Goal: Transaction & Acquisition: Book appointment/travel/reservation

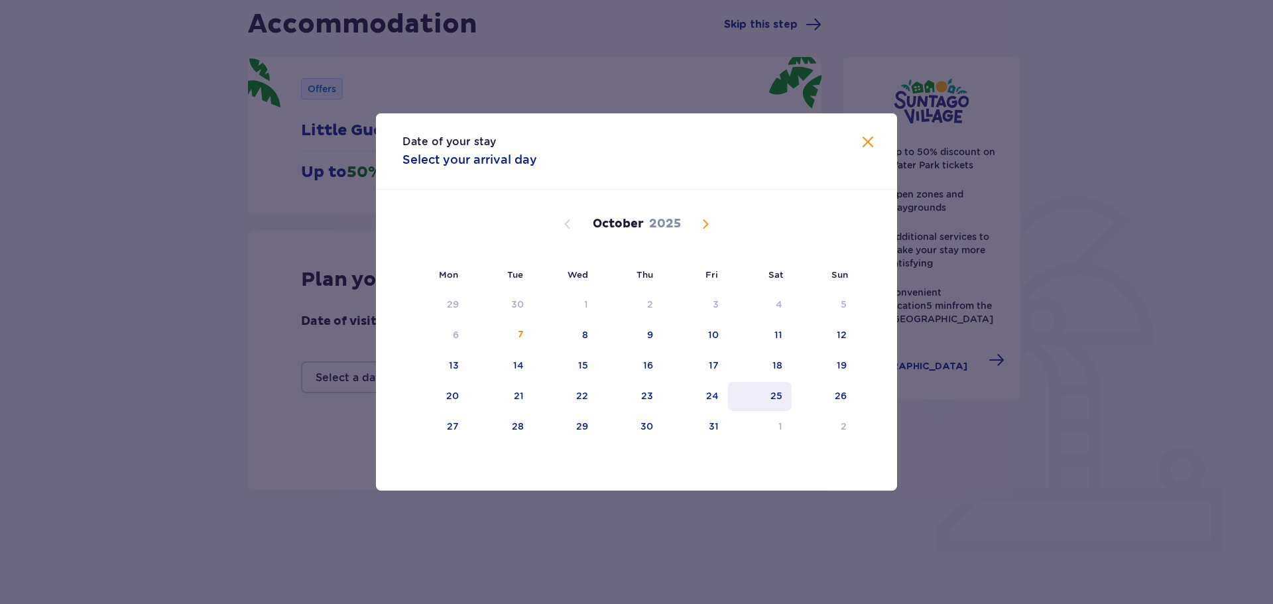
drag, startPoint x: 714, startPoint y: 402, endPoint x: 736, endPoint y: 397, distance: 22.4
click at [715, 402] on div "24" at bounding box center [712, 395] width 13 height 13
click at [777, 396] on div "25" at bounding box center [777, 395] width 12 height 13
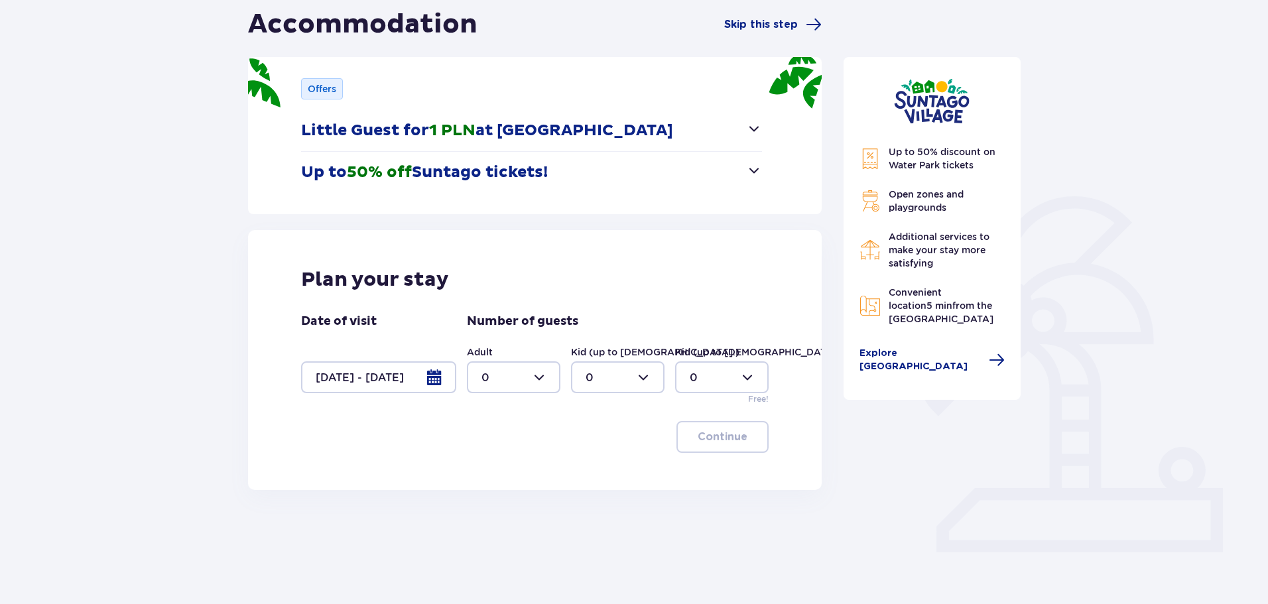
click at [519, 372] on div at bounding box center [514, 377] width 94 height 32
click at [519, 371] on div at bounding box center [514, 377] width 94 height 32
click at [421, 372] on div at bounding box center [378, 377] width 155 height 32
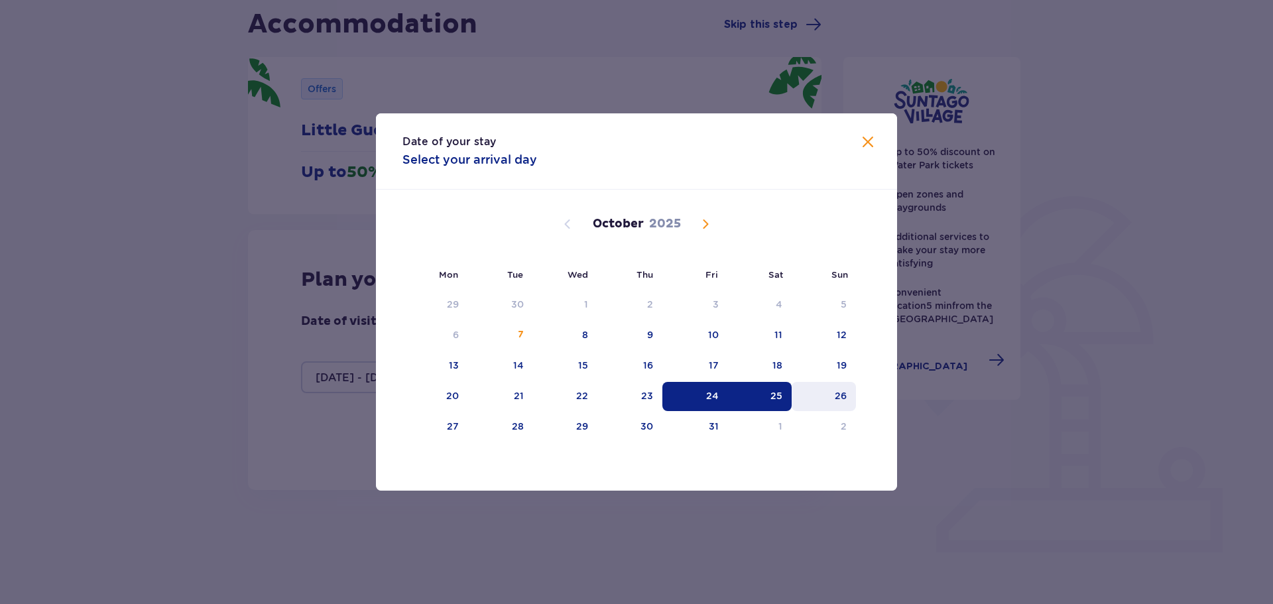
click at [836, 399] on div "26" at bounding box center [841, 395] width 12 height 13
click at [724, 389] on div "24" at bounding box center [696, 396] width 66 height 29
click at [850, 394] on div "26" at bounding box center [824, 396] width 64 height 29
type input "24.10.25 - 26.10.25"
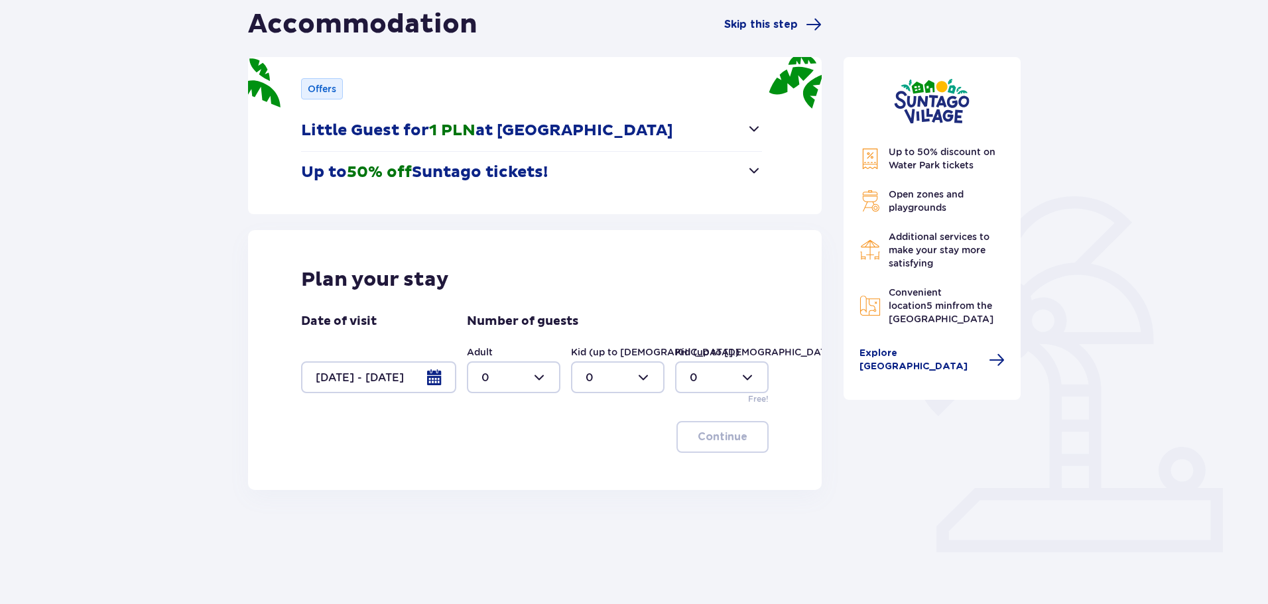
click at [557, 381] on div at bounding box center [514, 377] width 94 height 32
click at [500, 474] on div "2" at bounding box center [514, 473] width 64 height 15
type input "2"
click at [606, 376] on div at bounding box center [618, 377] width 94 height 32
click at [598, 448] on div "1" at bounding box center [618, 445] width 64 height 15
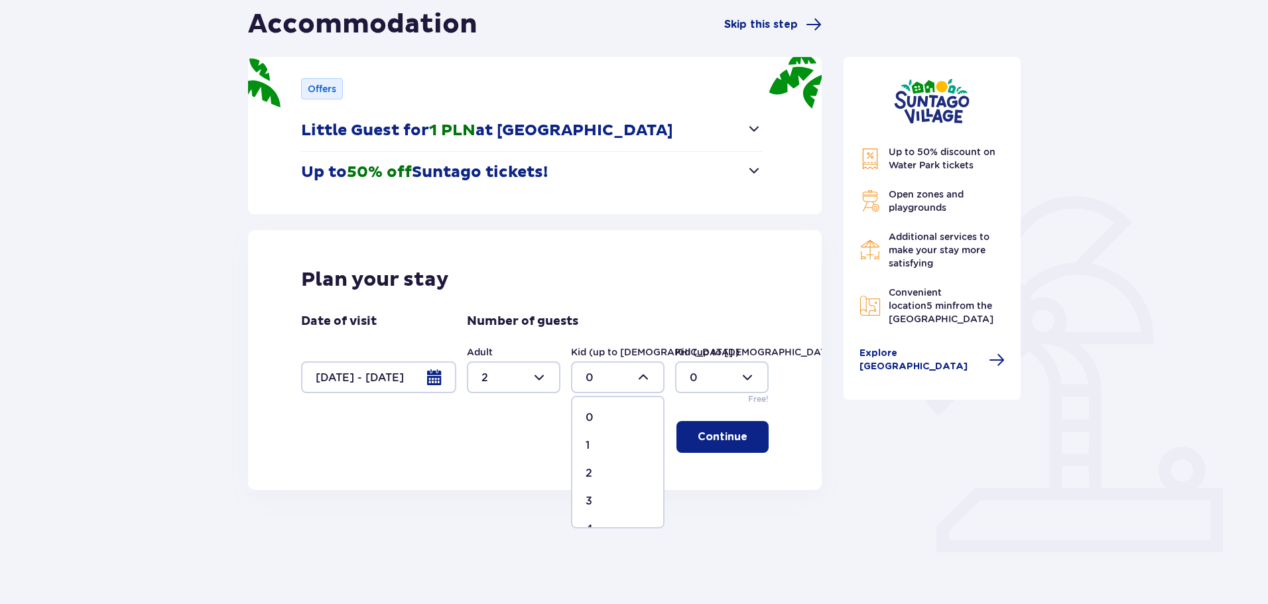
type input "1"
click at [745, 442] on span "button" at bounding box center [750, 437] width 16 height 16
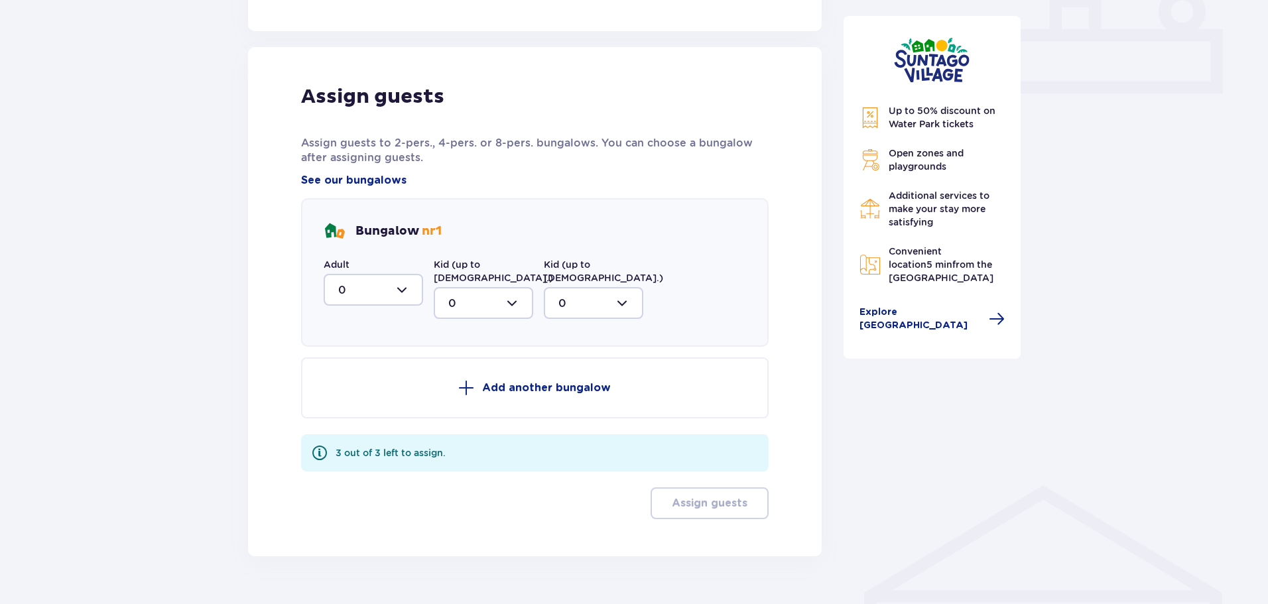
scroll to position [610, 0]
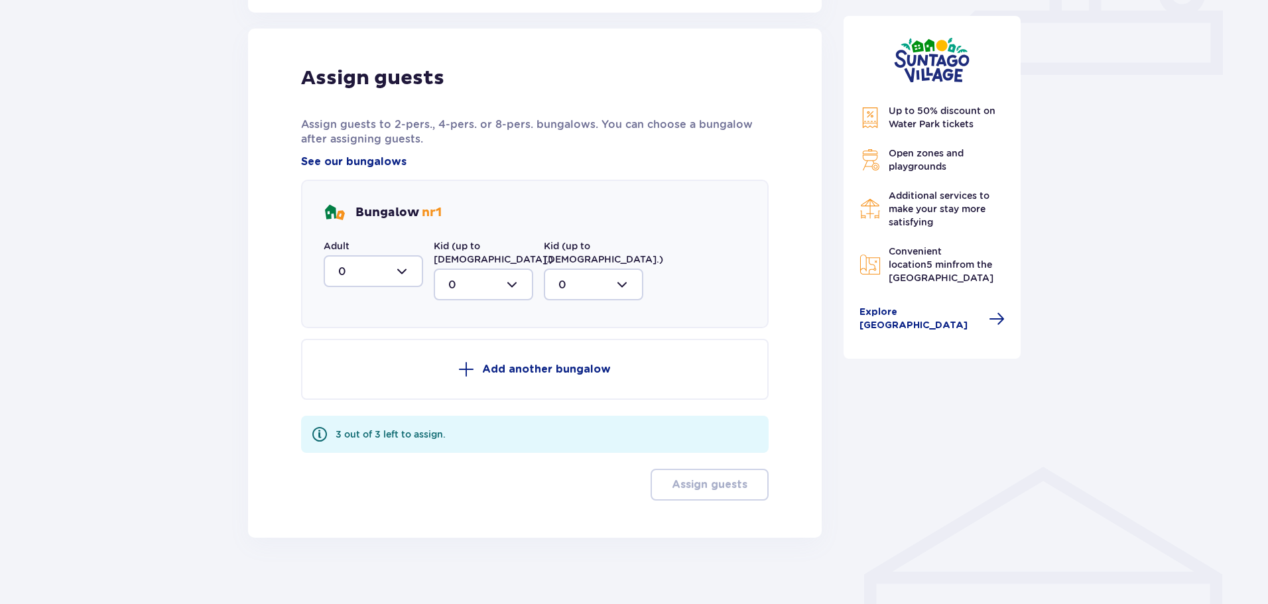
click at [364, 282] on div at bounding box center [373, 271] width 99 height 32
drag, startPoint x: 361, startPoint y: 375, endPoint x: 395, endPoint y: 335, distance: 51.8
click at [361, 375] on div "2" at bounding box center [373, 367] width 70 height 15
type input "2"
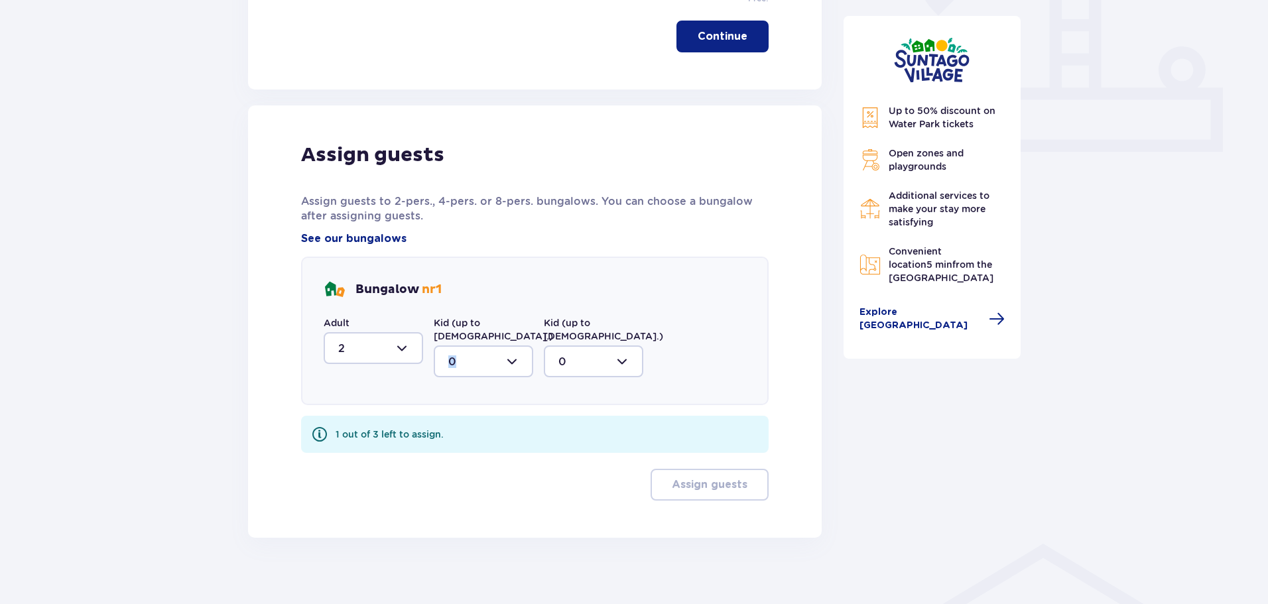
drag, startPoint x: 473, startPoint y: 332, endPoint x: 482, endPoint y: 344, distance: 15.1
click at [474, 332] on div "Kid (up to 12 y.o.) 0" at bounding box center [483, 346] width 99 height 61
click at [491, 346] on div at bounding box center [483, 362] width 99 height 32
click at [499, 422] on div "1" at bounding box center [483, 429] width 70 height 15
type input "1"
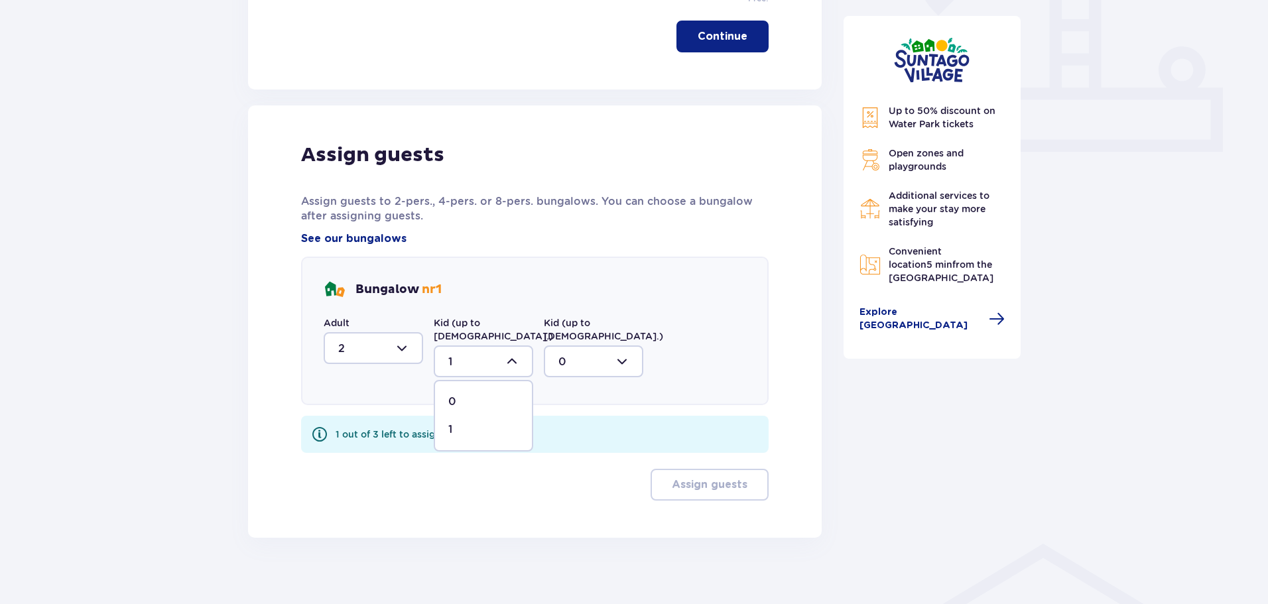
scroll to position [480, 0]
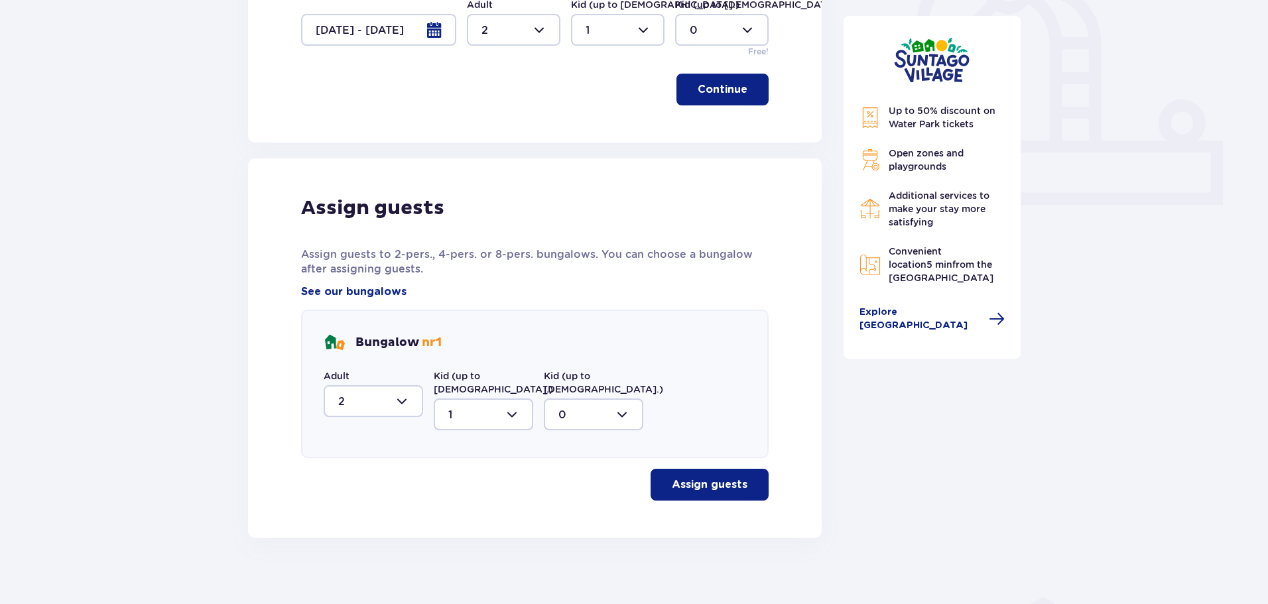
click at [735, 469] on button "Assign guests" at bounding box center [710, 485] width 118 height 32
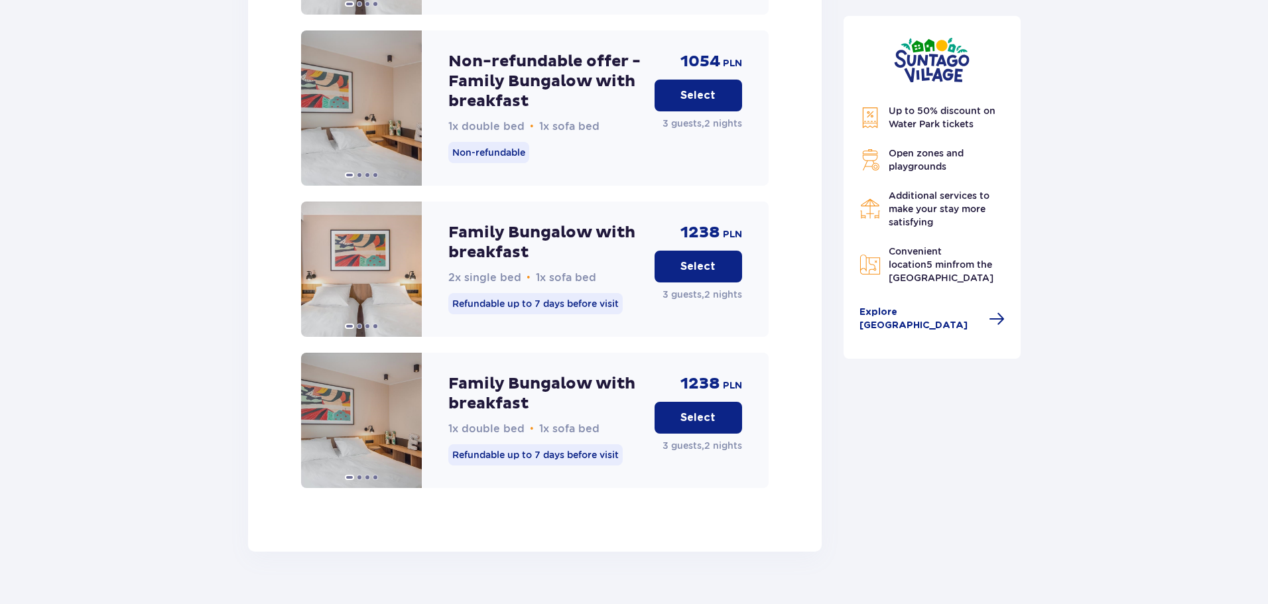
scroll to position [1945, 0]
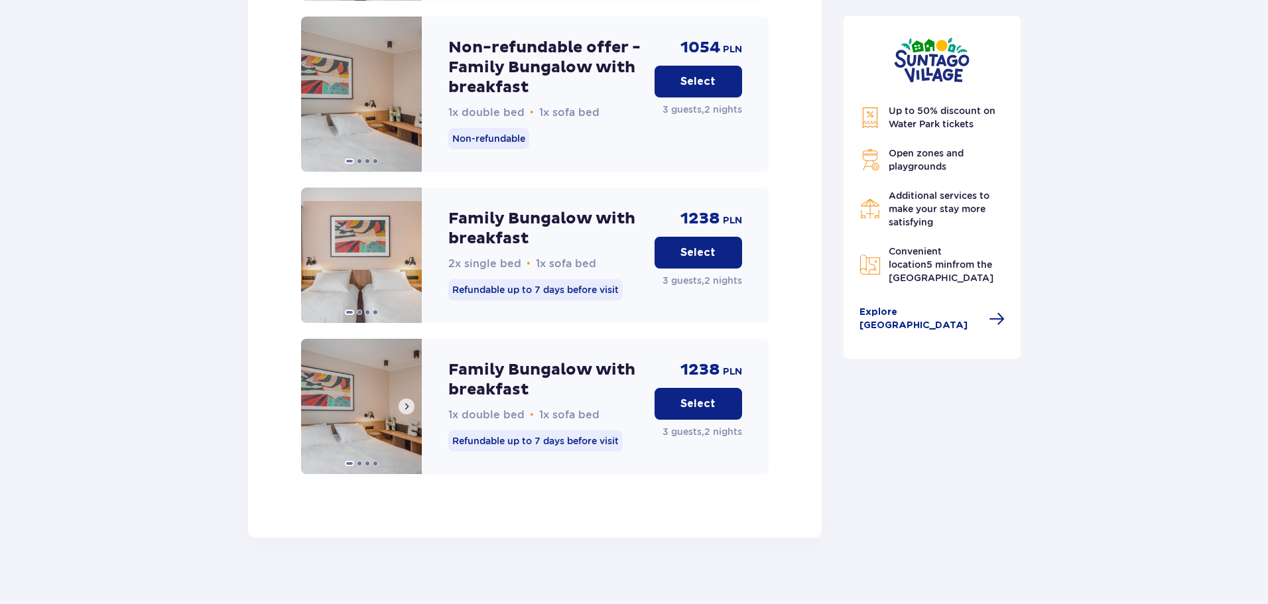
click at [413, 399] on button at bounding box center [407, 407] width 16 height 16
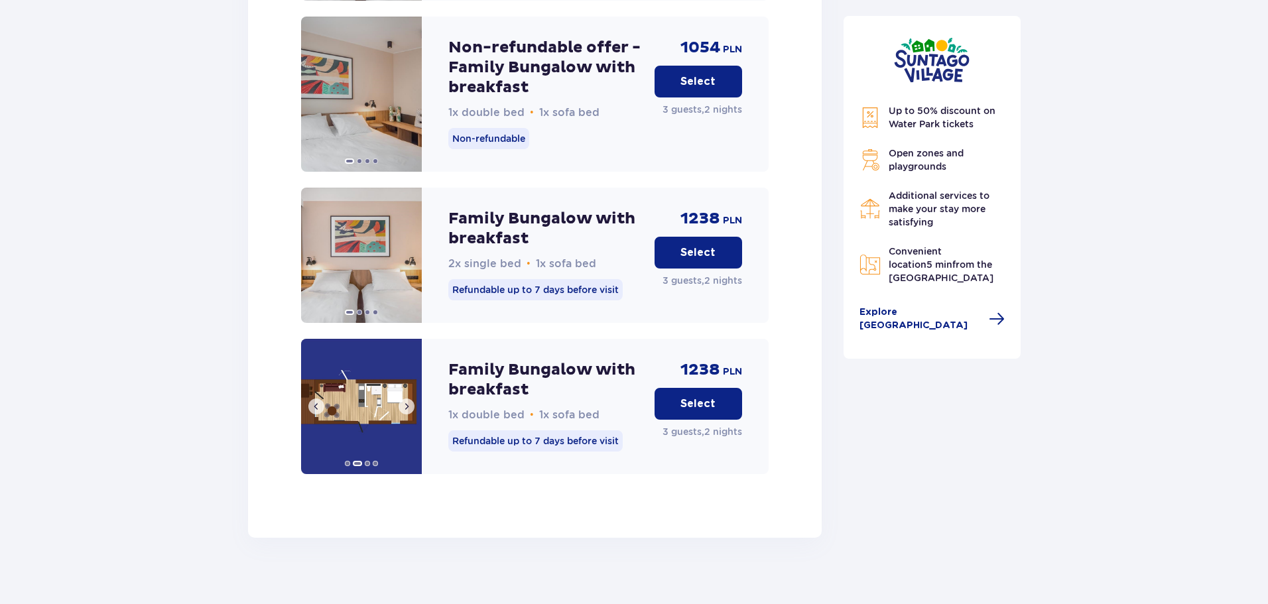
click at [382, 403] on img at bounding box center [361, 406] width 121 height 135
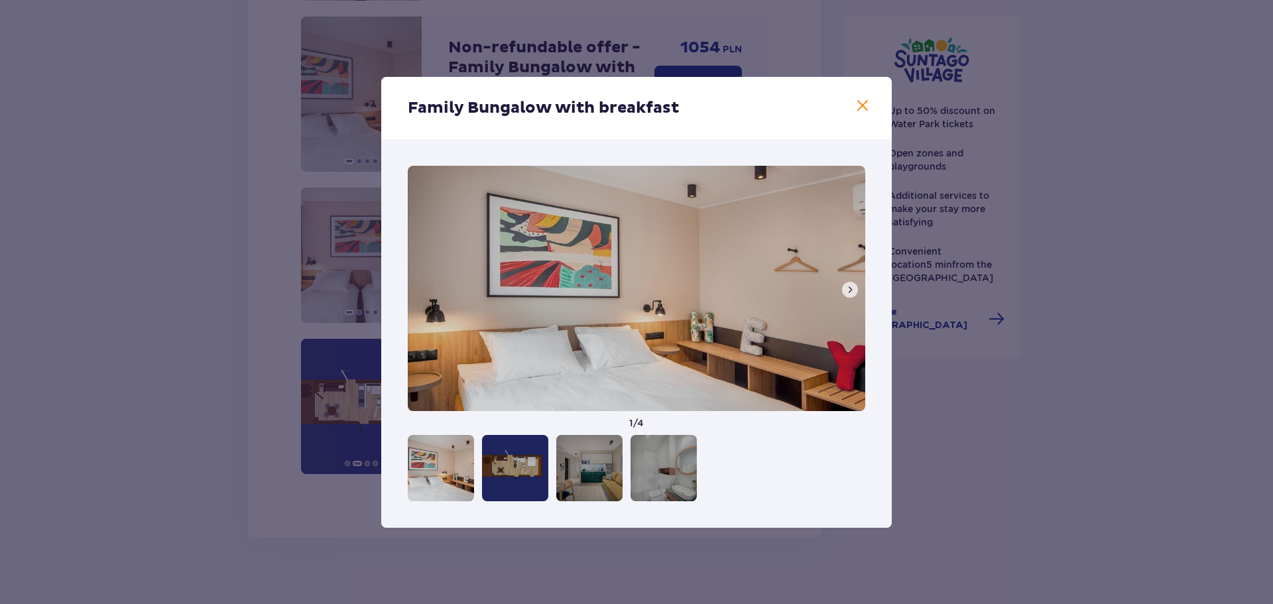
click at [527, 444] on div at bounding box center [515, 468] width 66 height 66
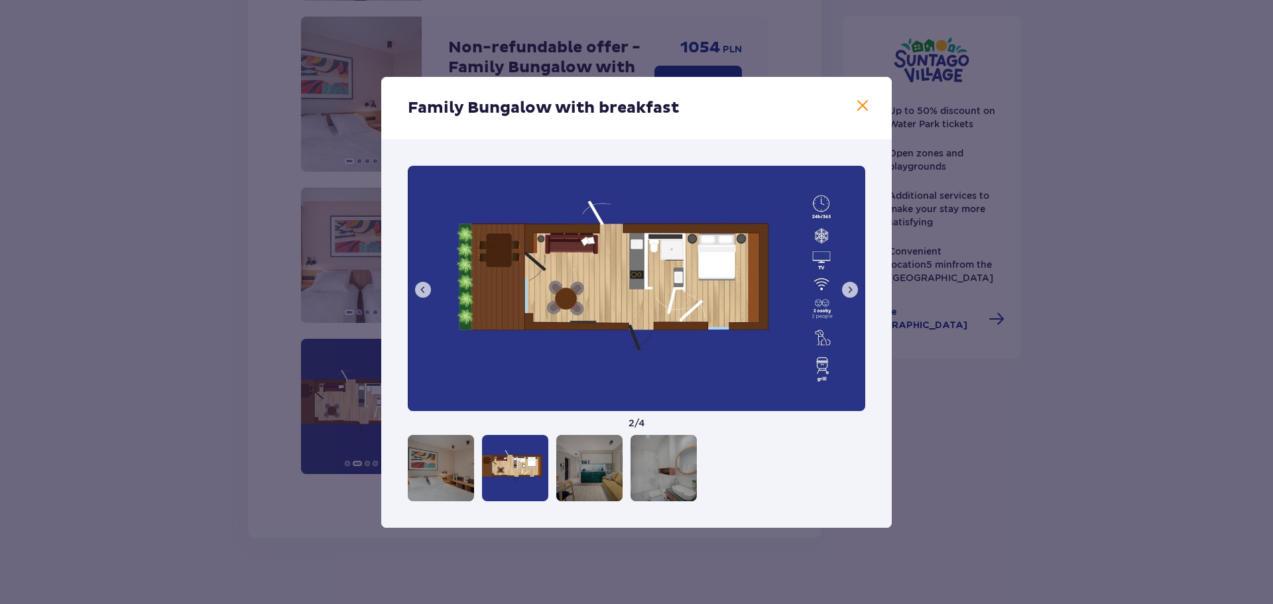
click at [571, 460] on div at bounding box center [589, 468] width 66 height 66
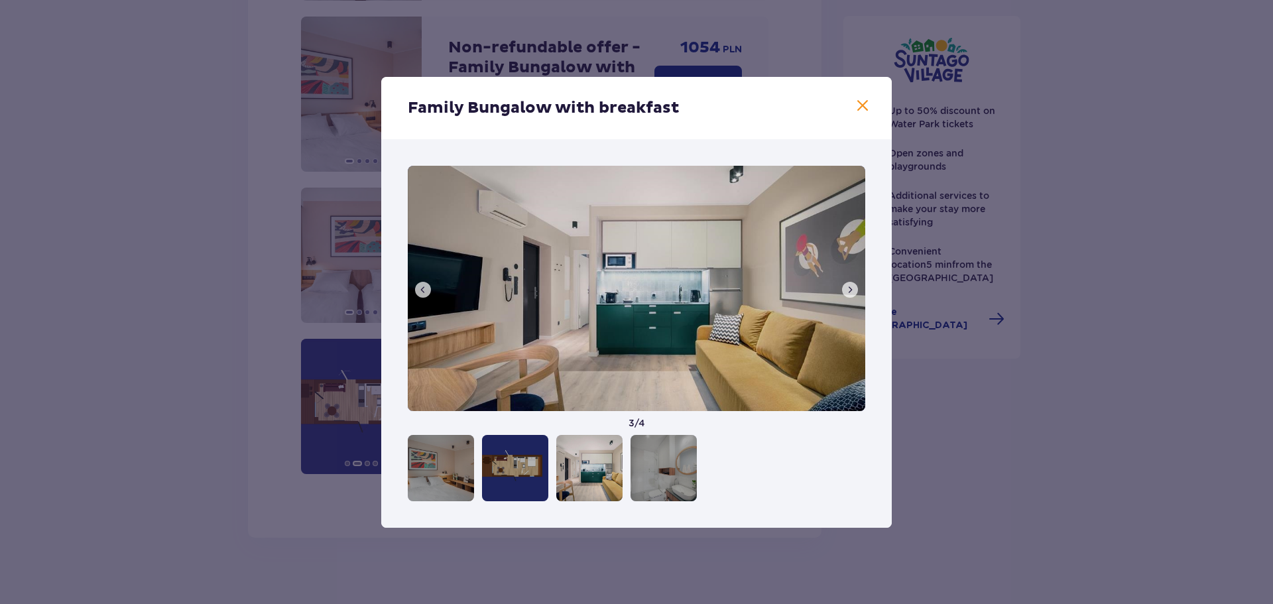
click at [629, 462] on div at bounding box center [637, 468] width 458 height 66
click at [633, 473] on div at bounding box center [664, 468] width 66 height 66
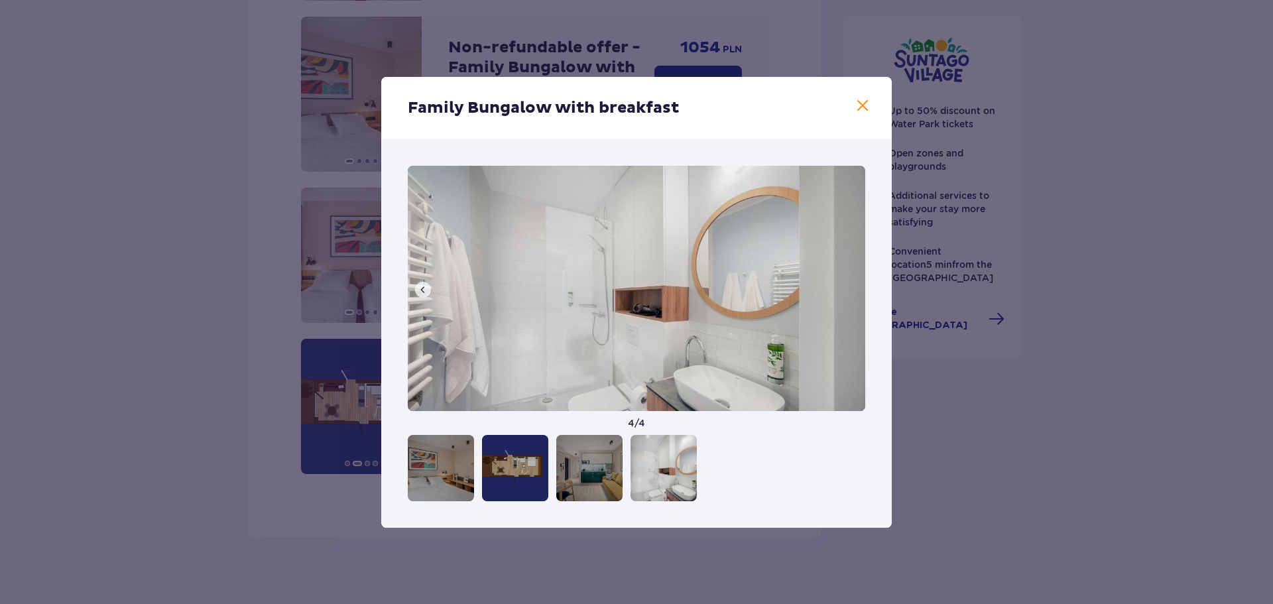
click at [413, 460] on div at bounding box center [441, 468] width 66 height 66
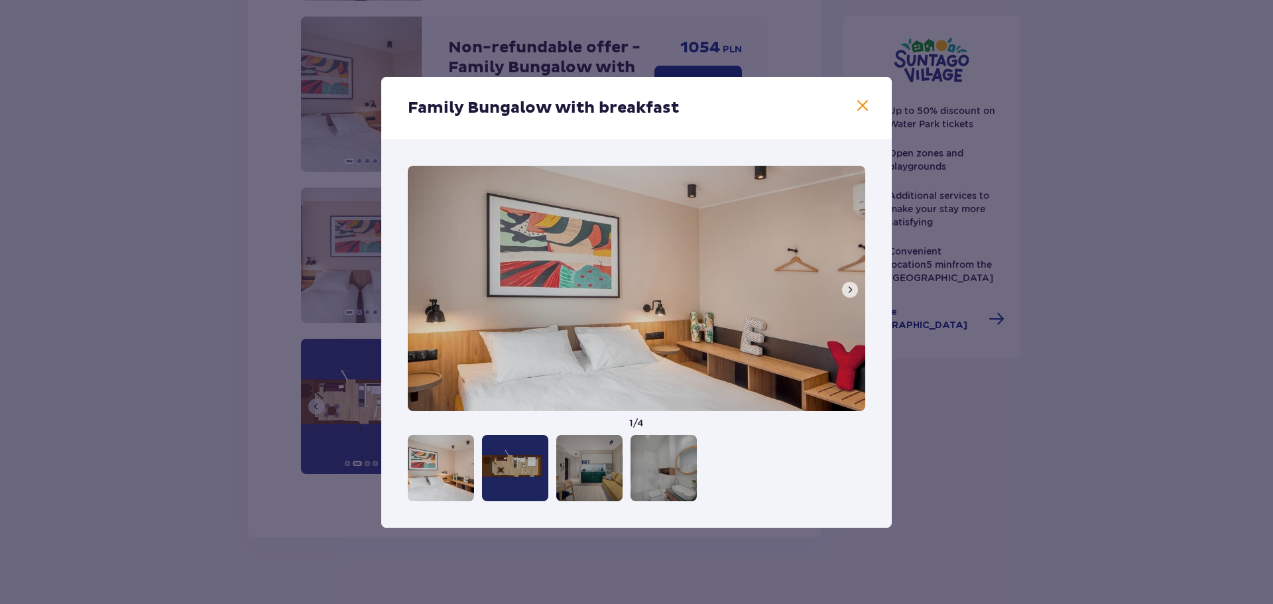
click at [342, 444] on div "Family Bungalow with breakfast 1 / 4" at bounding box center [636, 302] width 1273 height 604
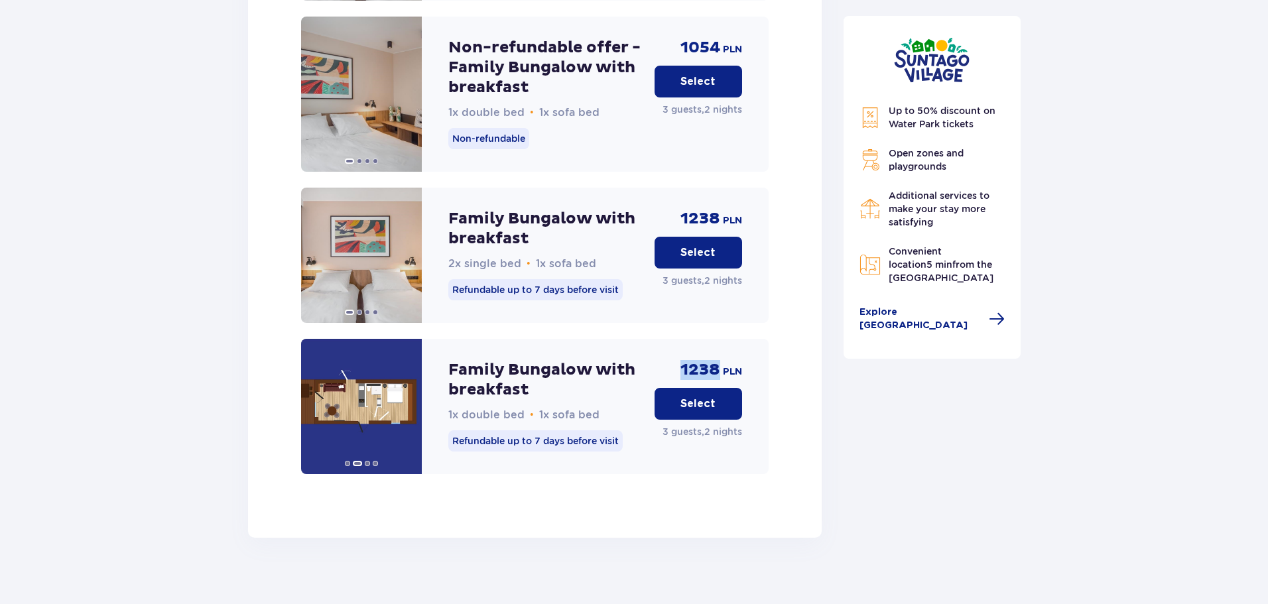
drag, startPoint x: 708, startPoint y: 357, endPoint x: 679, endPoint y: 355, distance: 29.3
click at [679, 355] on div "1238 PLN Select 3 guests , 2 nights" at bounding box center [699, 406] width 88 height 135
copy span "1238"
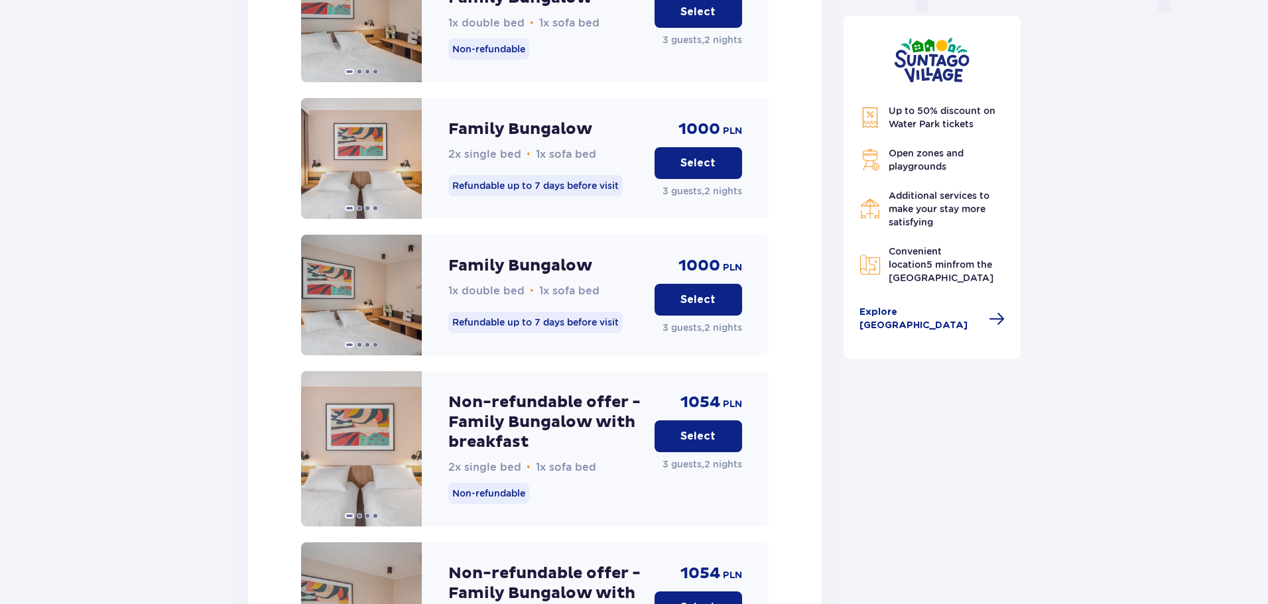
scroll to position [1414, 0]
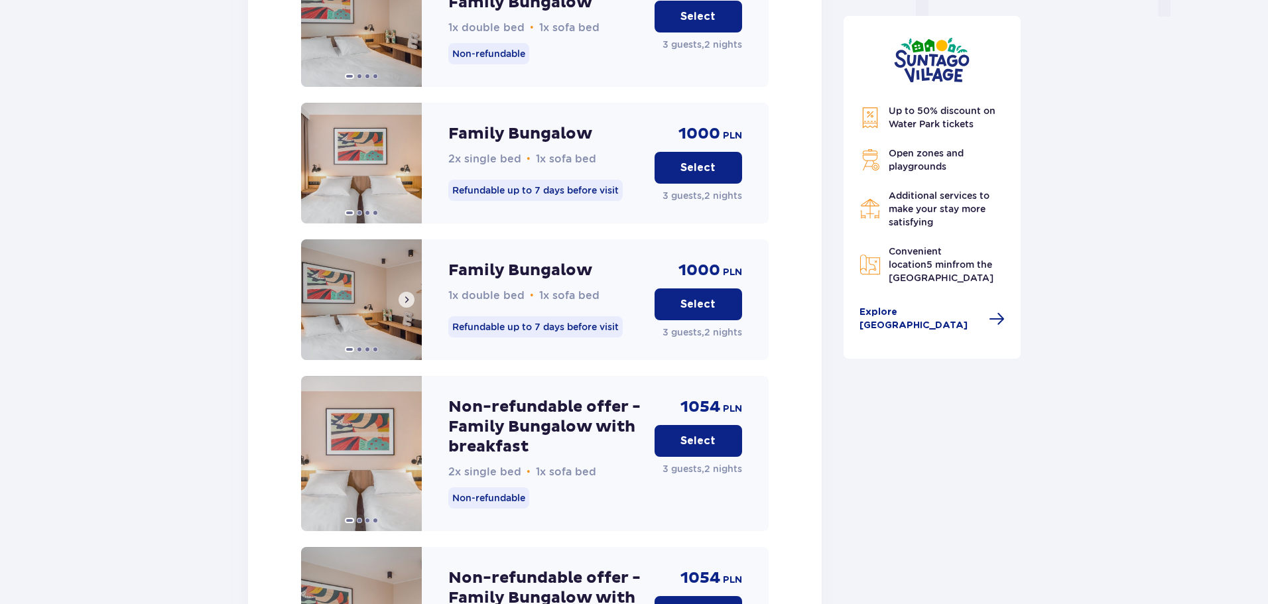
click at [401, 292] on button at bounding box center [407, 300] width 16 height 16
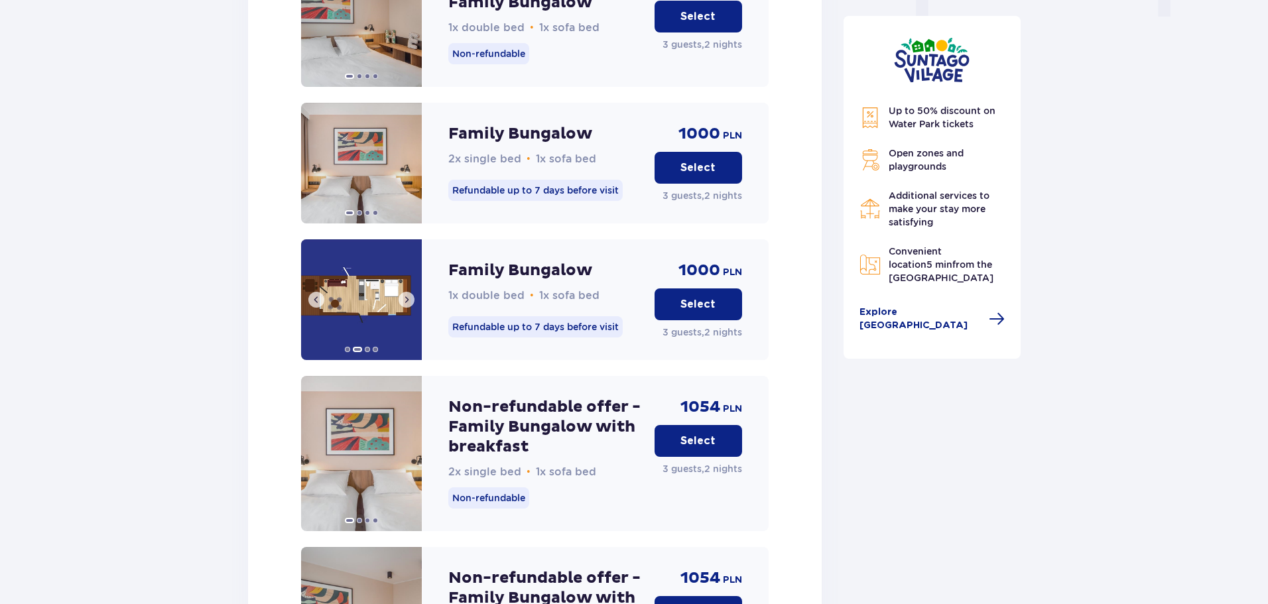
click at [367, 300] on img at bounding box center [361, 299] width 121 height 121
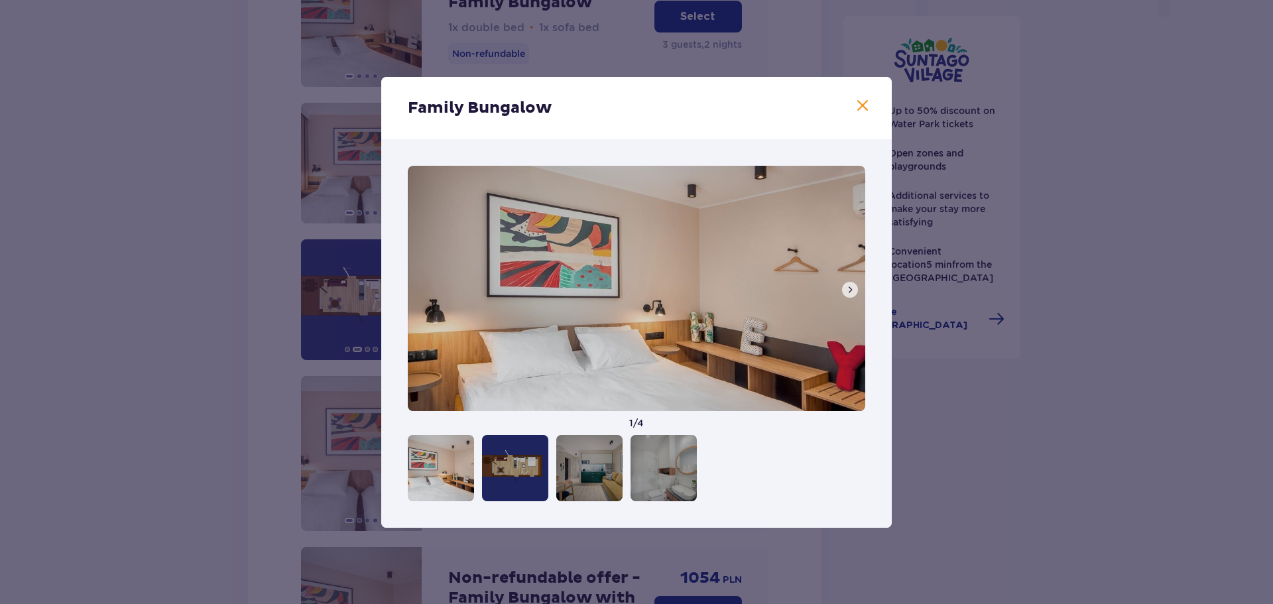
click at [835, 296] on img at bounding box center [637, 288] width 458 height 245
click at [849, 285] on span at bounding box center [850, 290] width 11 height 11
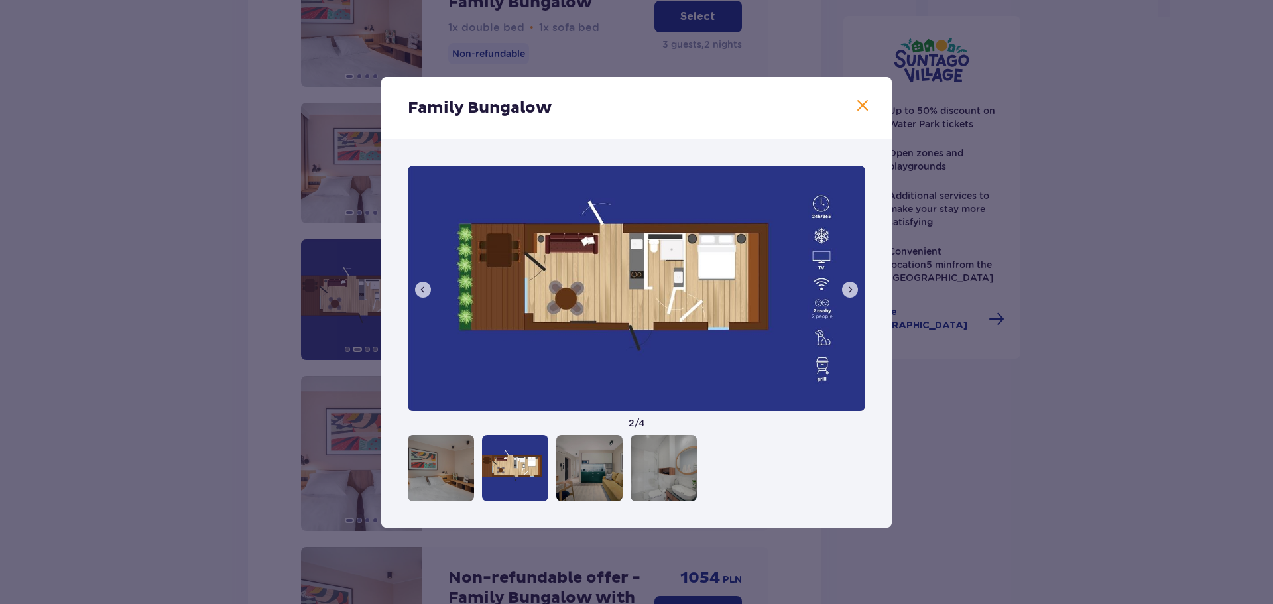
click at [849, 279] on img at bounding box center [637, 288] width 458 height 245
click at [849, 278] on img at bounding box center [637, 288] width 458 height 245
click at [842, 301] on img at bounding box center [637, 288] width 458 height 245
click at [848, 290] on span at bounding box center [850, 290] width 11 height 11
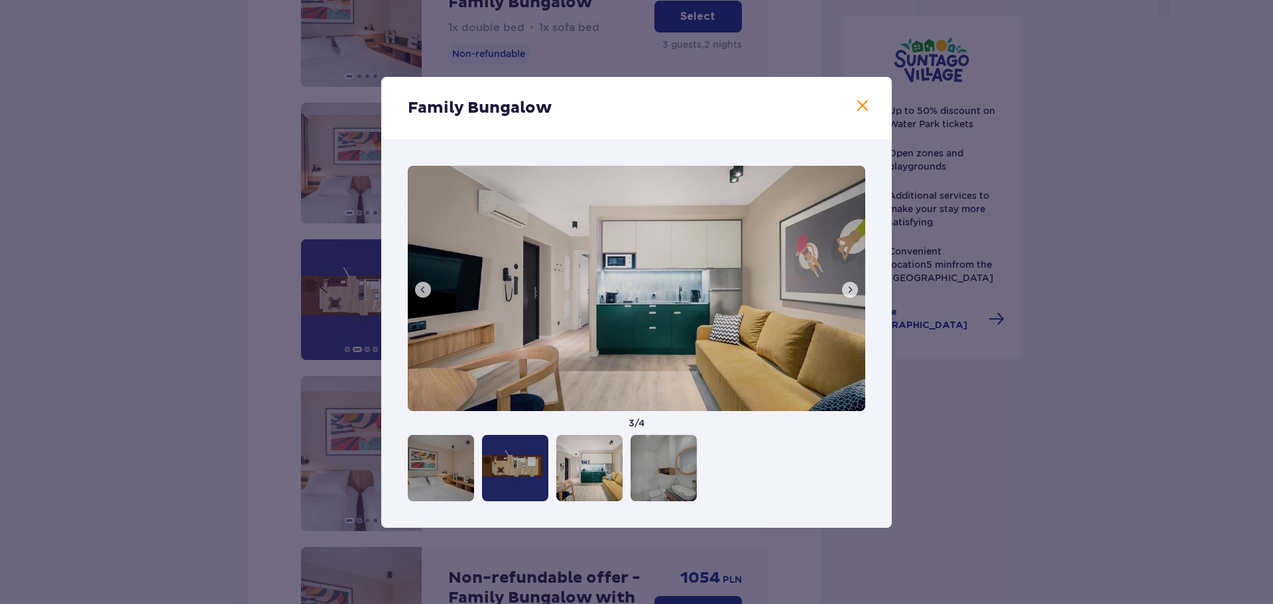
click at [848, 290] on span at bounding box center [850, 290] width 11 height 11
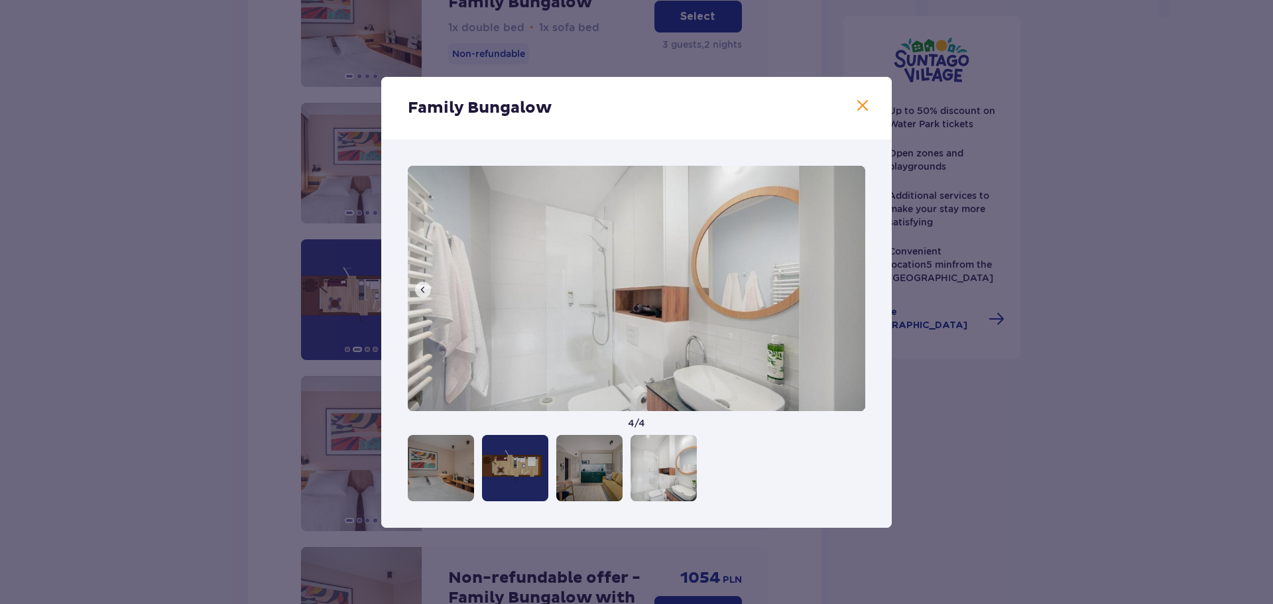
click at [925, 307] on div "Family Bungalow 4 / 4" at bounding box center [636, 302] width 1273 height 604
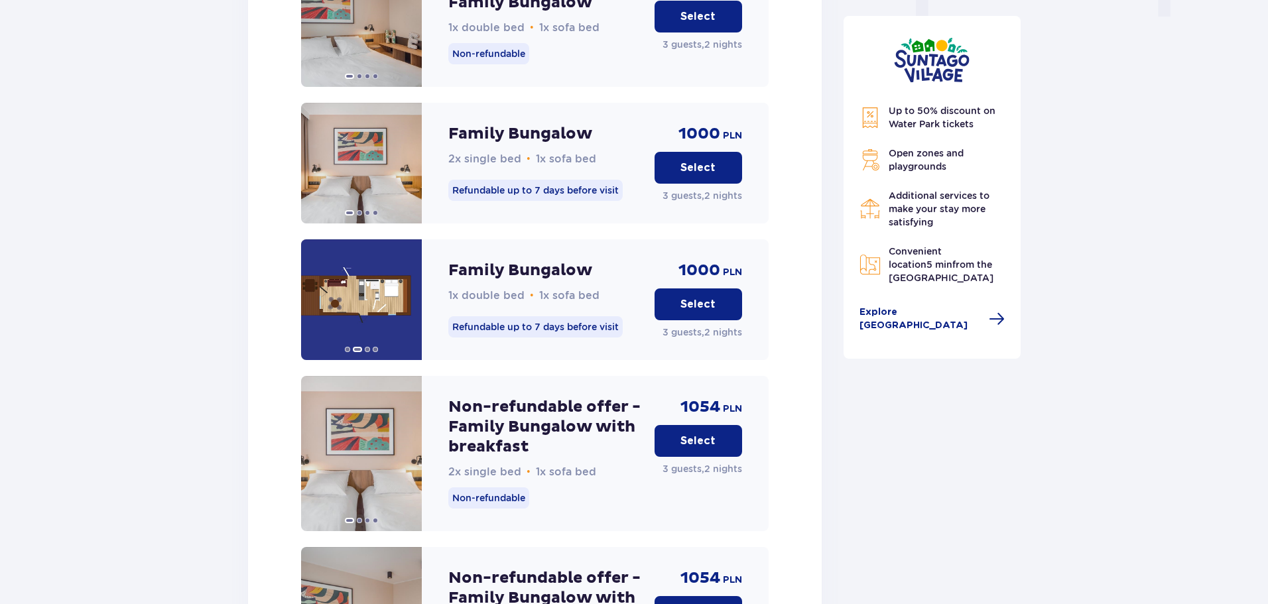
click at [703, 261] on span "1000" at bounding box center [700, 271] width 42 height 20
copy span "1000"
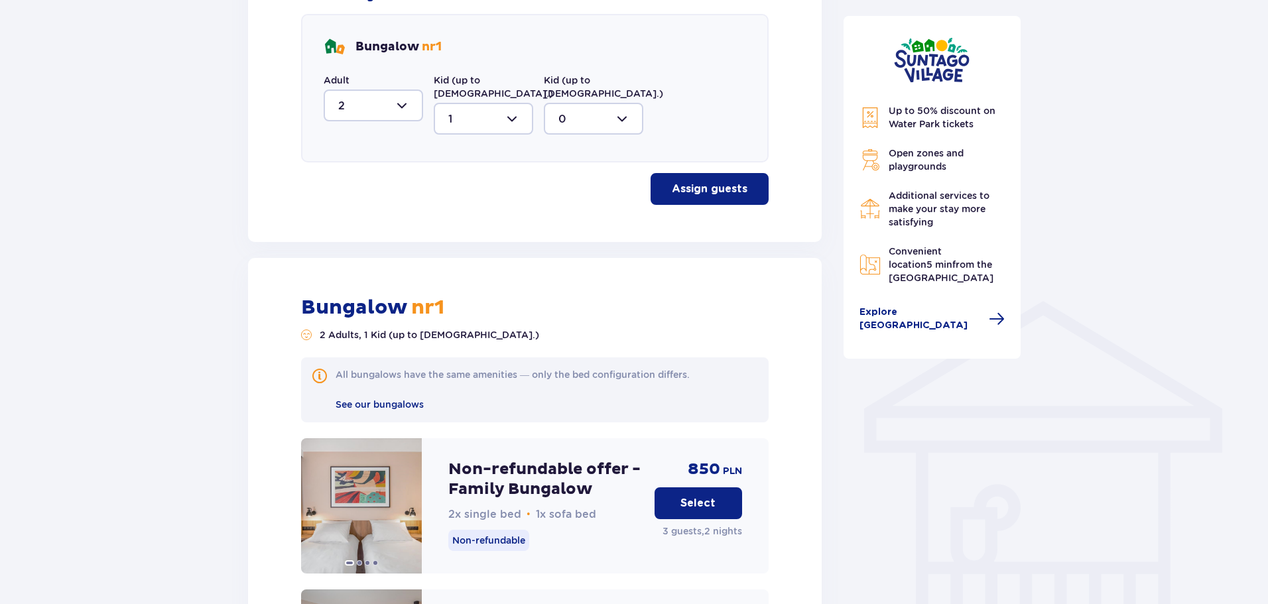
scroll to position [817, 0]
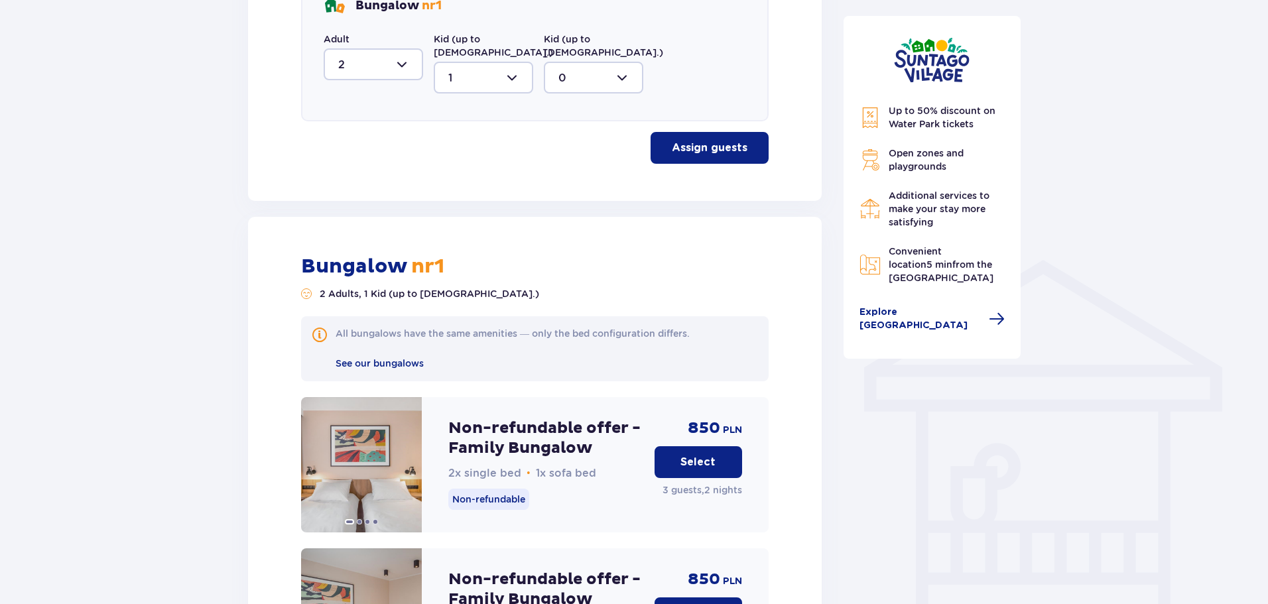
click at [695, 419] on span "850" at bounding box center [704, 429] width 32 height 20
copy span "850"
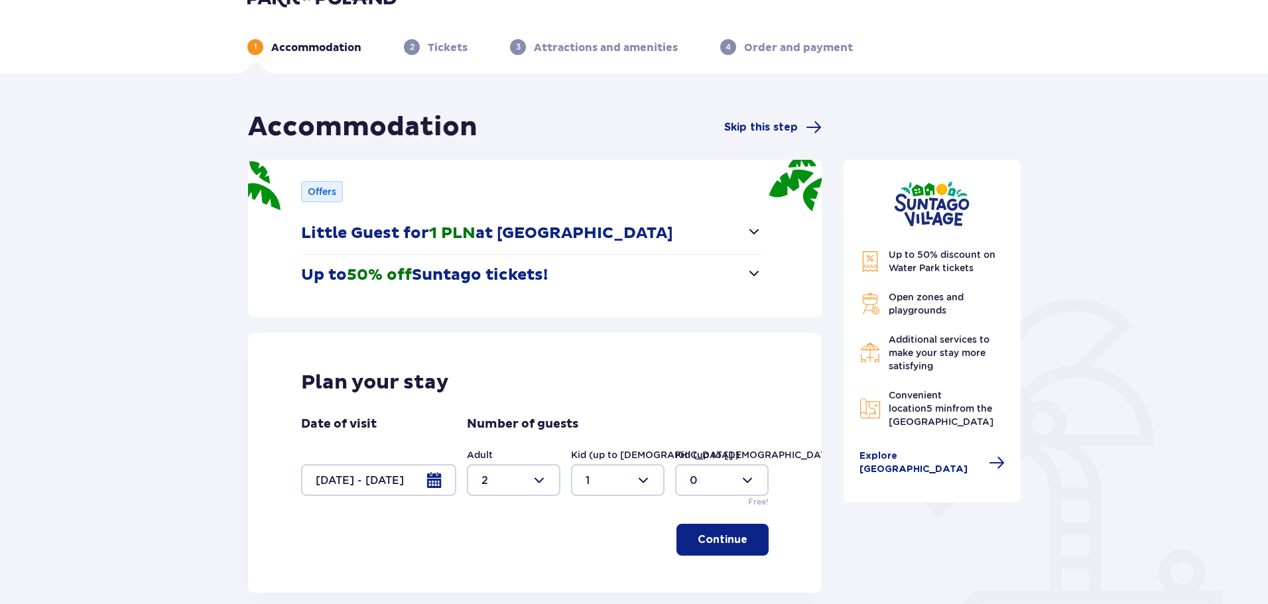
scroll to position [0, 0]
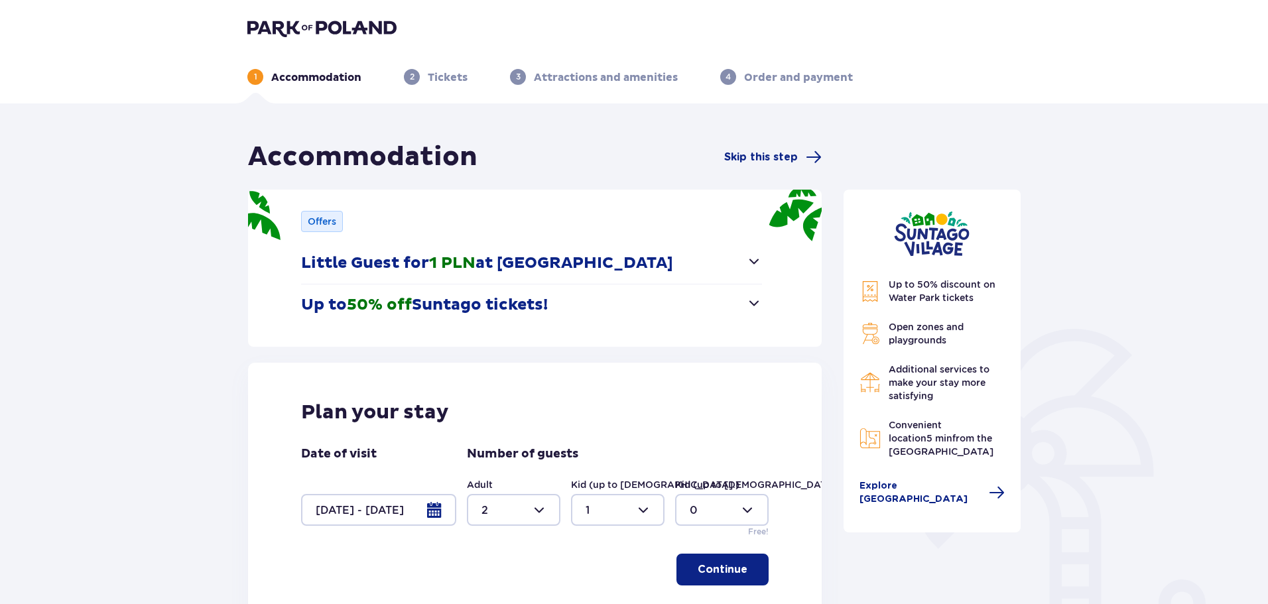
click at [445, 70] on div "2 Tickets" at bounding box center [436, 77] width 64 height 16
click at [419, 84] on div "2 Tickets" at bounding box center [436, 77] width 64 height 16
click at [413, 80] on p "2" at bounding box center [412, 77] width 5 height 12
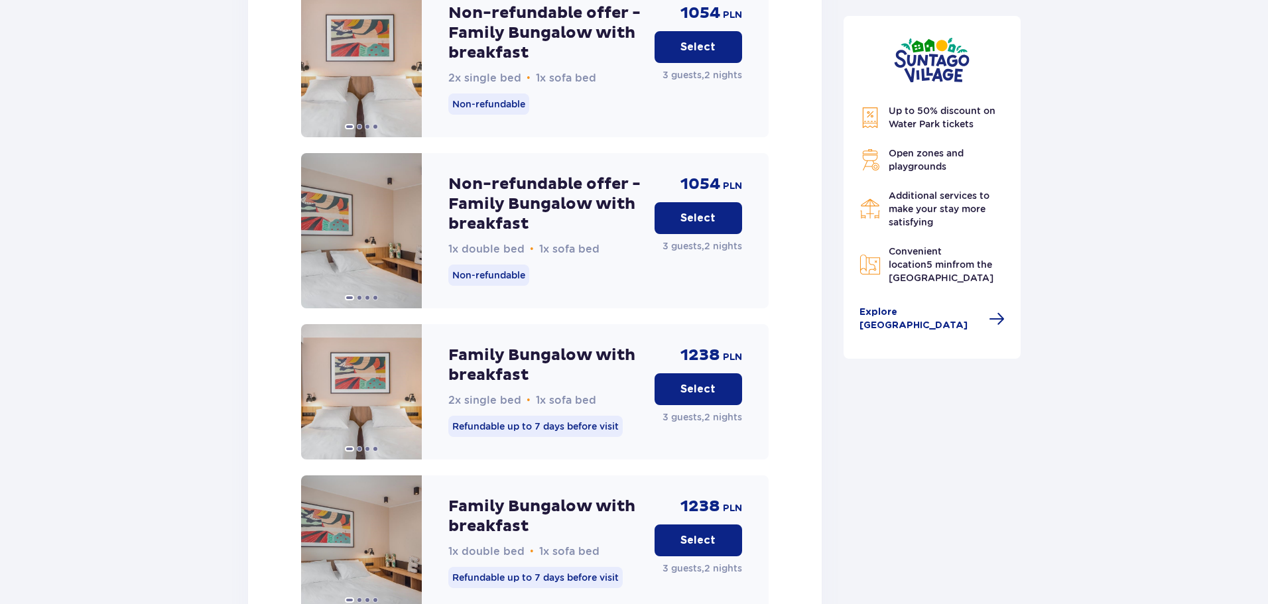
scroll to position [1945, 0]
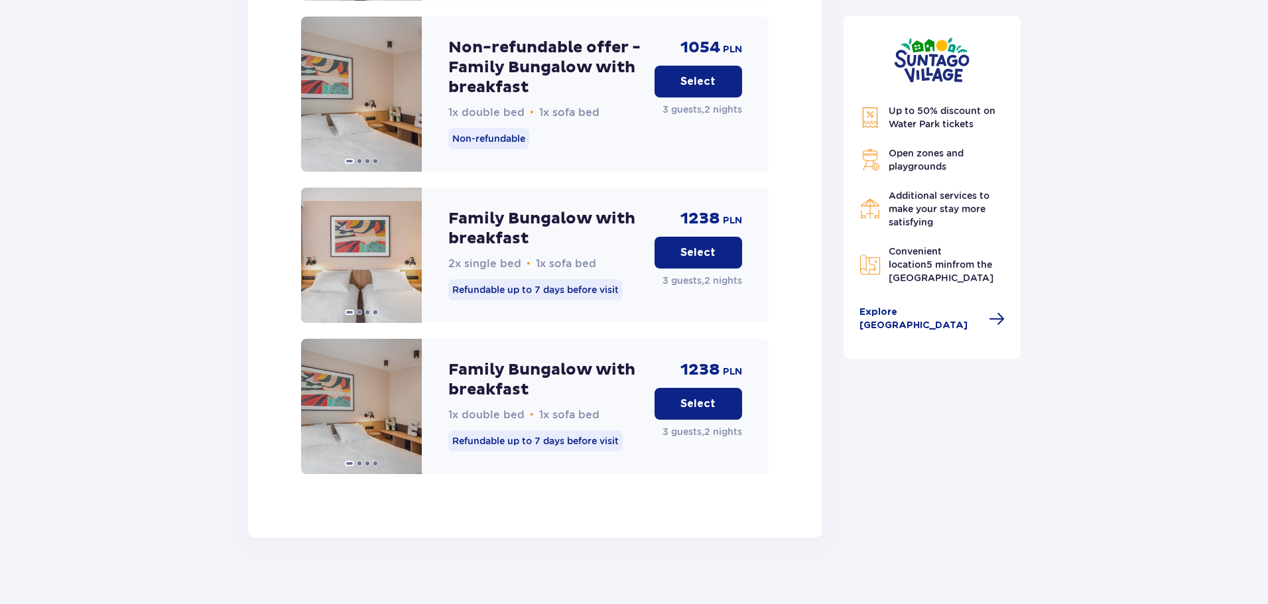
click at [694, 397] on p "Select" at bounding box center [697, 404] width 35 height 15
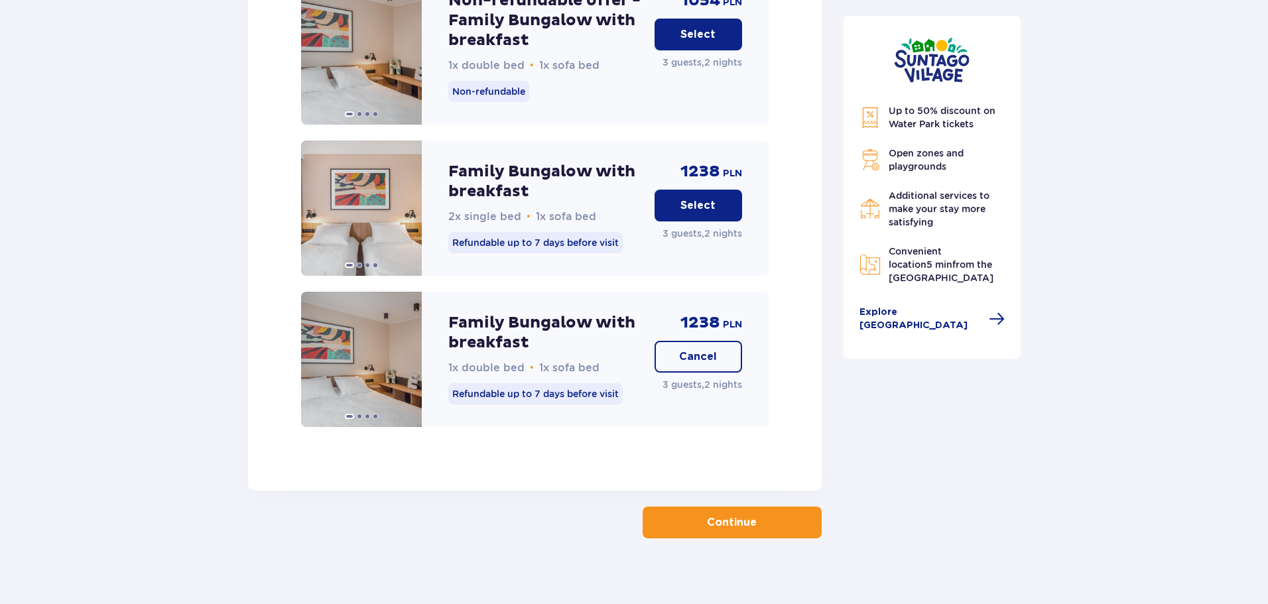
scroll to position [1992, 0]
click at [729, 515] on p "Continue" at bounding box center [732, 522] width 50 height 15
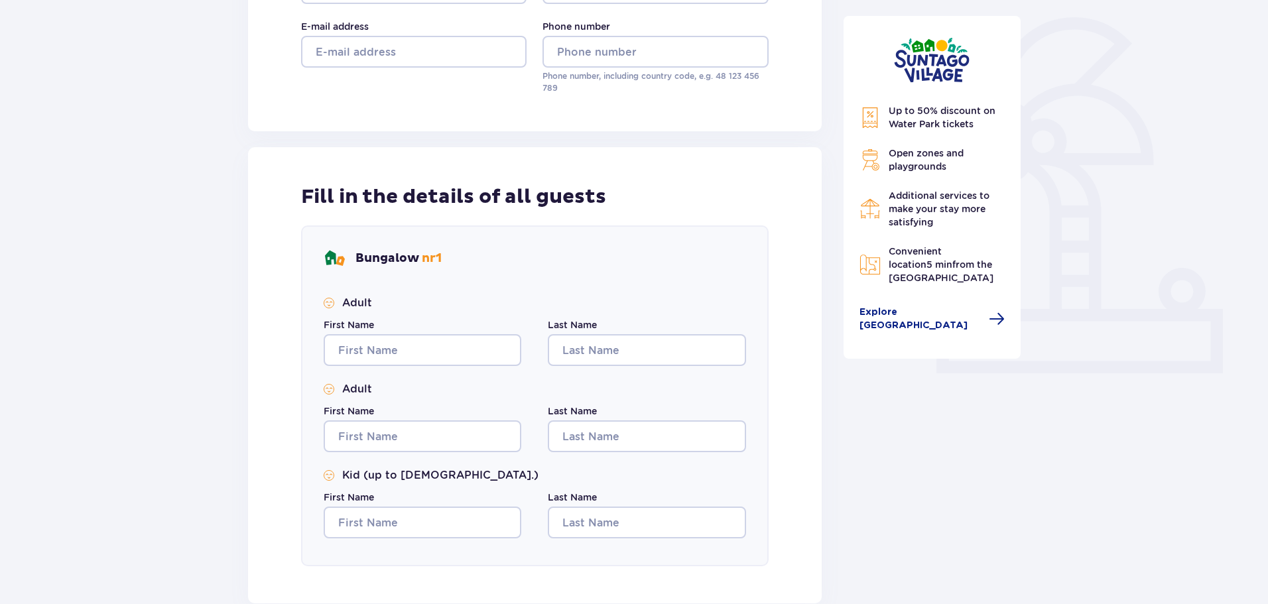
scroll to position [332, 0]
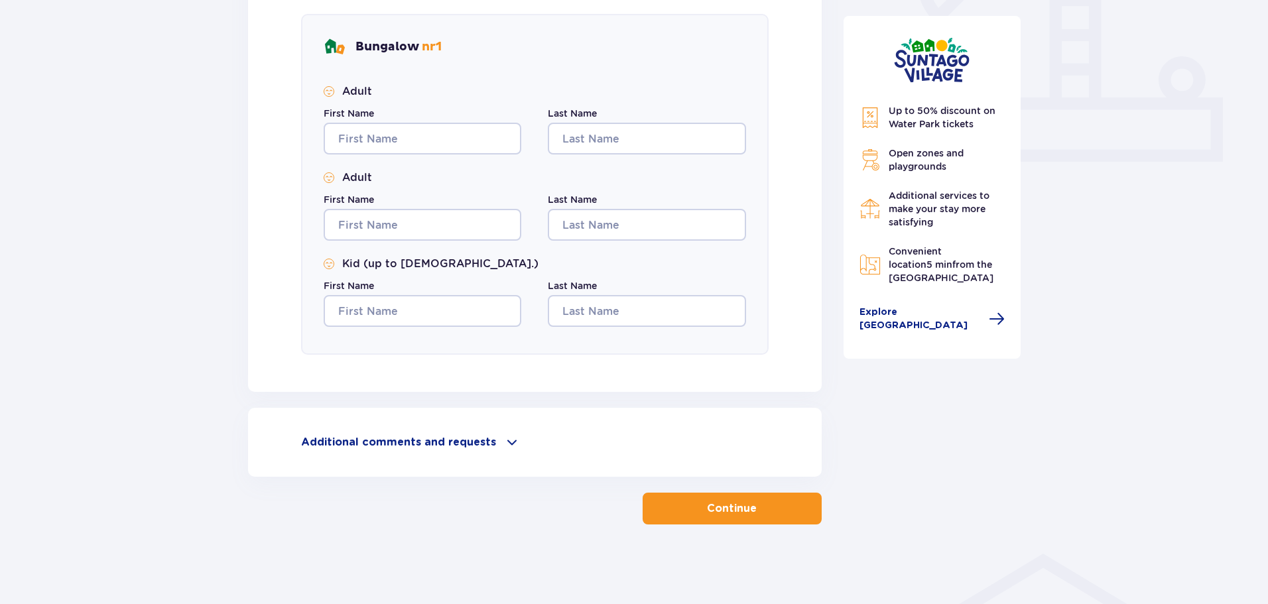
click at [742, 495] on button "Continue" at bounding box center [732, 509] width 179 height 32
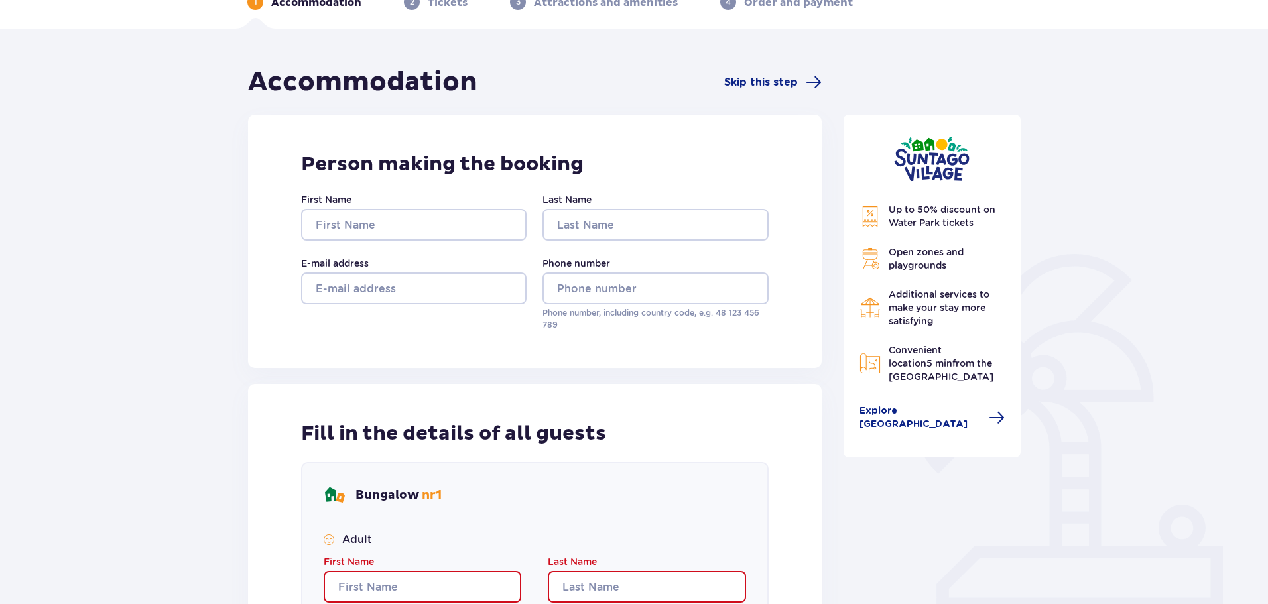
scroll to position [0, 0]
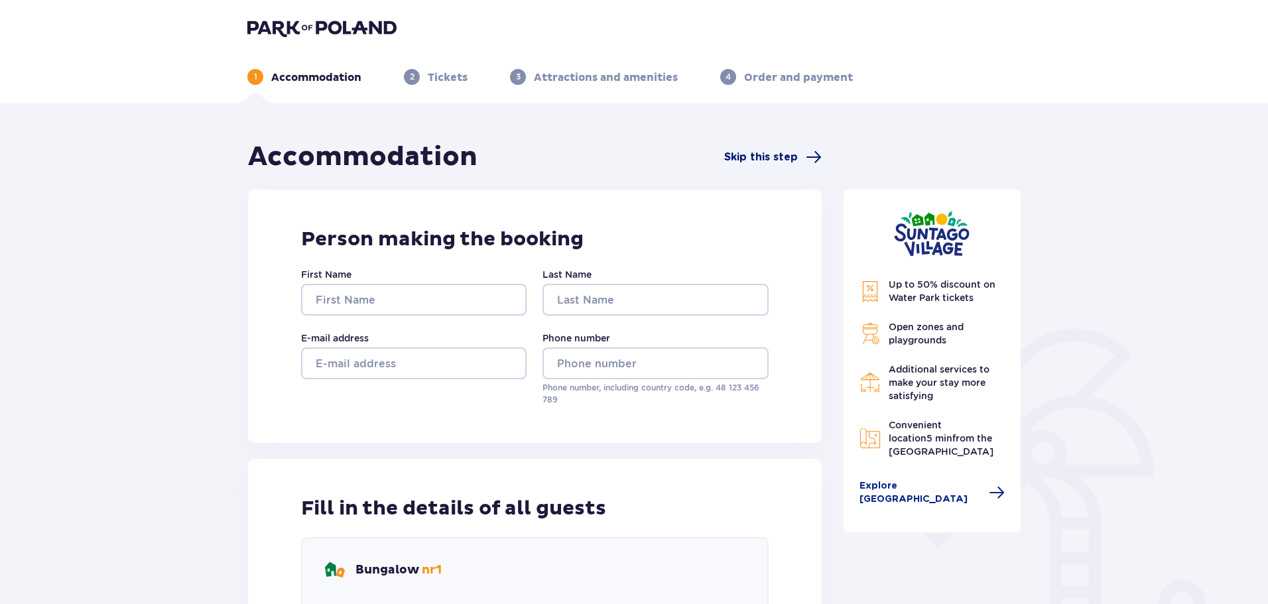
click at [778, 161] on span "Skip this step" at bounding box center [761, 157] width 74 height 15
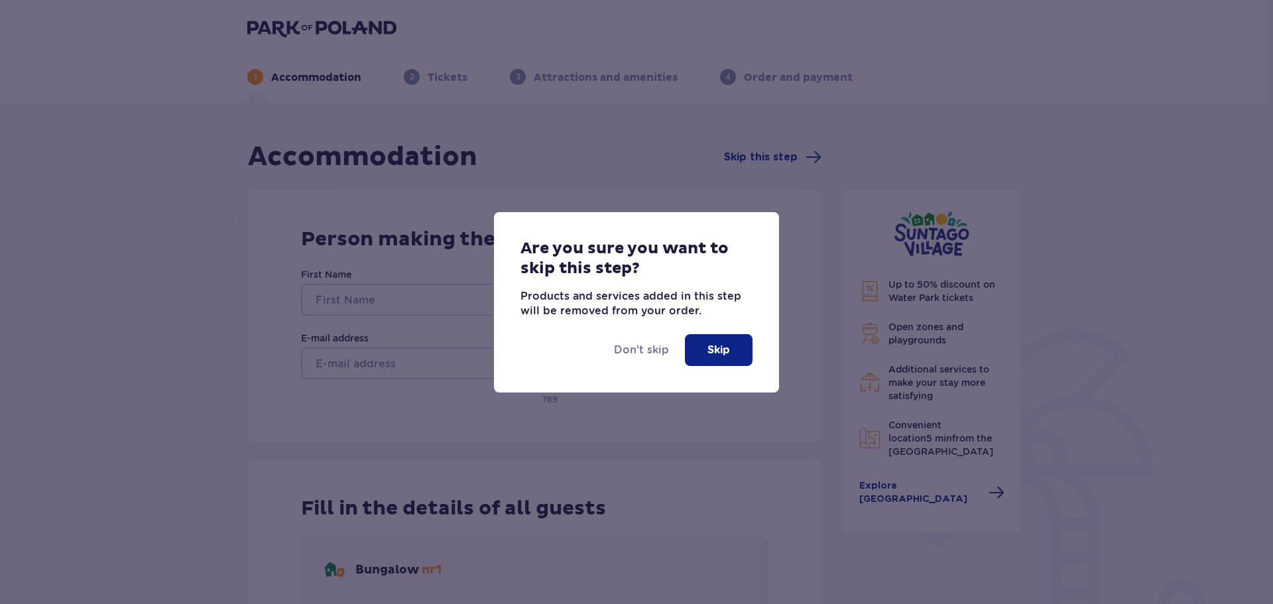
click at [716, 344] on p "Skip" at bounding box center [719, 350] width 23 height 15
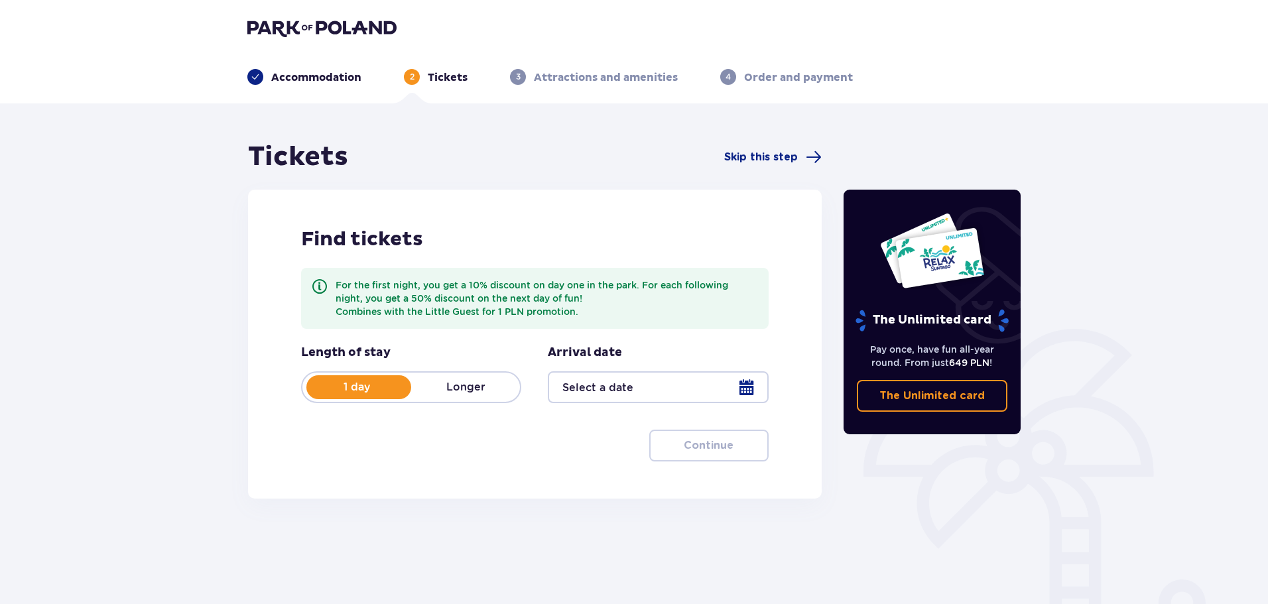
click at [651, 380] on div at bounding box center [658, 387] width 220 height 32
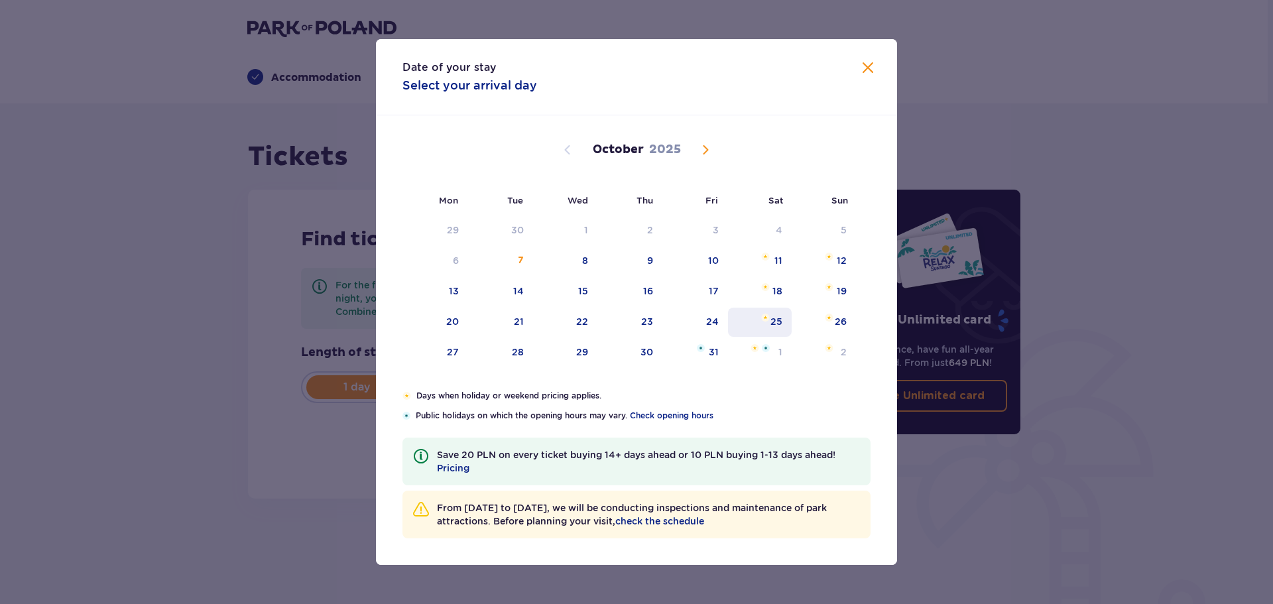
click at [753, 331] on div "25" at bounding box center [760, 322] width 64 height 29
type input "25.10.25"
click at [767, 330] on div "25" at bounding box center [760, 322] width 64 height 29
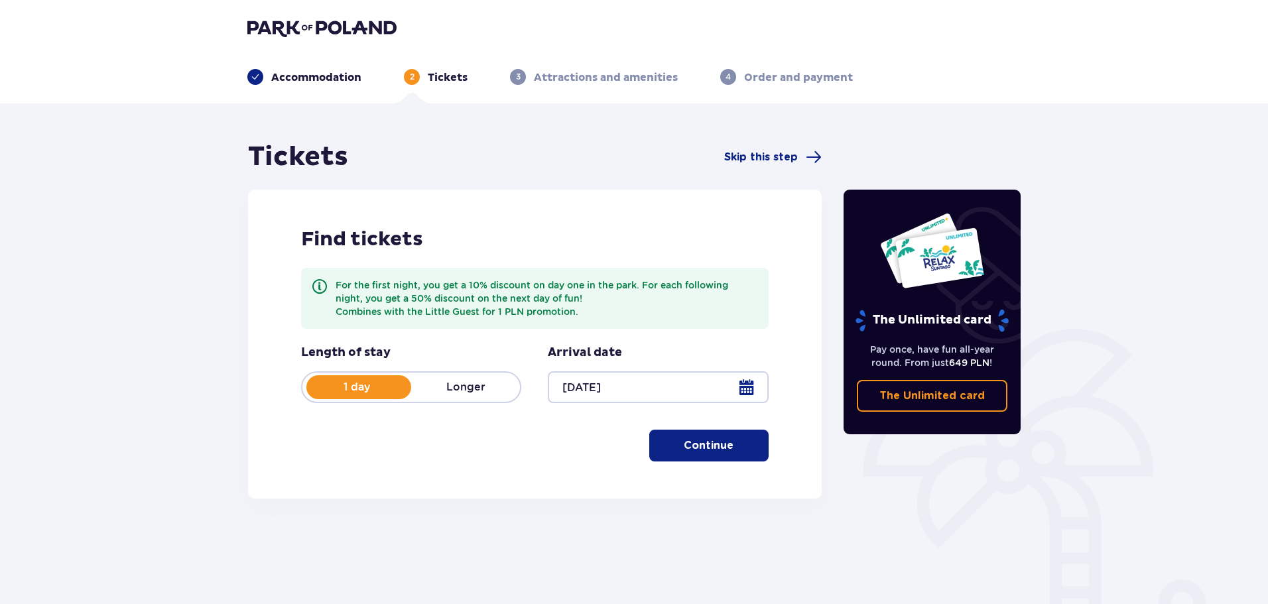
click at [694, 444] on p "Continue" at bounding box center [709, 445] width 50 height 15
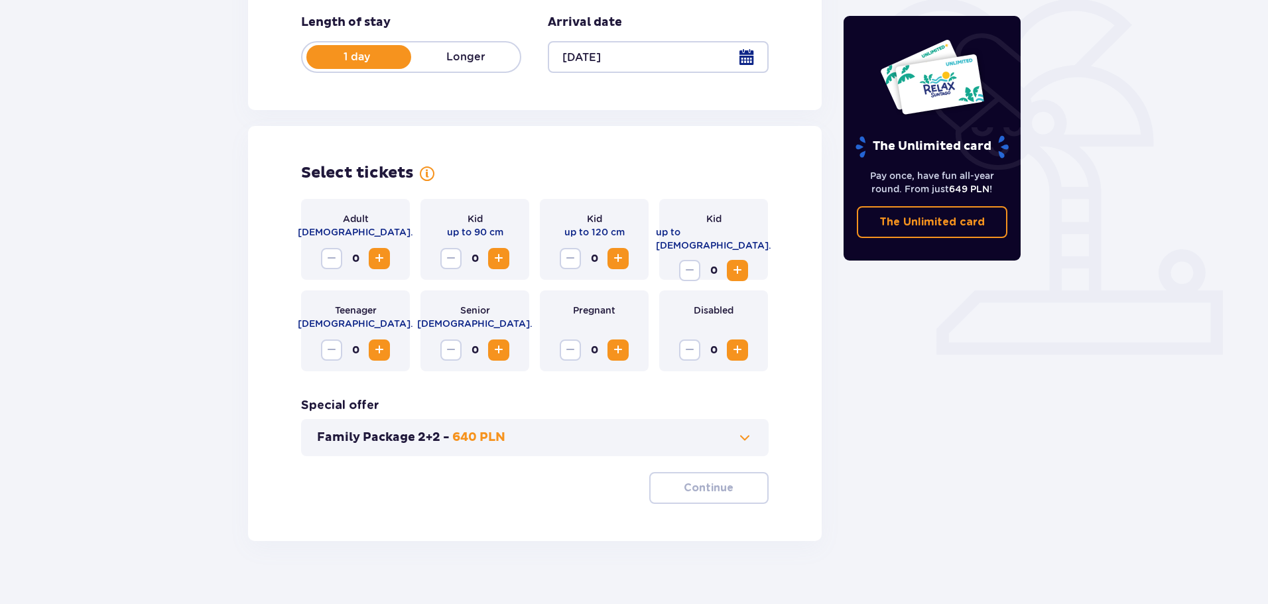
scroll to position [347, 0]
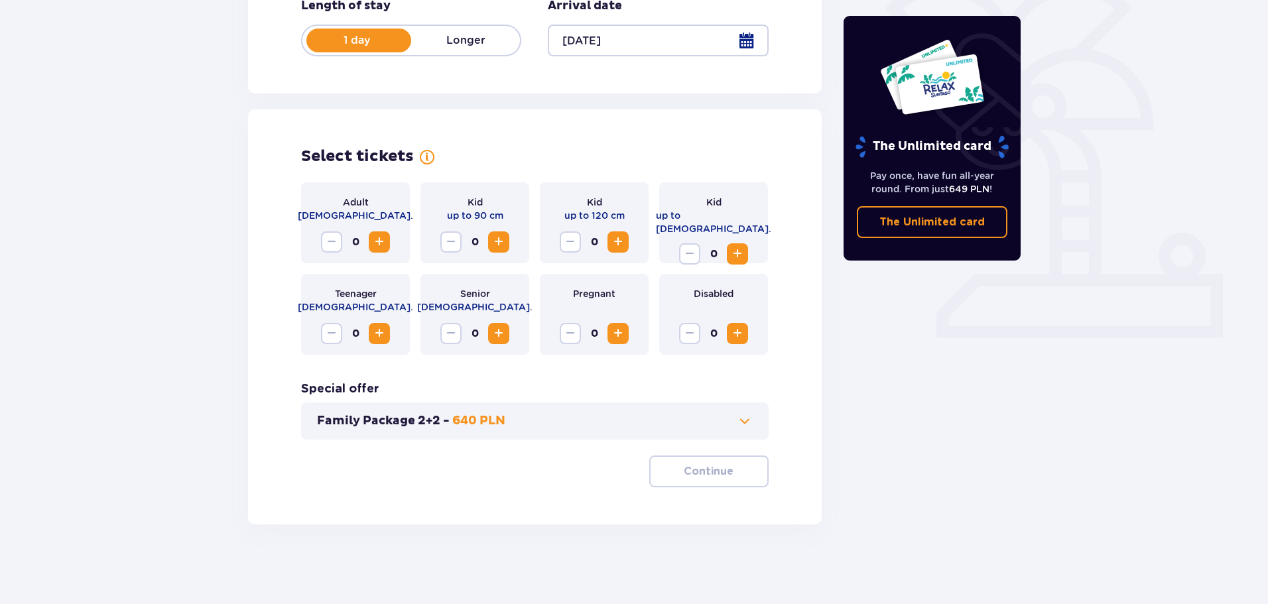
click at [376, 247] on span "Increase" at bounding box center [379, 242] width 16 height 16
click at [749, 245] on div "Kid up to 16 y.o. 0" at bounding box center [713, 222] width 109 height 81
click at [736, 249] on span "Increase" at bounding box center [738, 254] width 16 height 16
click at [567, 425] on button "Family Package 2+2 - 640 PLN" at bounding box center [535, 421] width 436 height 16
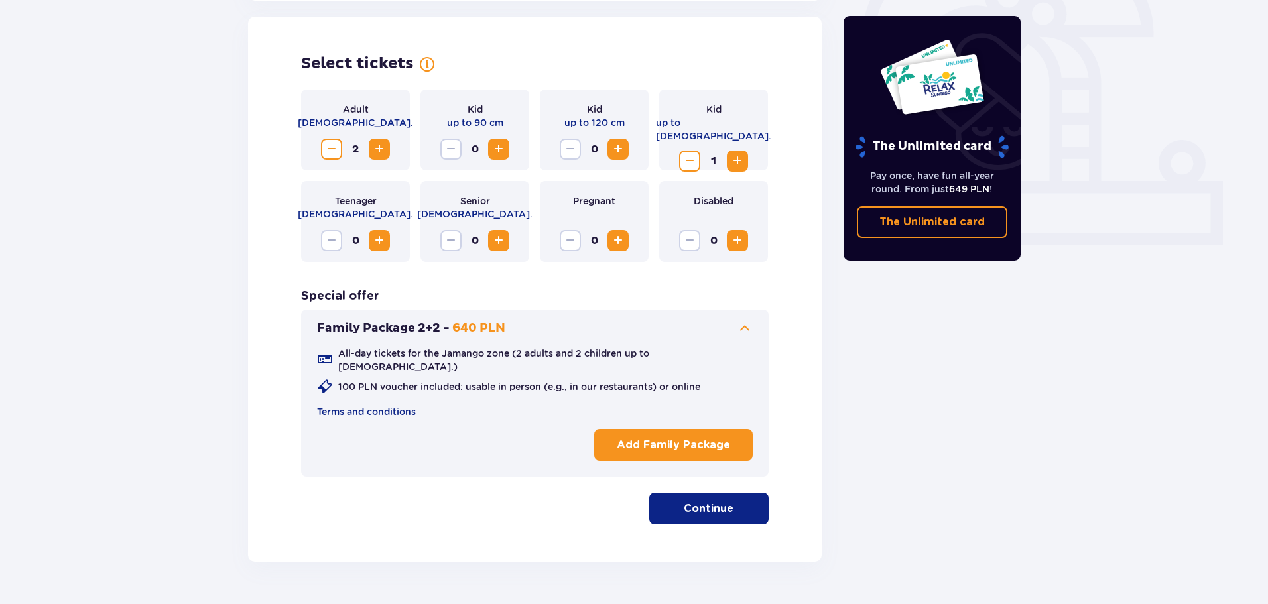
scroll to position [440, 0]
drag, startPoint x: 452, startPoint y: 330, endPoint x: 472, endPoint y: 325, distance: 19.8
click at [472, 325] on p "640 PLN" at bounding box center [478, 328] width 53 height 16
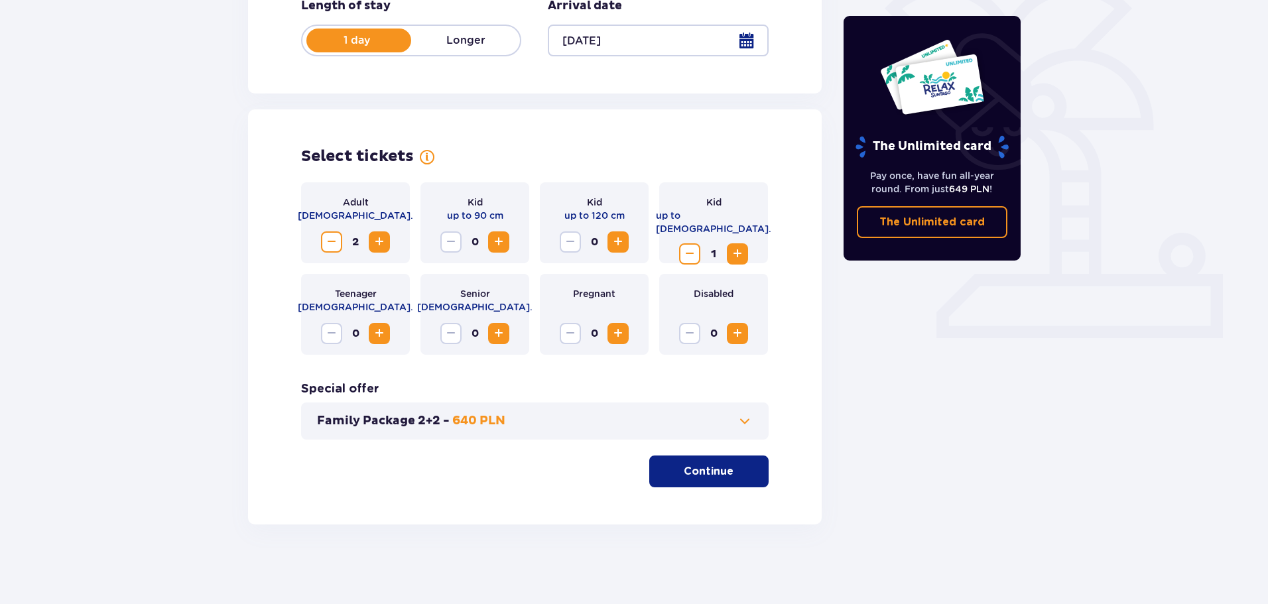
scroll to position [347, 0]
click at [691, 473] on p "Continue" at bounding box center [709, 471] width 50 height 15
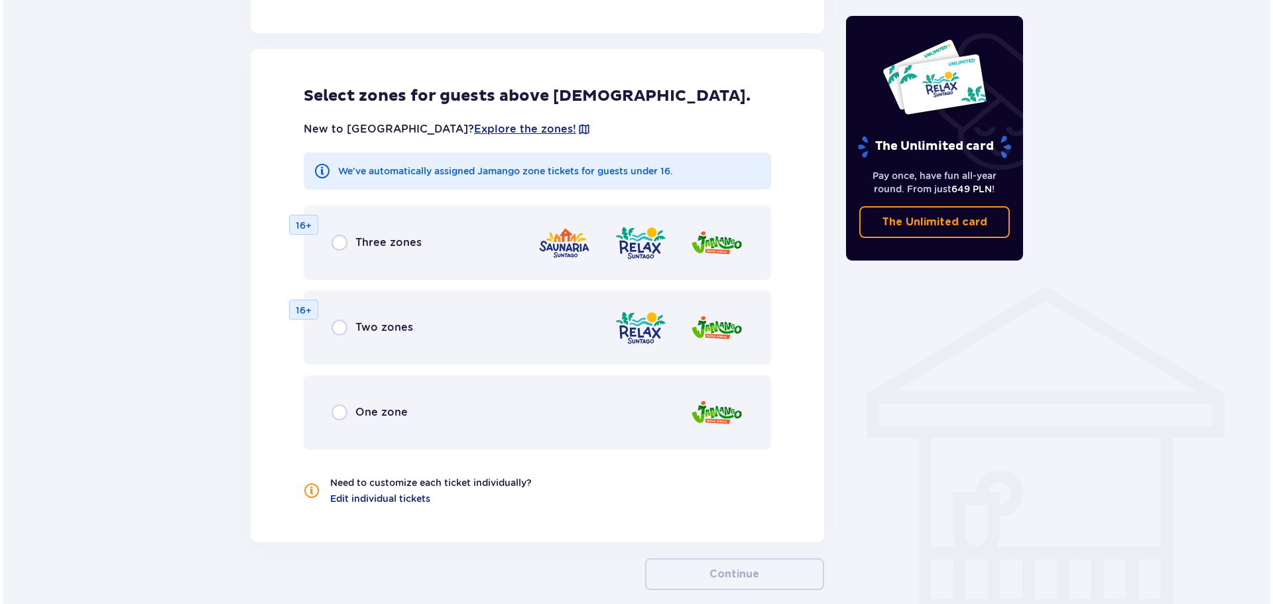
scroll to position [808, 0]
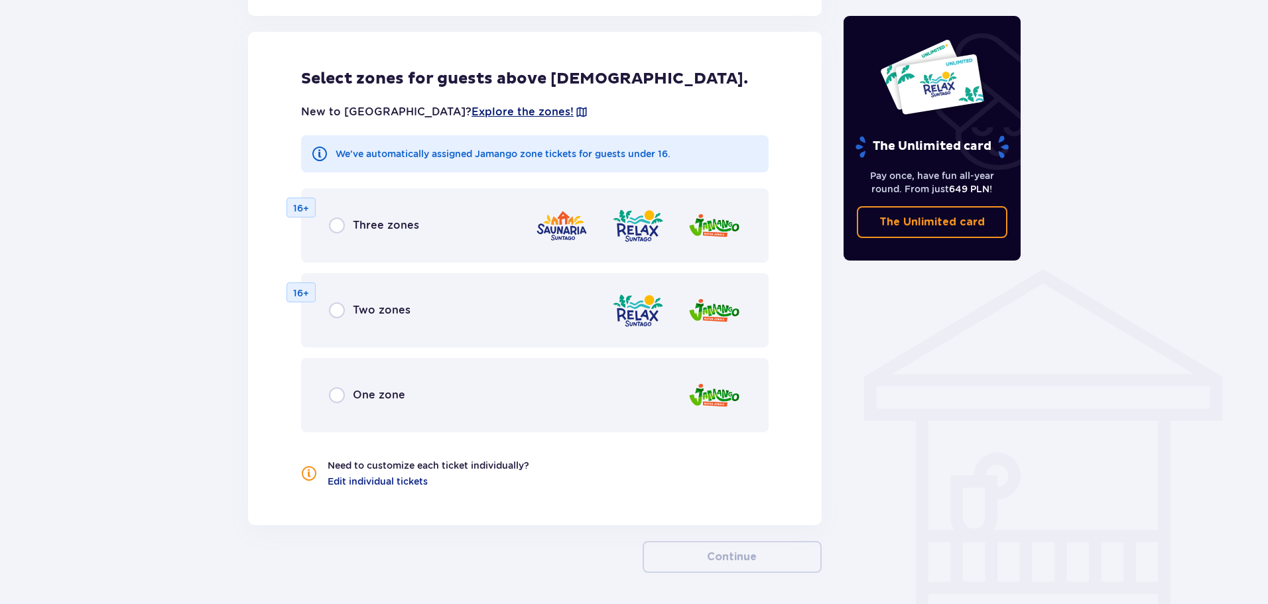
click at [472, 115] on span "Explore the zones!" at bounding box center [523, 112] width 102 height 15
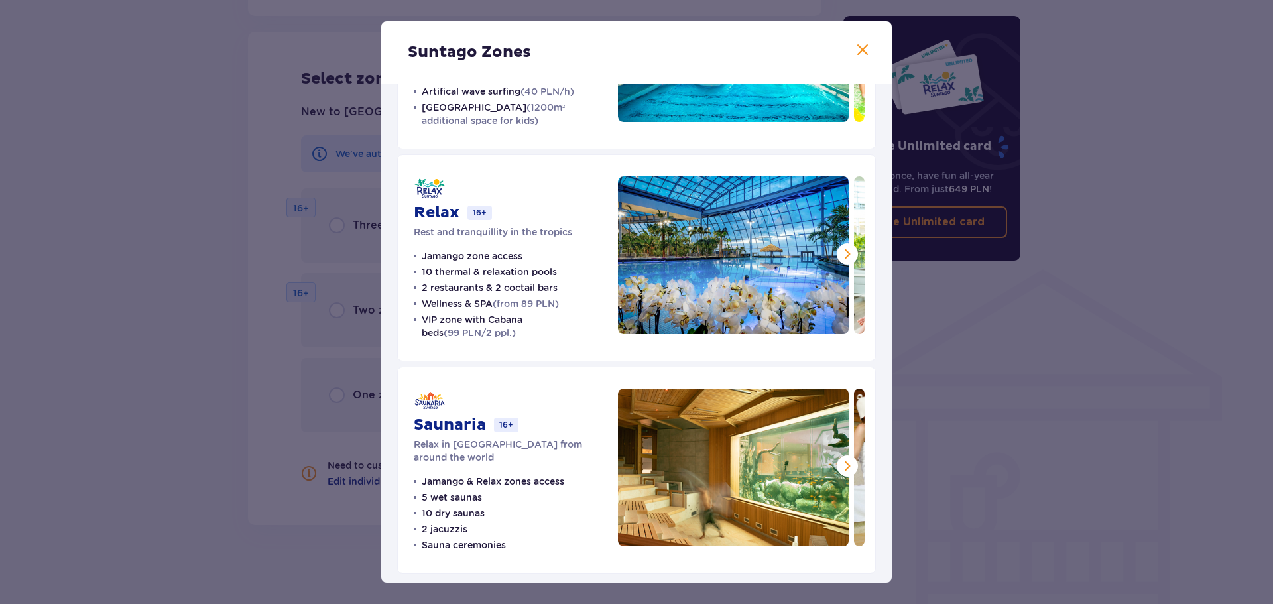
scroll to position [159, 0]
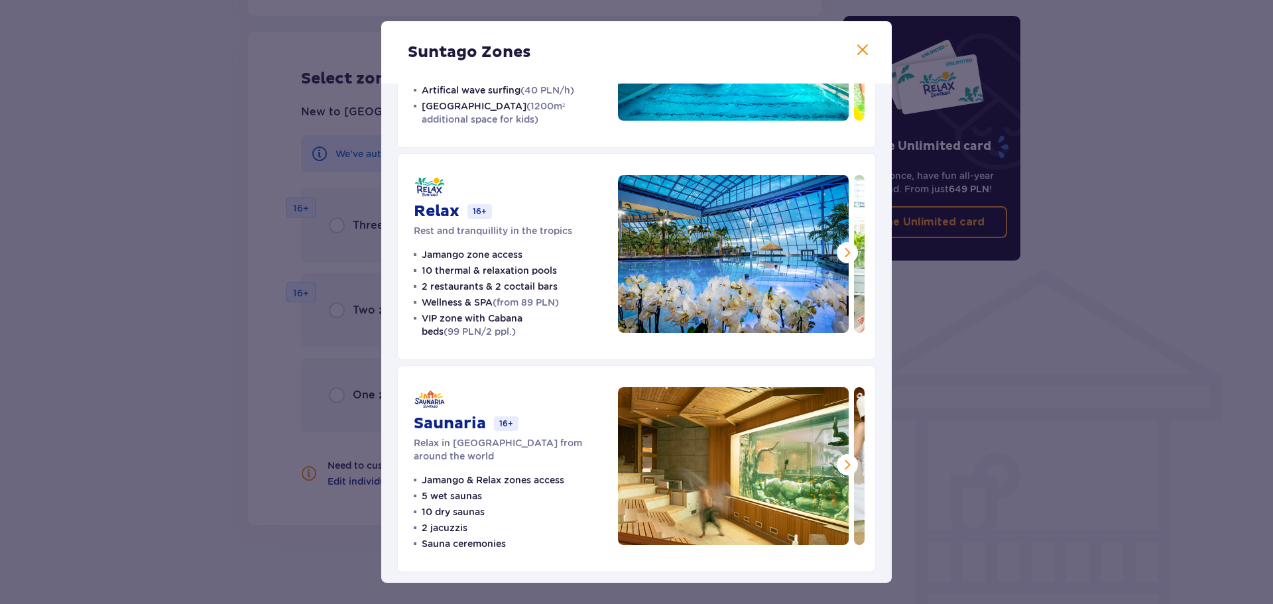
click at [850, 470] on span at bounding box center [848, 465] width 16 height 16
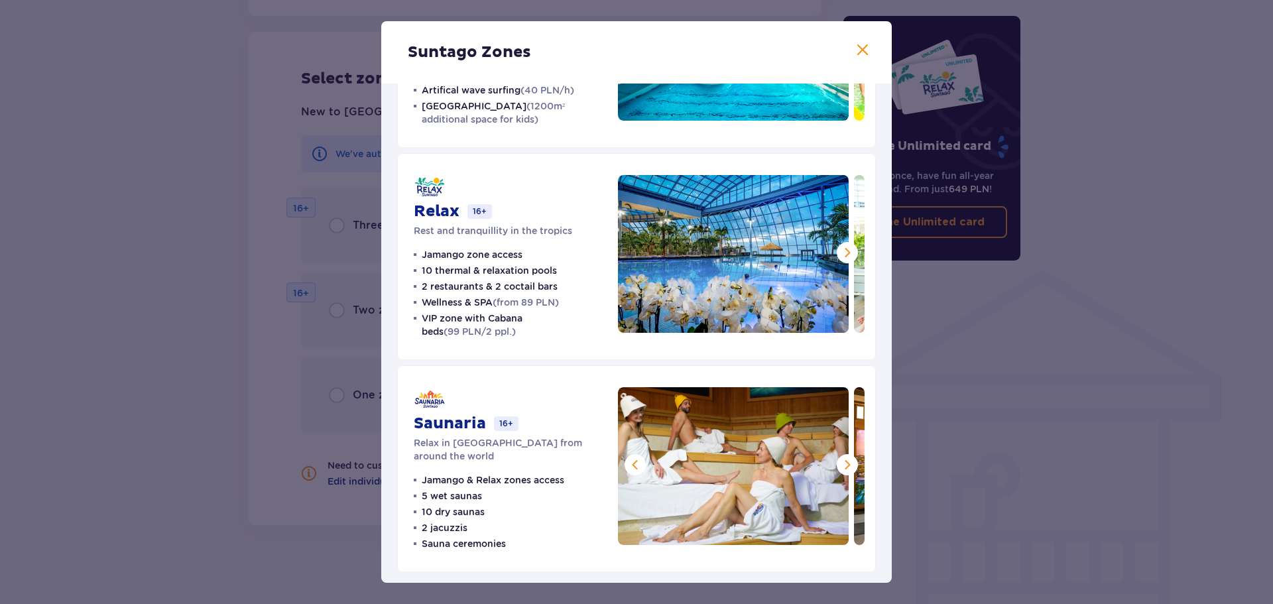
click at [850, 470] on span at bounding box center [848, 465] width 16 height 16
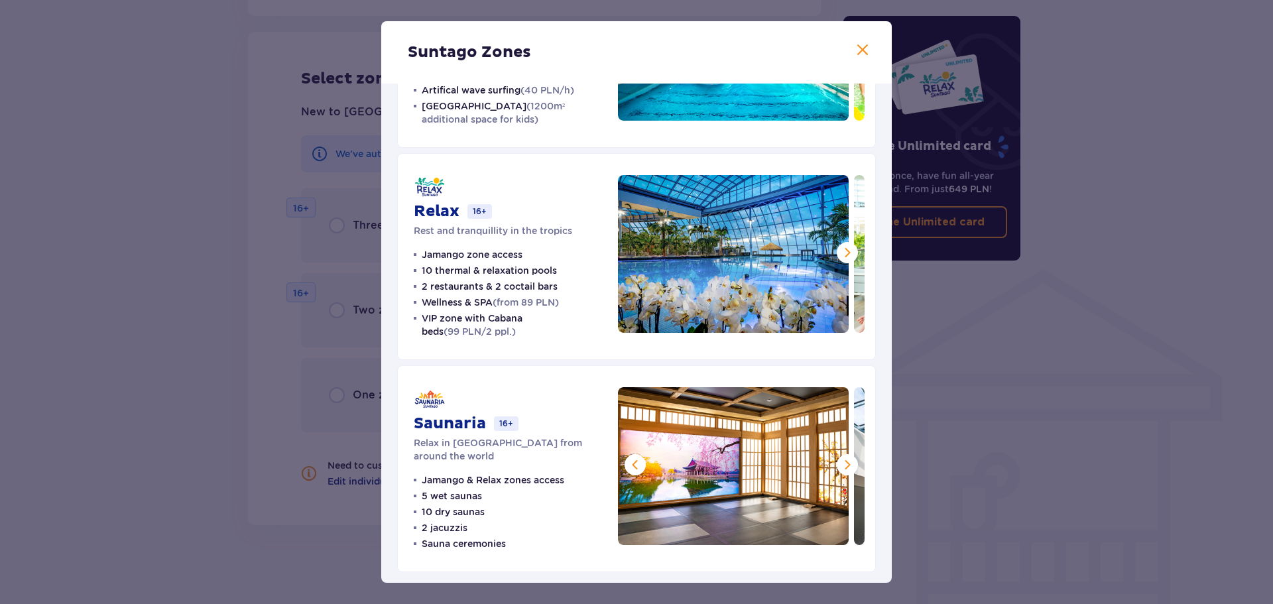
click at [850, 470] on span at bounding box center [848, 465] width 16 height 16
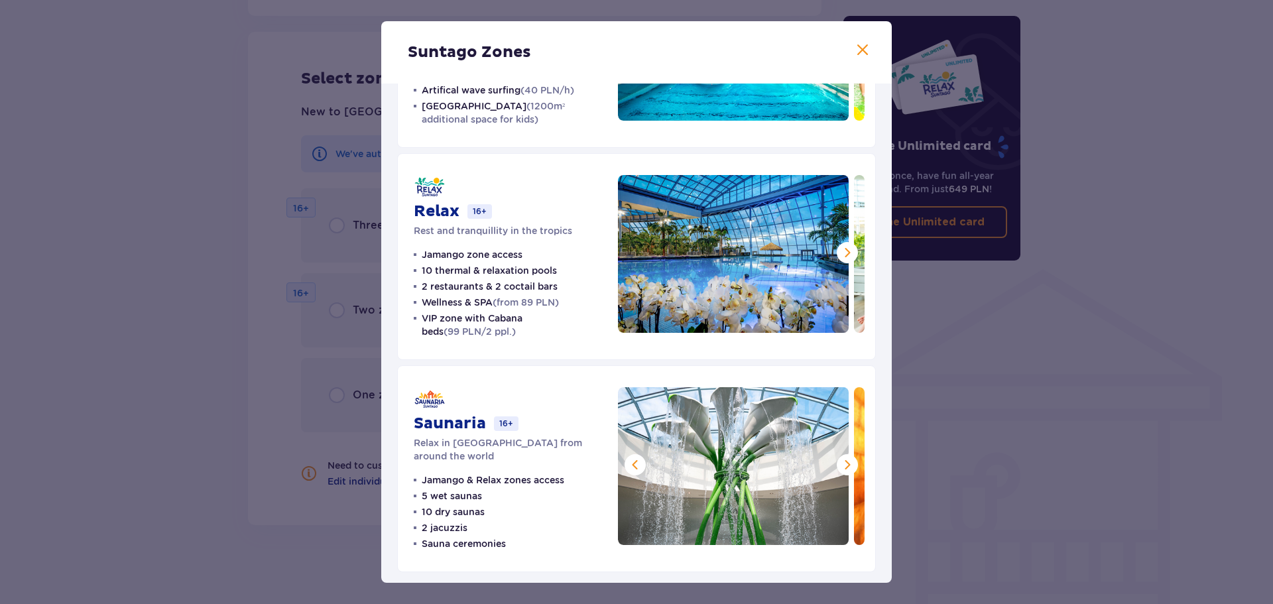
click at [850, 470] on span at bounding box center [848, 465] width 16 height 16
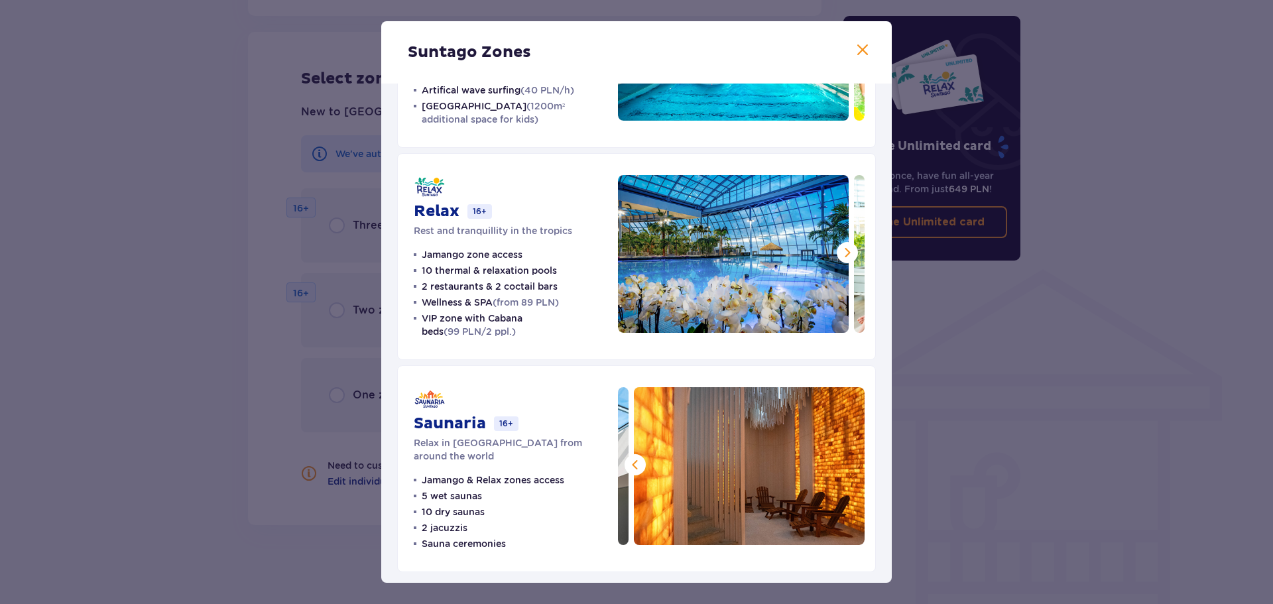
click at [850, 470] on img at bounding box center [749, 466] width 231 height 158
click at [858, 49] on span at bounding box center [863, 50] width 16 height 16
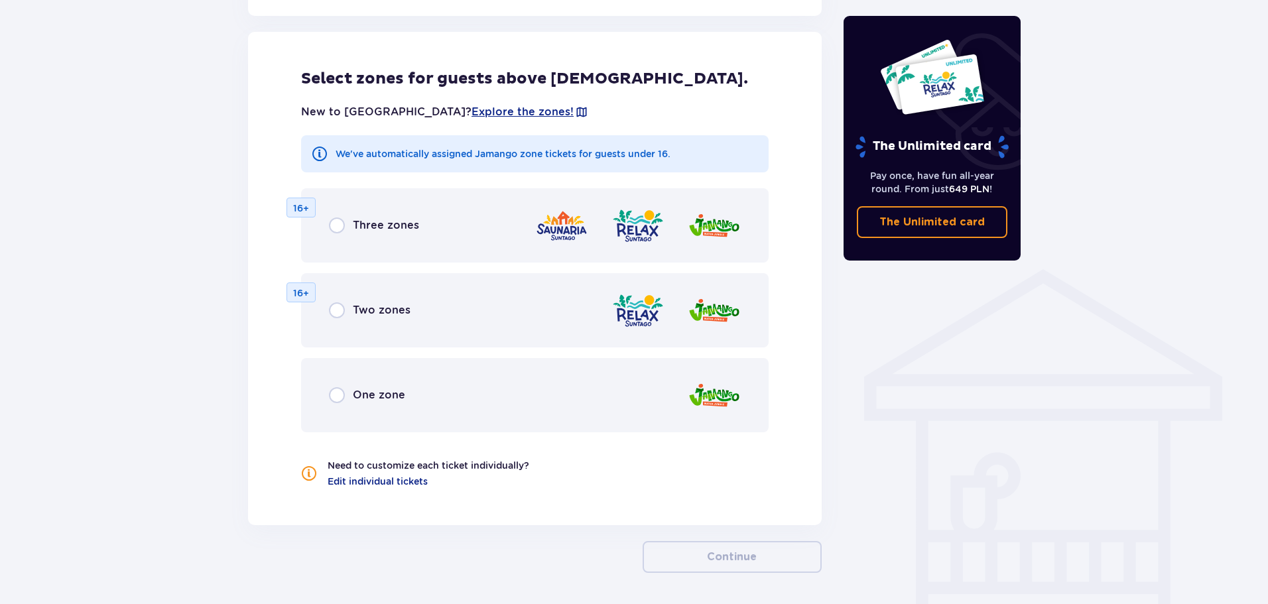
click at [637, 394] on div "One zone" at bounding box center [535, 395] width 468 height 74
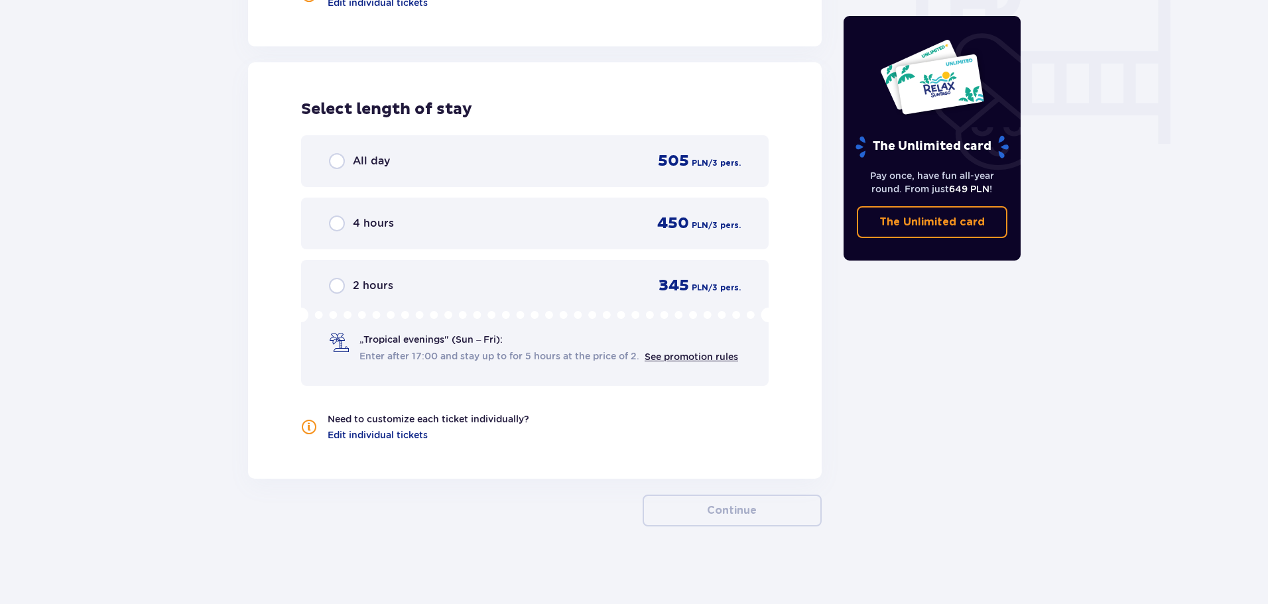
scroll to position [1289, 0]
click at [582, 172] on div "All day 505 PLN / 3 pers." at bounding box center [535, 159] width 468 height 52
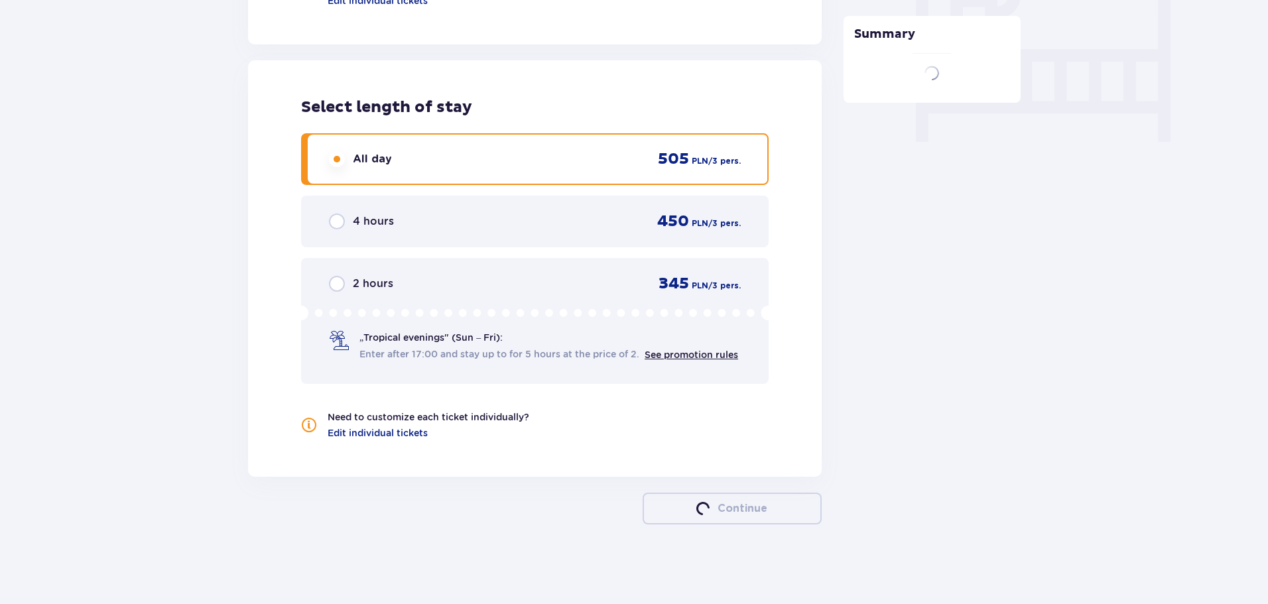
click at [576, 358] on span "Enter after 17:00 and stay up to for 5 hours at the price of 2." at bounding box center [499, 354] width 280 height 13
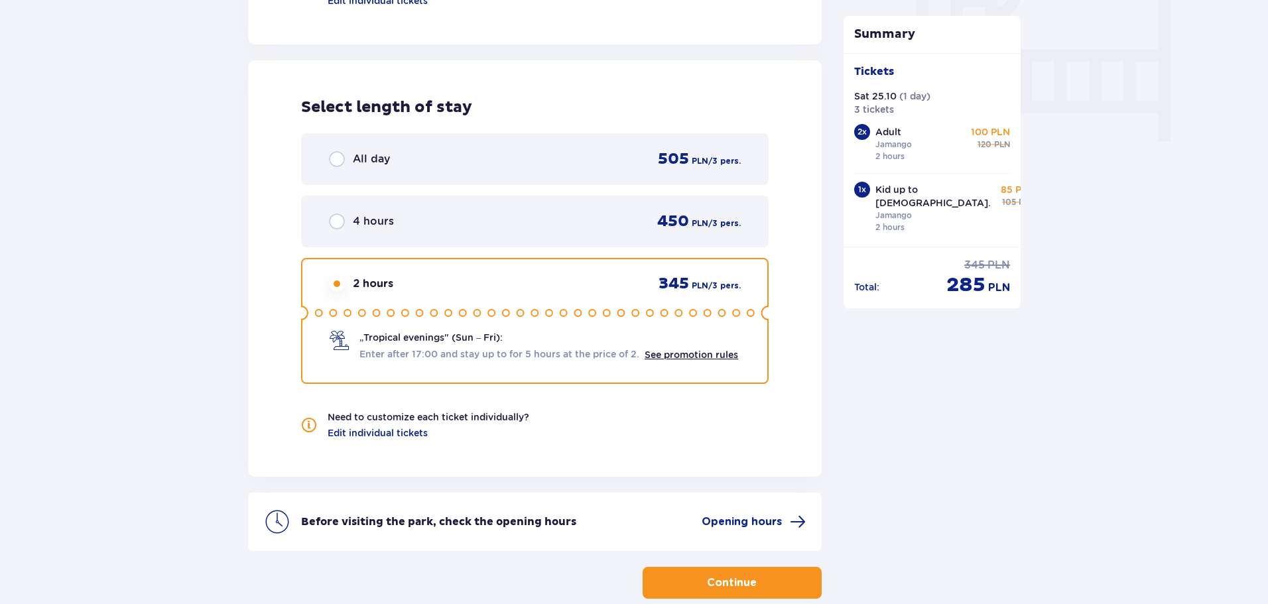
click at [518, 143] on div "All day 505 PLN / 3 pers." at bounding box center [535, 159] width 468 height 52
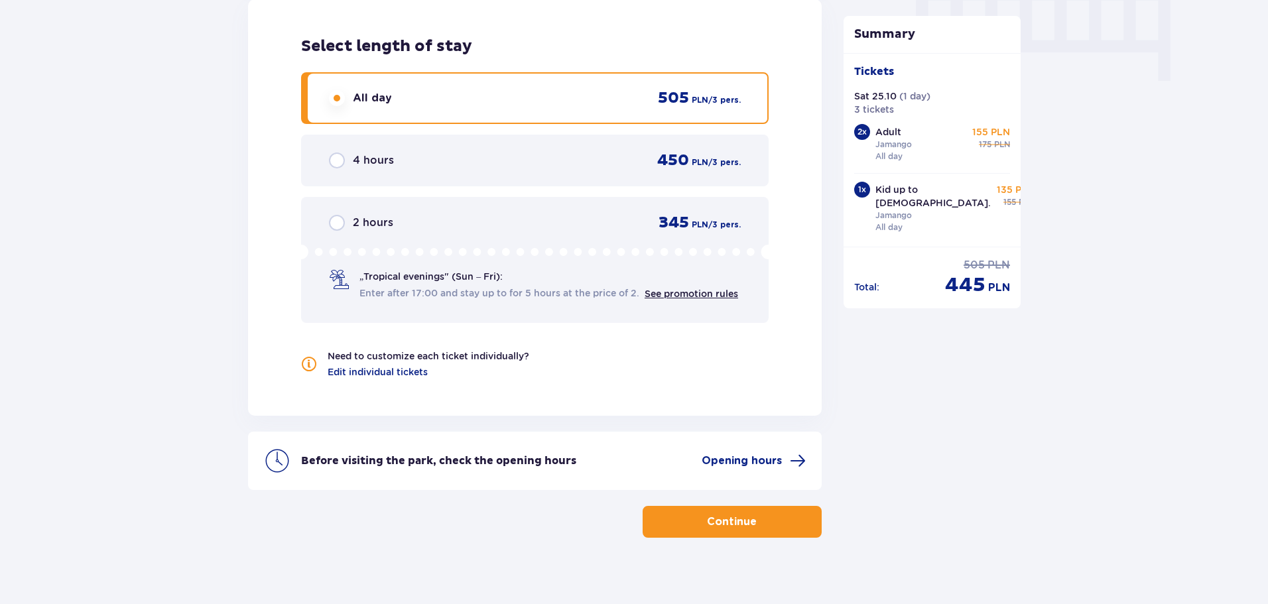
scroll to position [1363, 0]
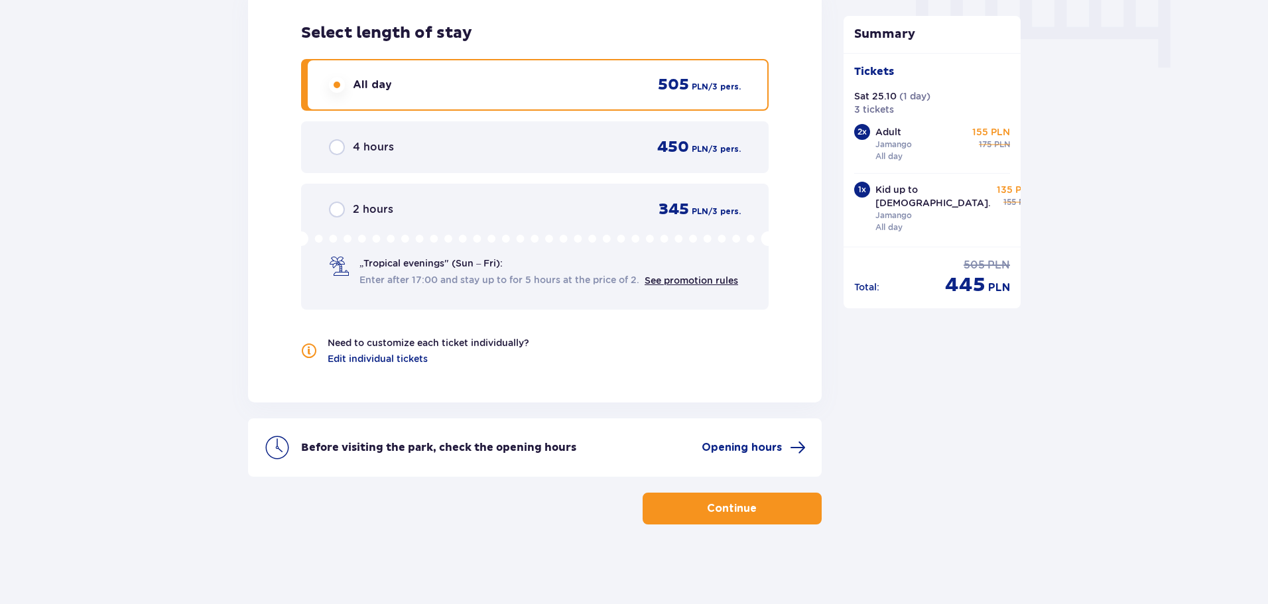
click at [744, 505] on p "Continue" at bounding box center [732, 508] width 50 height 15
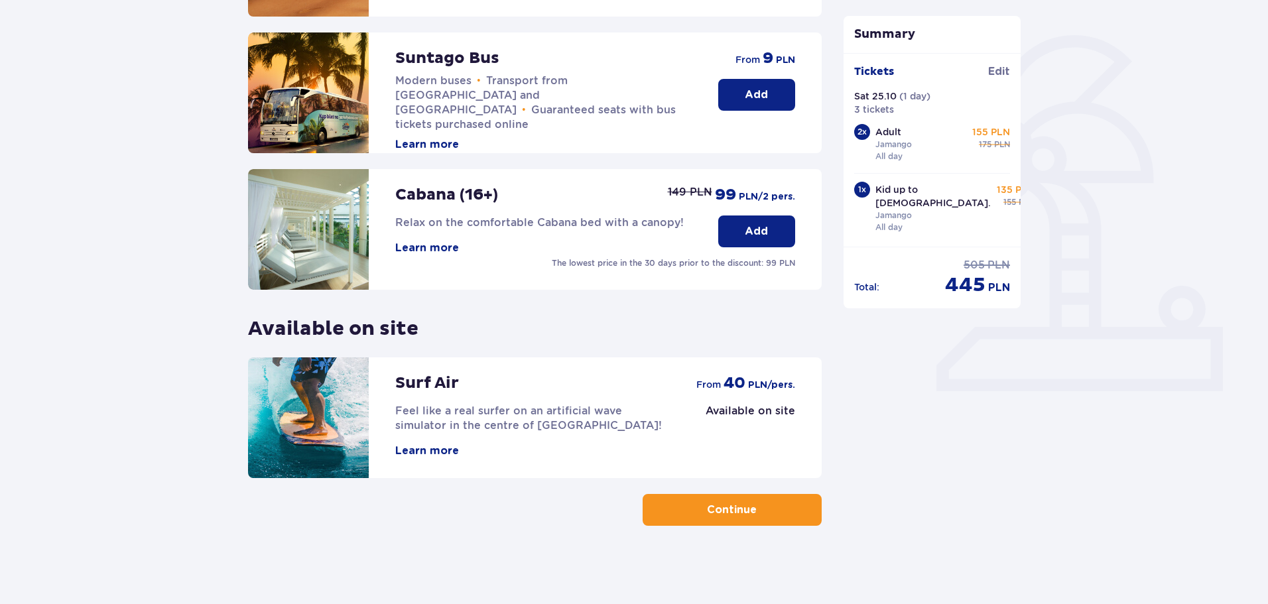
scroll to position [295, 0]
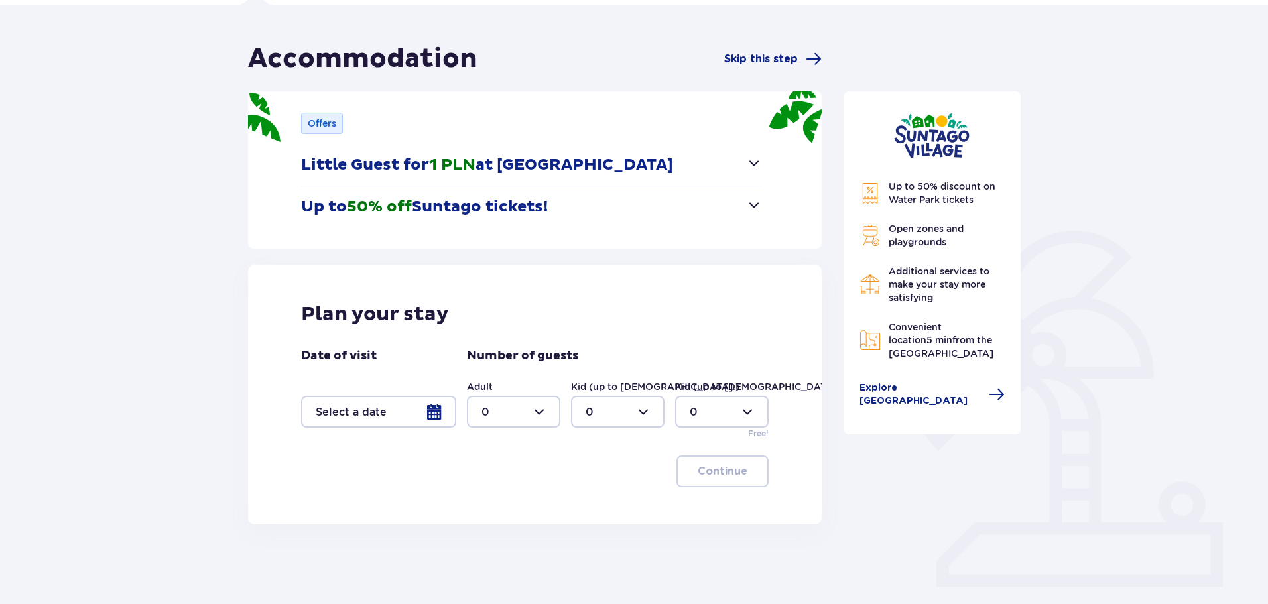
scroll to position [146, 0]
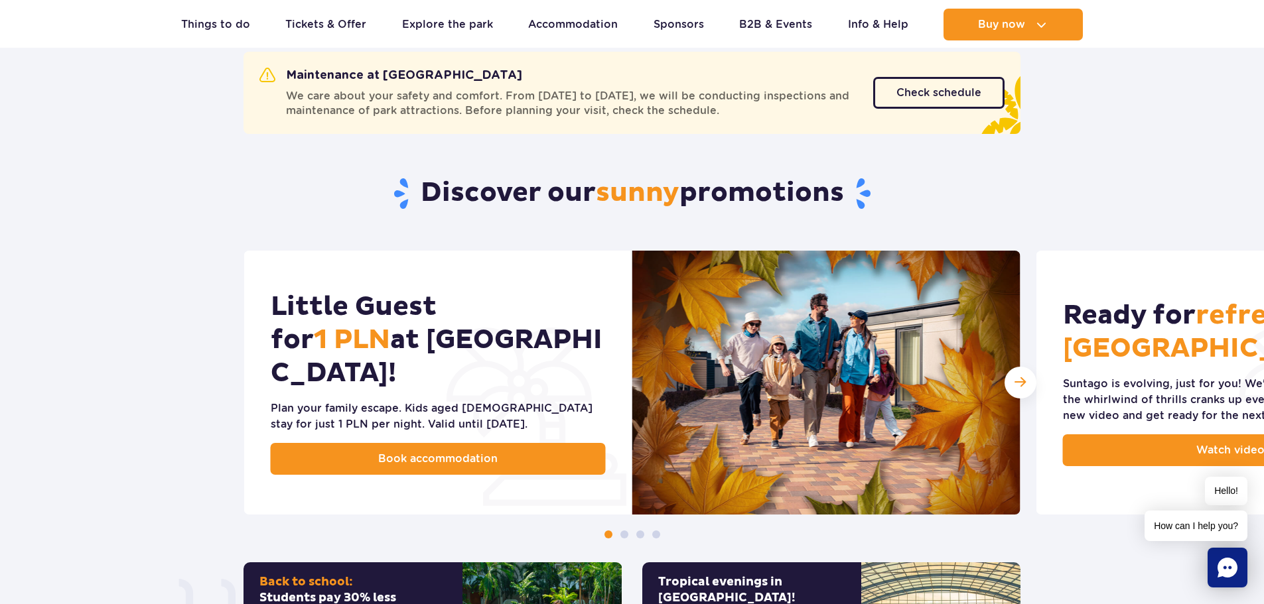
scroll to position [531, 0]
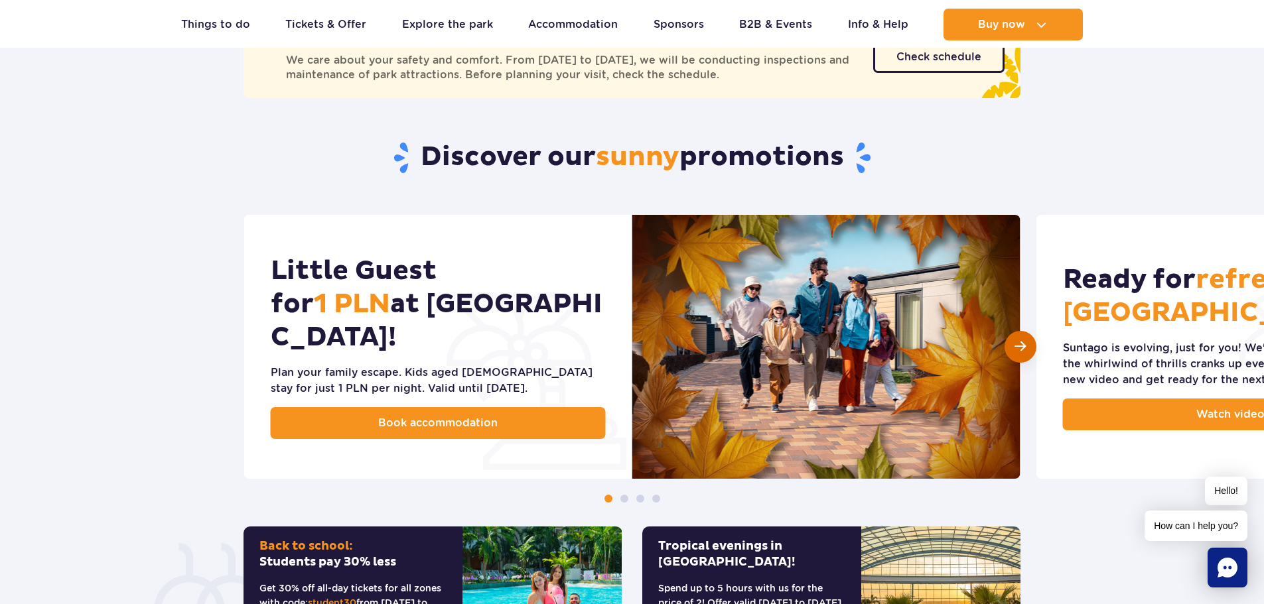
click at [1020, 346] on span "Next slide" at bounding box center [1019, 346] width 11 height 13
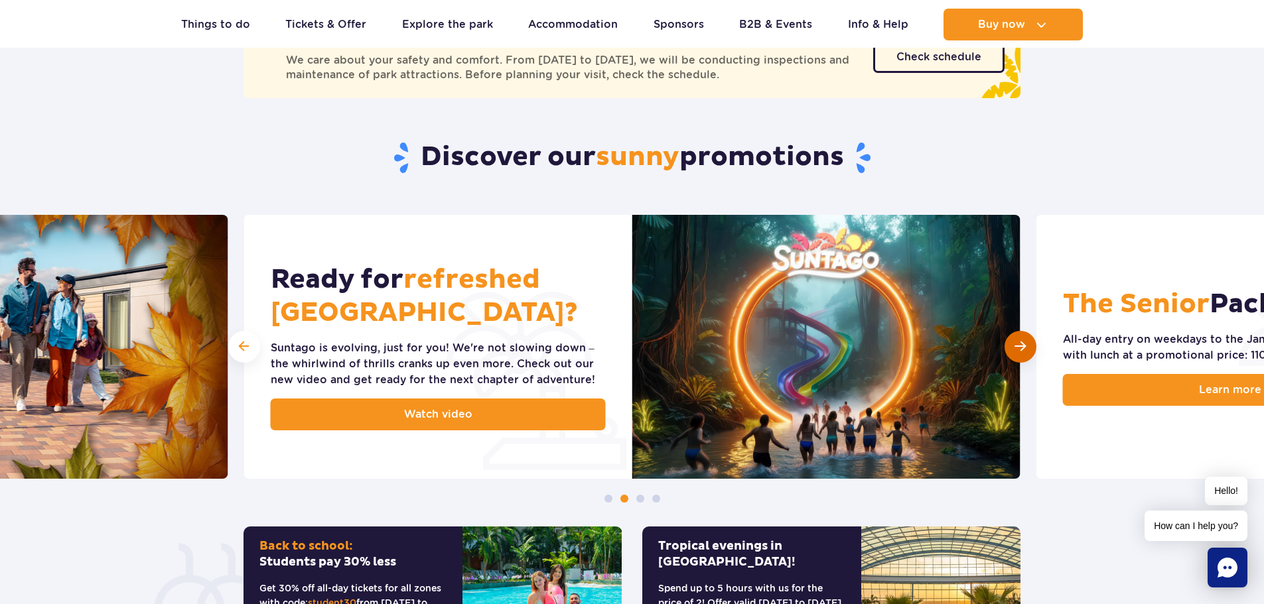
click at [1020, 346] on span "Next slide" at bounding box center [1019, 346] width 11 height 13
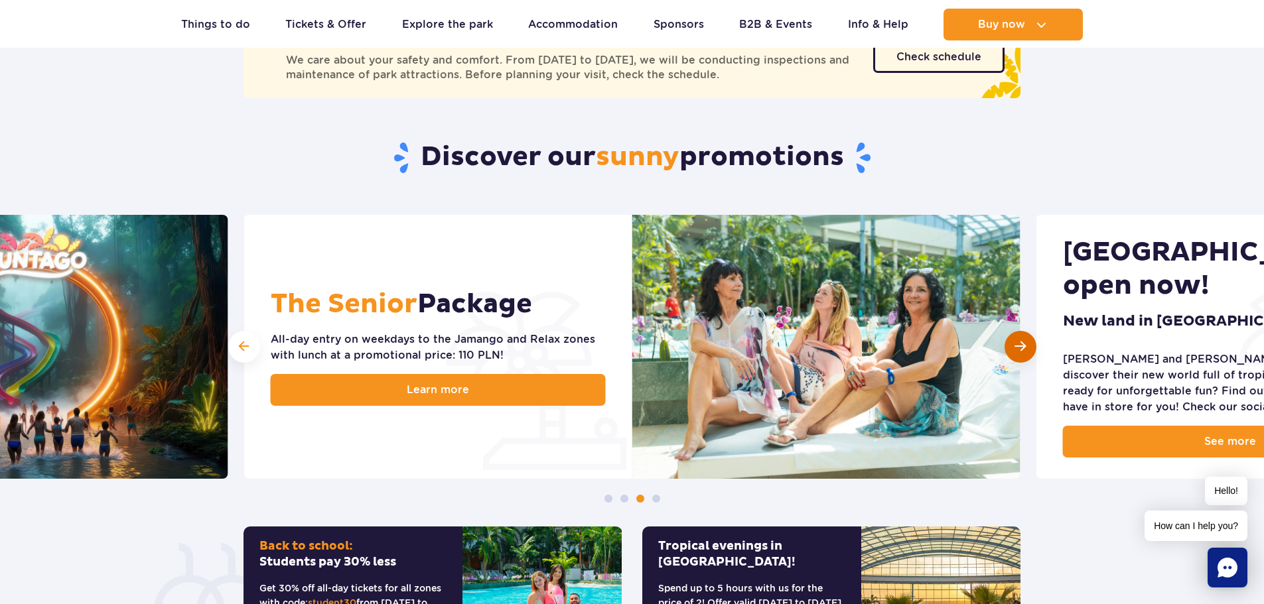
click at [1020, 346] on span "Next slide" at bounding box center [1019, 346] width 11 height 13
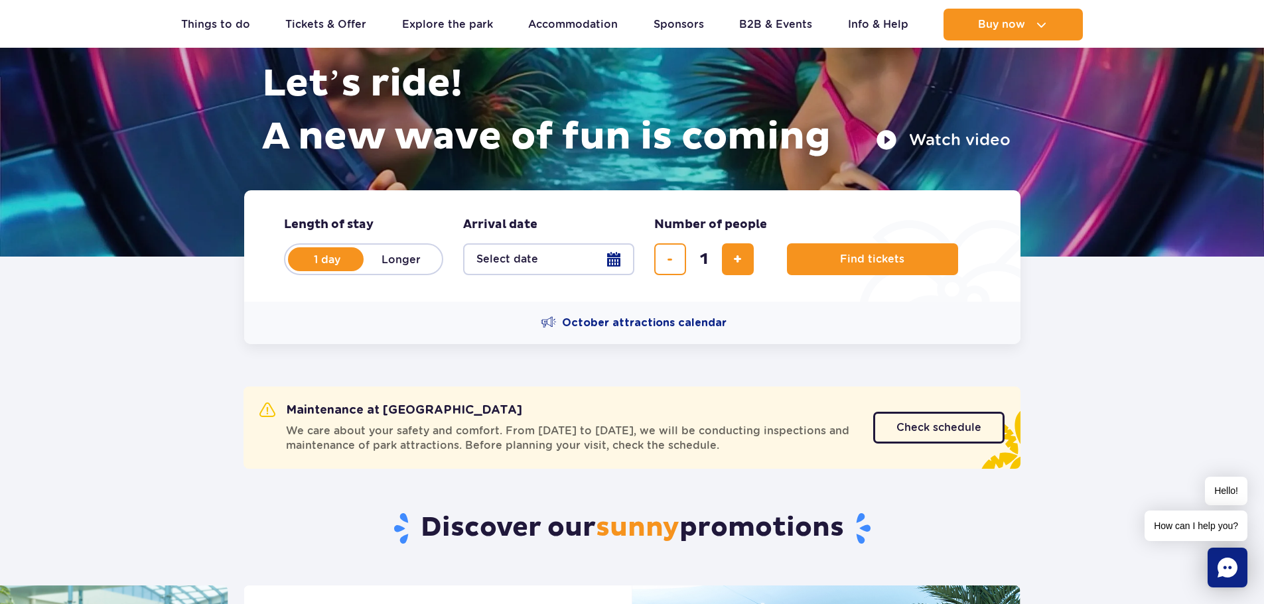
scroll to position [133, 0]
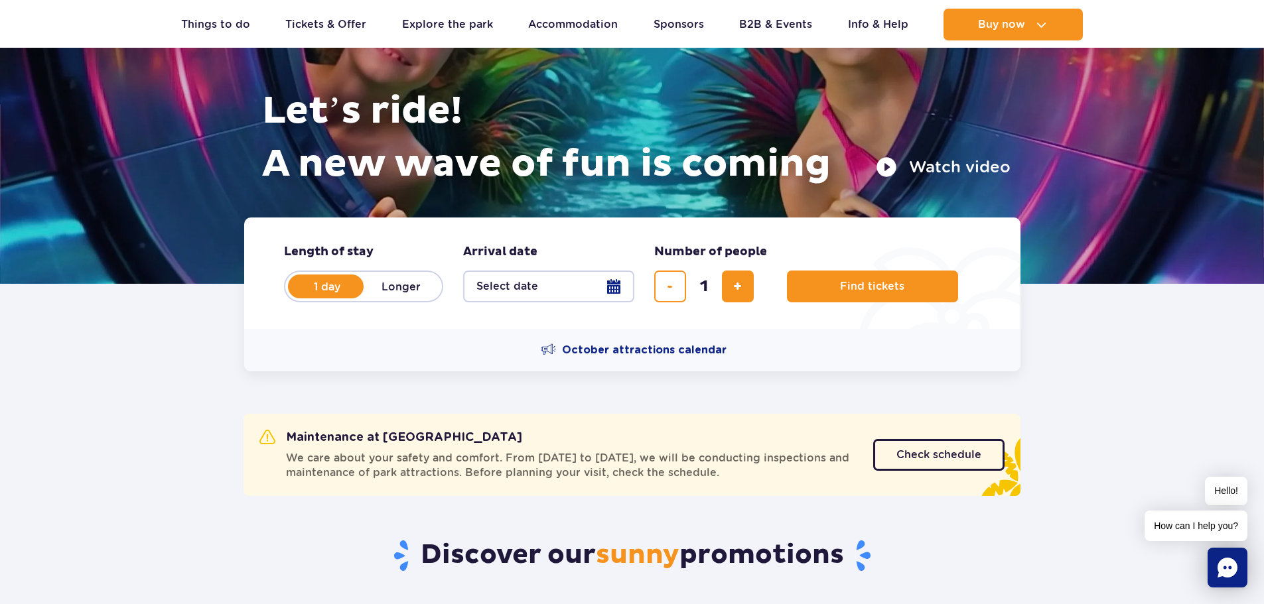
click at [528, 287] on button "Select date" at bounding box center [548, 287] width 171 height 32
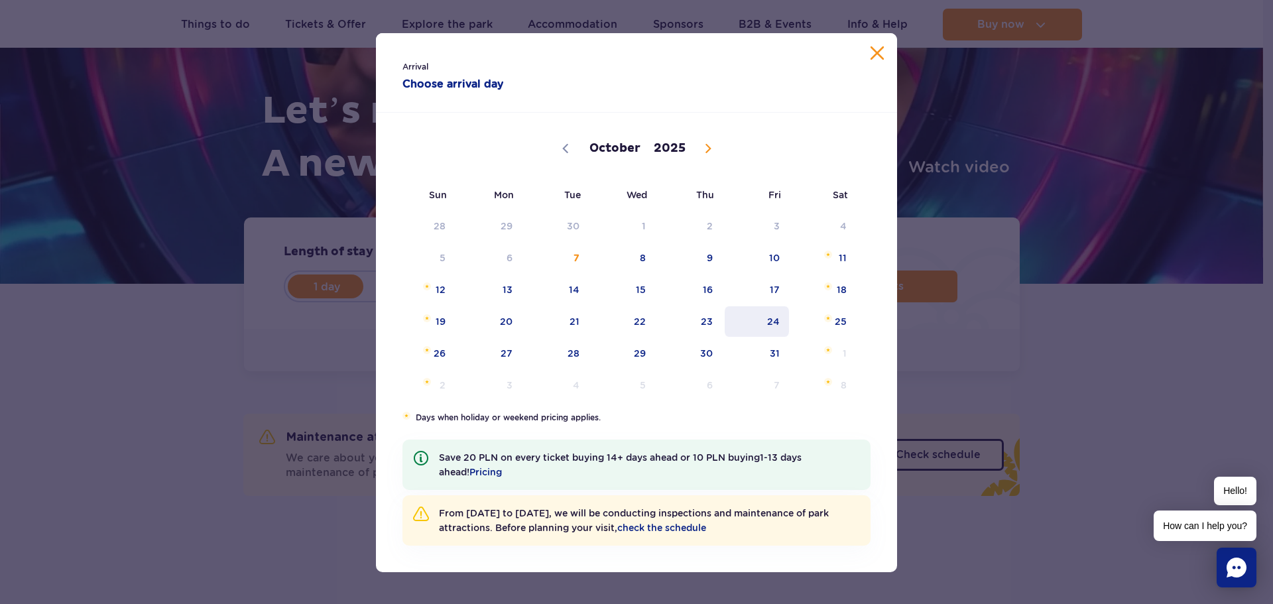
click at [757, 320] on span "24" at bounding box center [757, 321] width 67 height 31
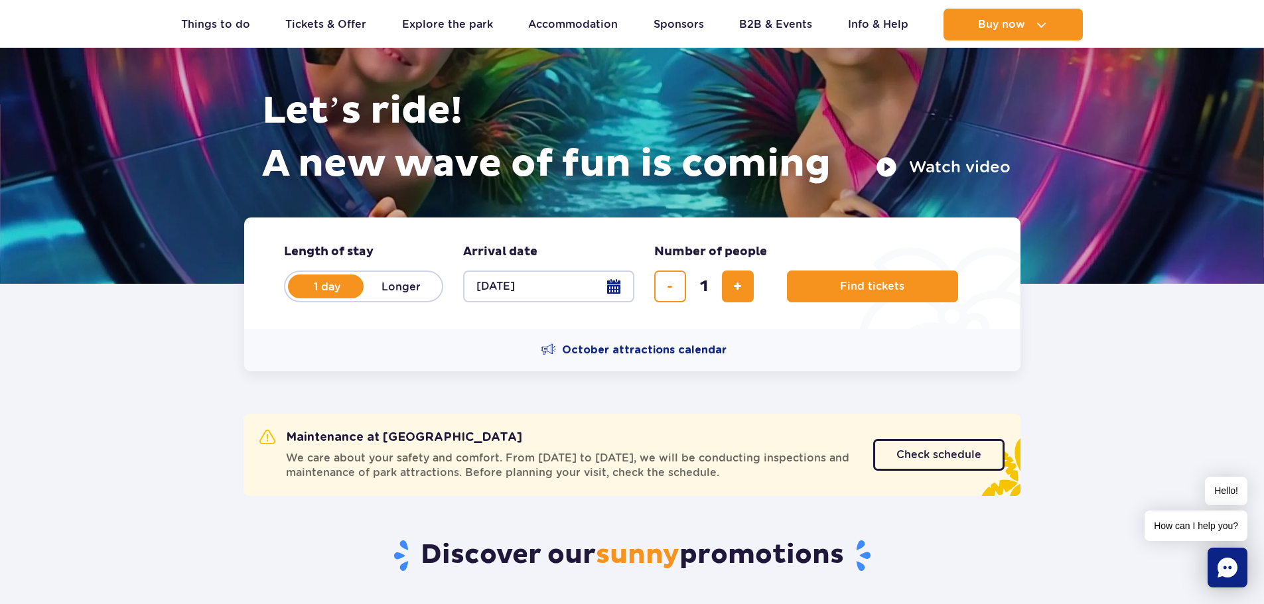
click at [407, 284] on label "Longer" at bounding box center [401, 287] width 76 height 28
click at [378, 298] on input "Longer" at bounding box center [370, 299] width 15 height 3
radio input "false"
radio input "true"
click at [567, 289] on button "Select date" at bounding box center [548, 287] width 171 height 32
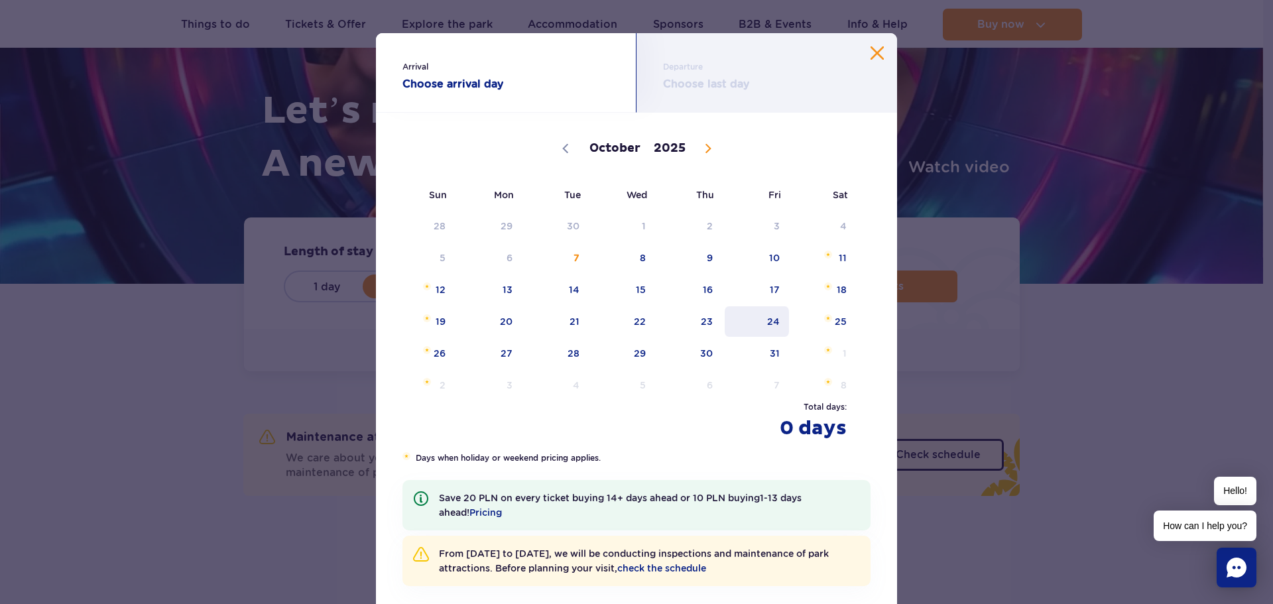
click at [779, 330] on span "24" at bounding box center [757, 321] width 67 height 31
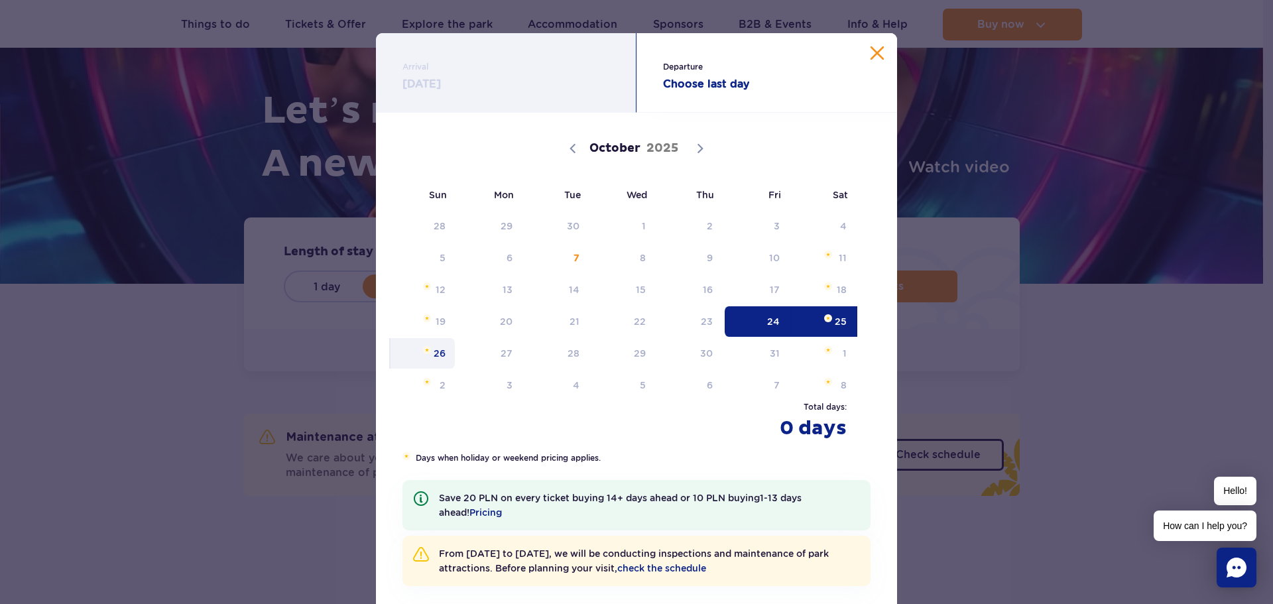
click at [432, 354] on span "26" at bounding box center [422, 353] width 67 height 31
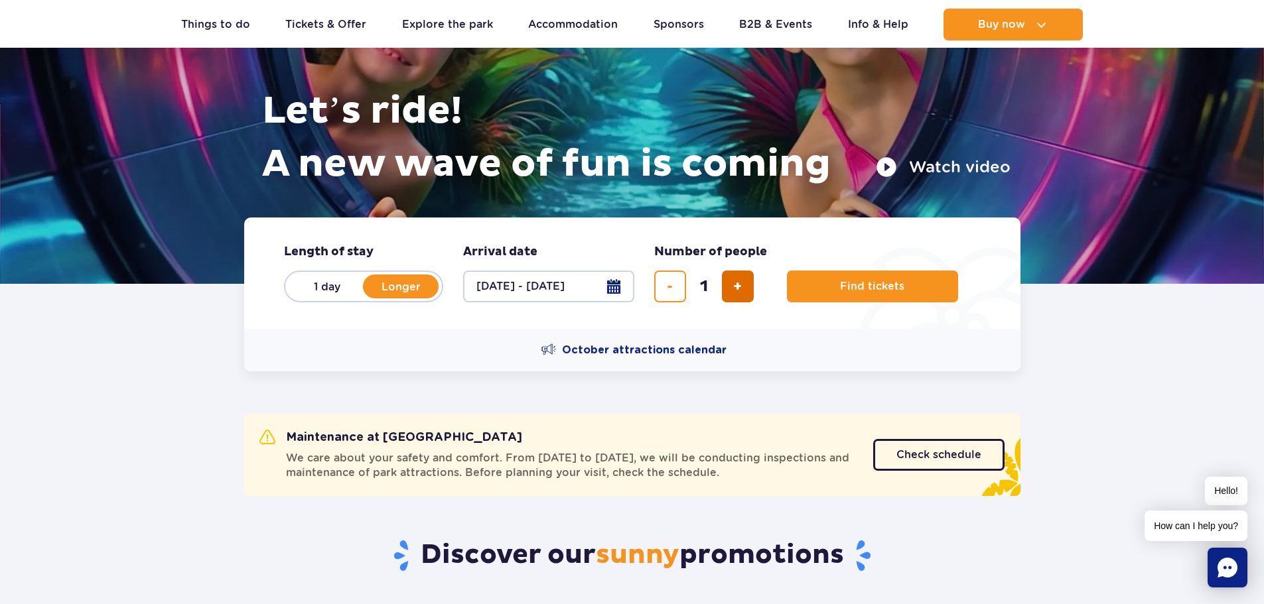
click at [747, 300] on button "add ticket" at bounding box center [738, 287] width 32 height 32
type input "3"
click at [836, 291] on span "Find tickets" at bounding box center [866, 287] width 64 height 12
click at [513, 280] on button "24.10.25 - 26.10.25" at bounding box center [548, 287] width 171 height 32
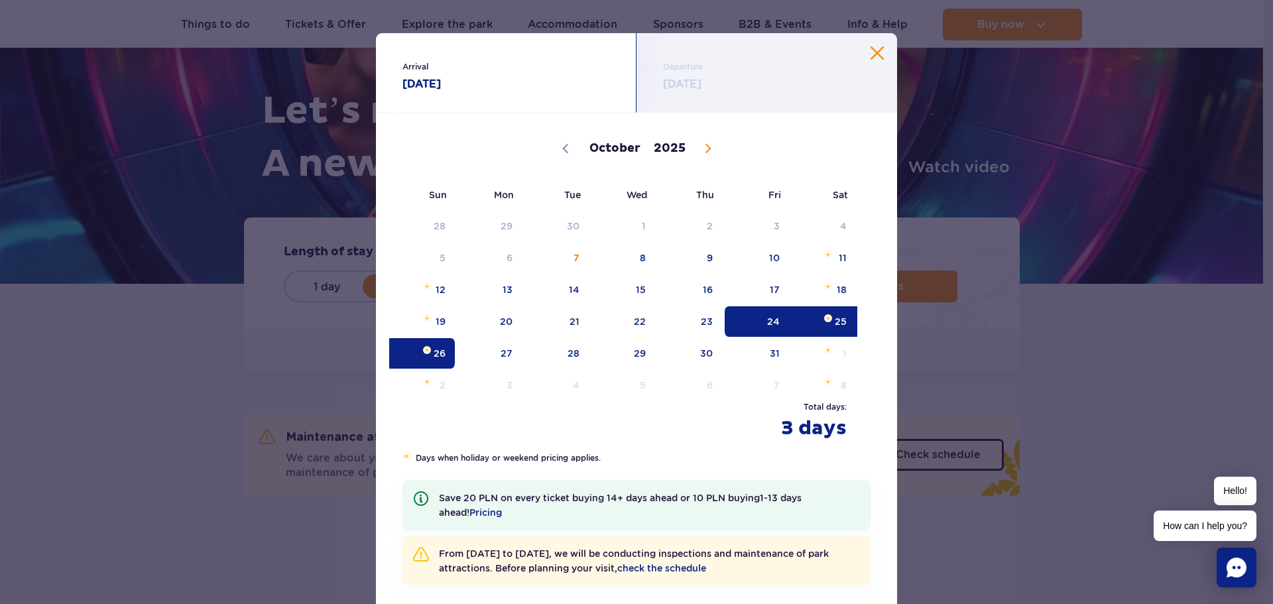
click at [769, 317] on span "24" at bounding box center [757, 321] width 67 height 31
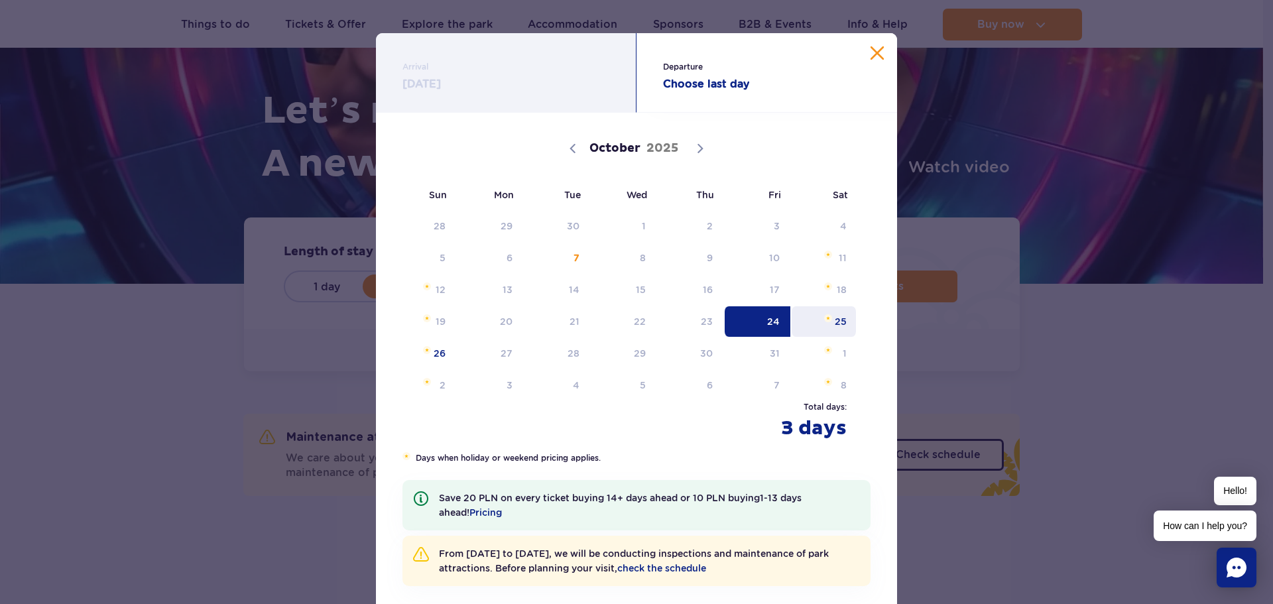
click at [791, 321] on span "25" at bounding box center [824, 321] width 67 height 31
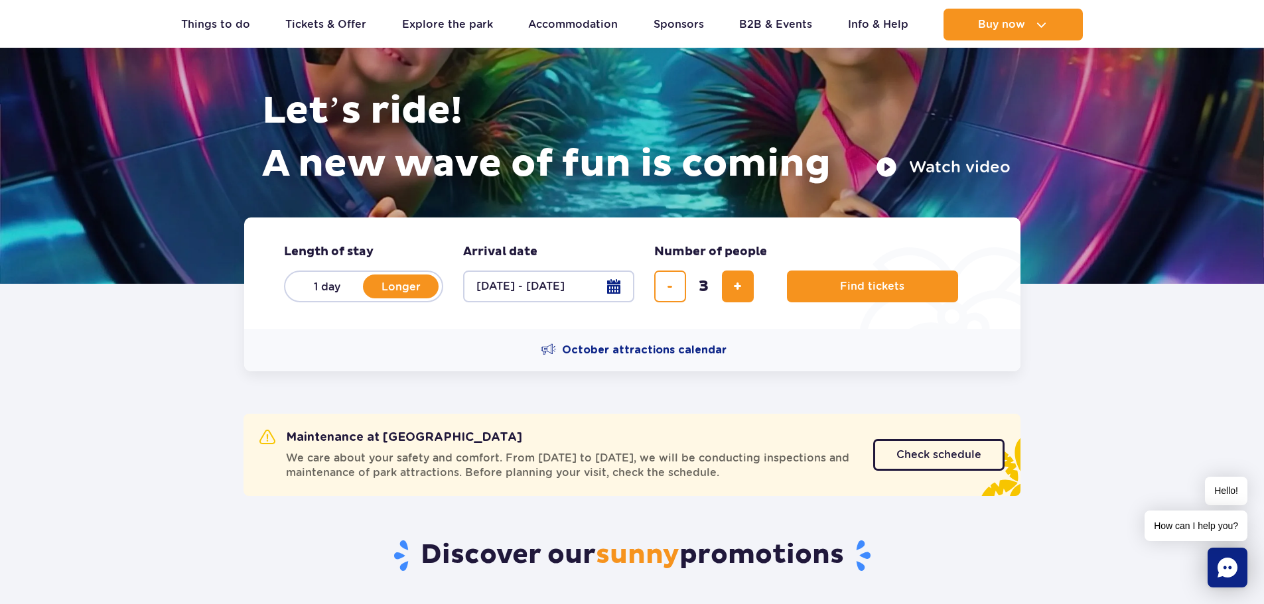
click at [338, 292] on label "1 day" at bounding box center [327, 287] width 76 height 28
click at [304, 298] on input "1 day" at bounding box center [296, 299] width 15 height 3
radio input "true"
click at [490, 274] on button "Select date" at bounding box center [548, 287] width 171 height 32
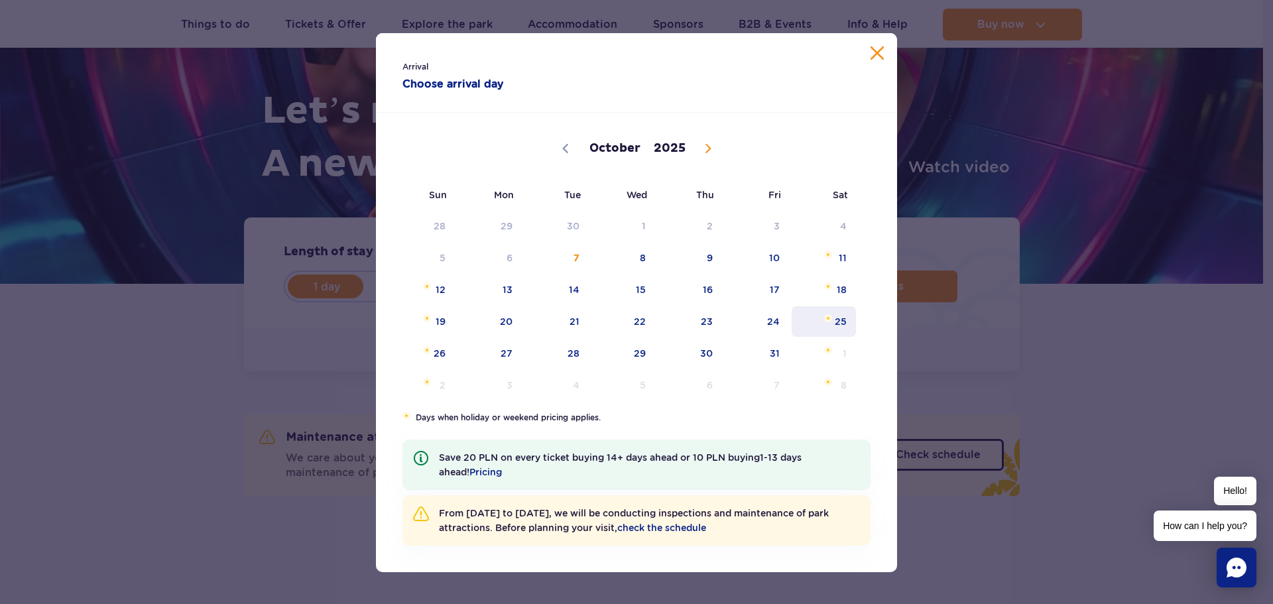
click at [834, 324] on span "25" at bounding box center [824, 321] width 67 height 31
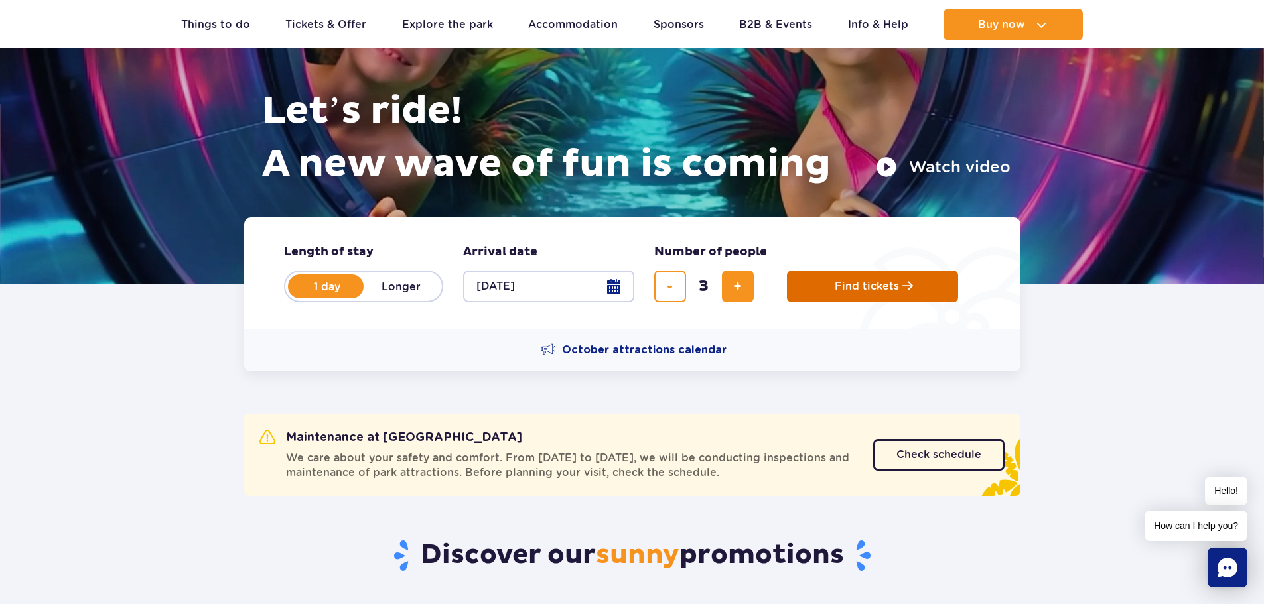
click at [796, 287] on button "Find tickets" at bounding box center [872, 287] width 171 height 32
click at [860, 288] on span "Find tickets" at bounding box center [866, 287] width 64 height 12
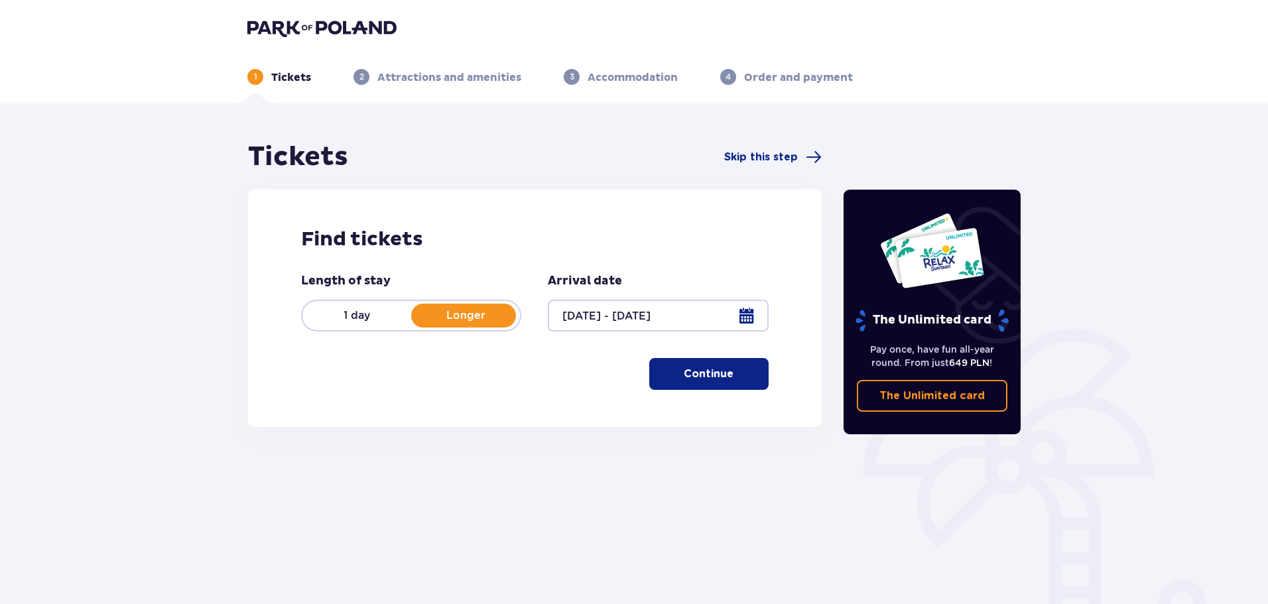
drag, startPoint x: 0, startPoint y: 0, endPoint x: 731, endPoint y: 375, distance: 821.4
click at [731, 375] on span "button" at bounding box center [736, 374] width 16 height 16
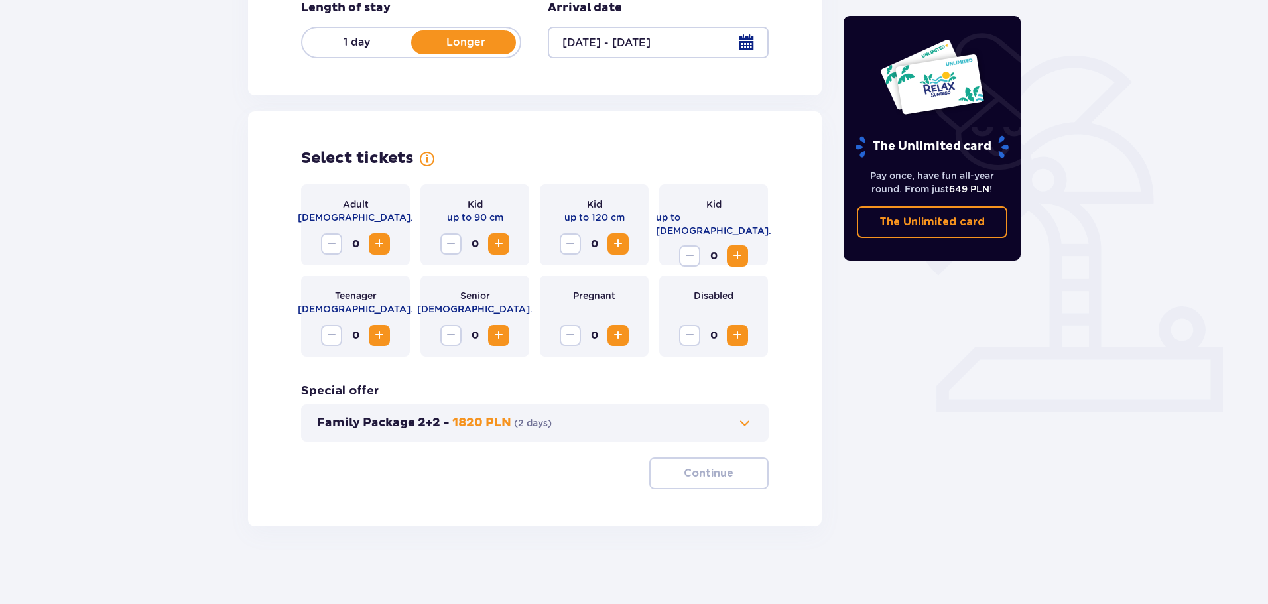
scroll to position [275, 0]
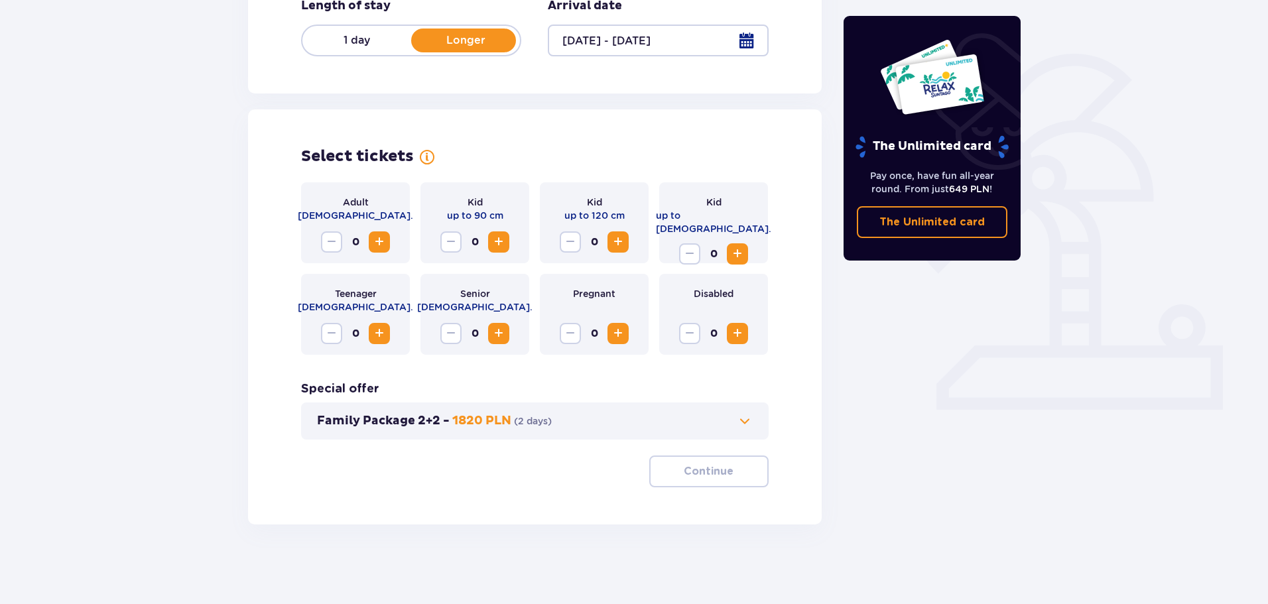
click at [382, 247] on span "Increase" at bounding box center [379, 242] width 16 height 16
click at [736, 250] on span "Increase" at bounding box center [738, 254] width 16 height 16
click at [645, 409] on div "Family Package 2+2 - 1820 PLN ( 2 days )" at bounding box center [535, 421] width 468 height 37
click at [642, 421] on button "Family Package 2+2 - 1820 PLN ( 2 days )" at bounding box center [535, 421] width 436 height 16
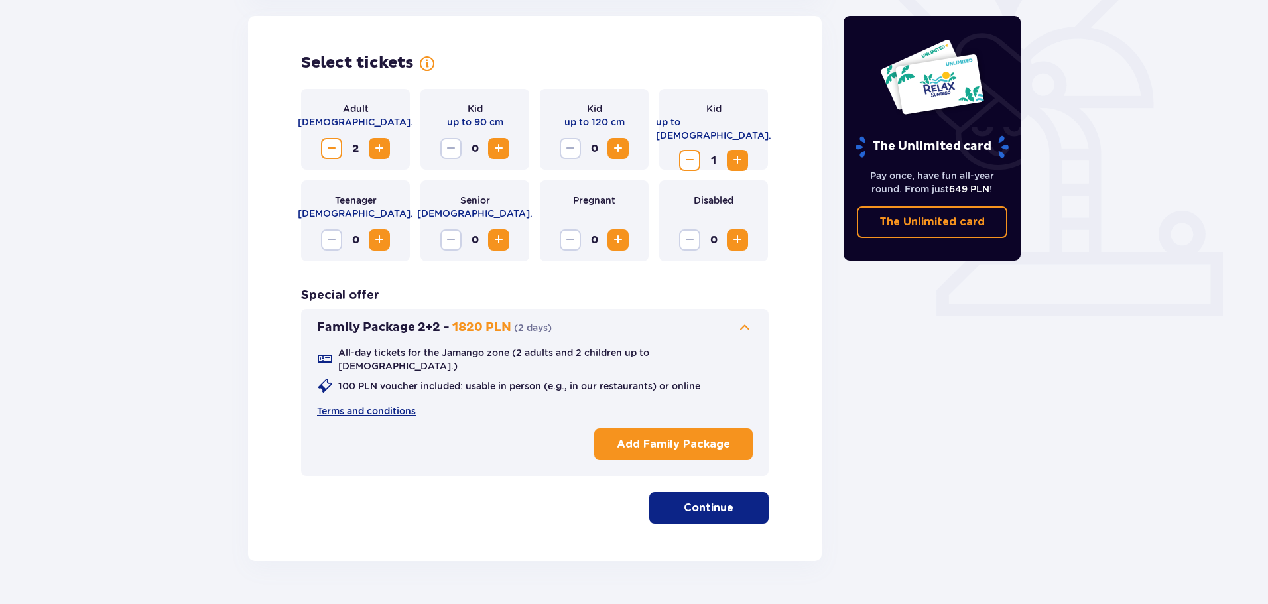
click at [652, 346] on div "All-day tickets for the Jamango zone (2 adults and 2 children up to 16 y.o.) 10…" at bounding box center [535, 401] width 436 height 130
click at [661, 332] on button "Family Package 2+2 - 1820 PLN ( 2 days )" at bounding box center [535, 328] width 436 height 16
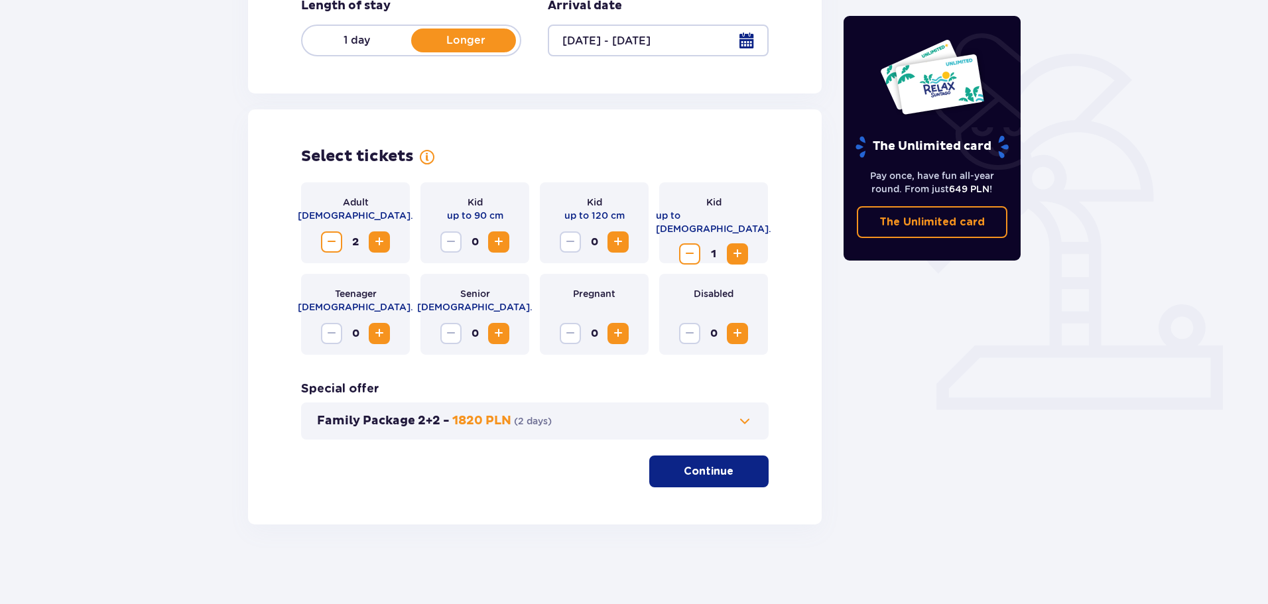
click at [696, 484] on button "Continue" at bounding box center [708, 472] width 119 height 32
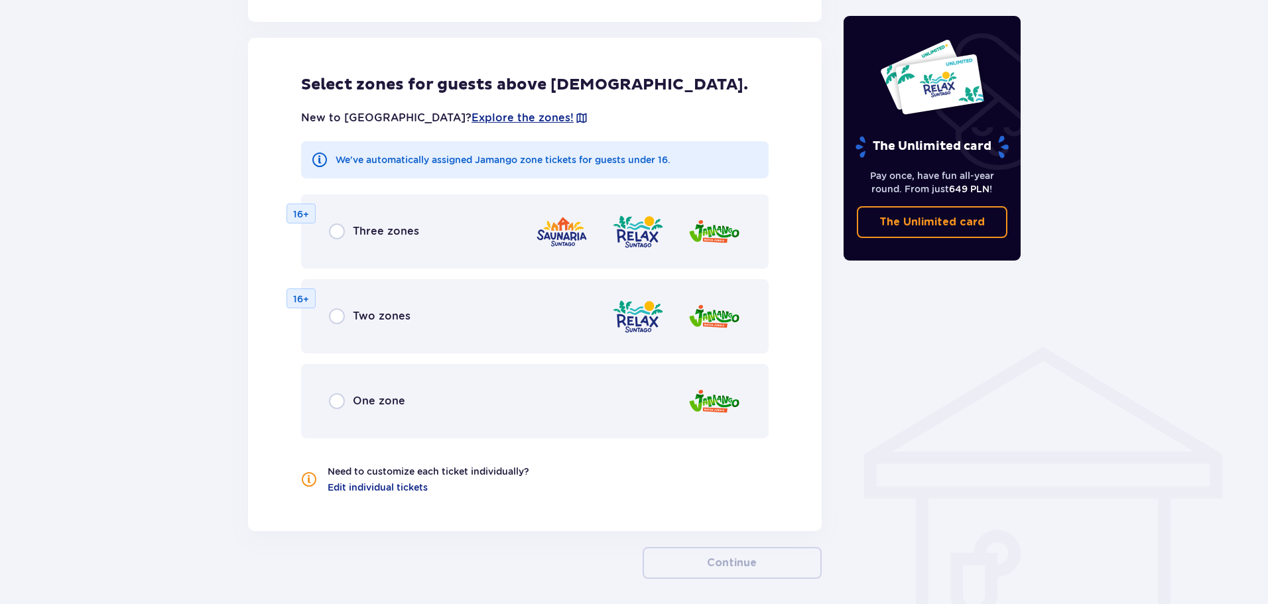
scroll to position [736, 0]
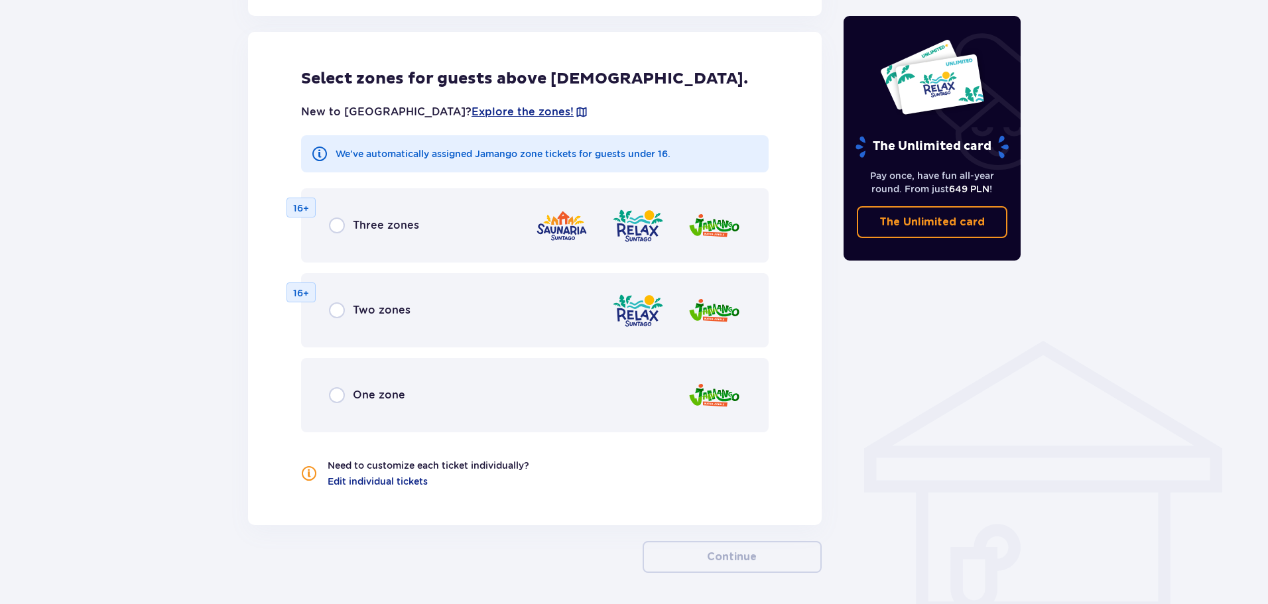
click at [604, 231] on div at bounding box center [638, 226] width 206 height 38
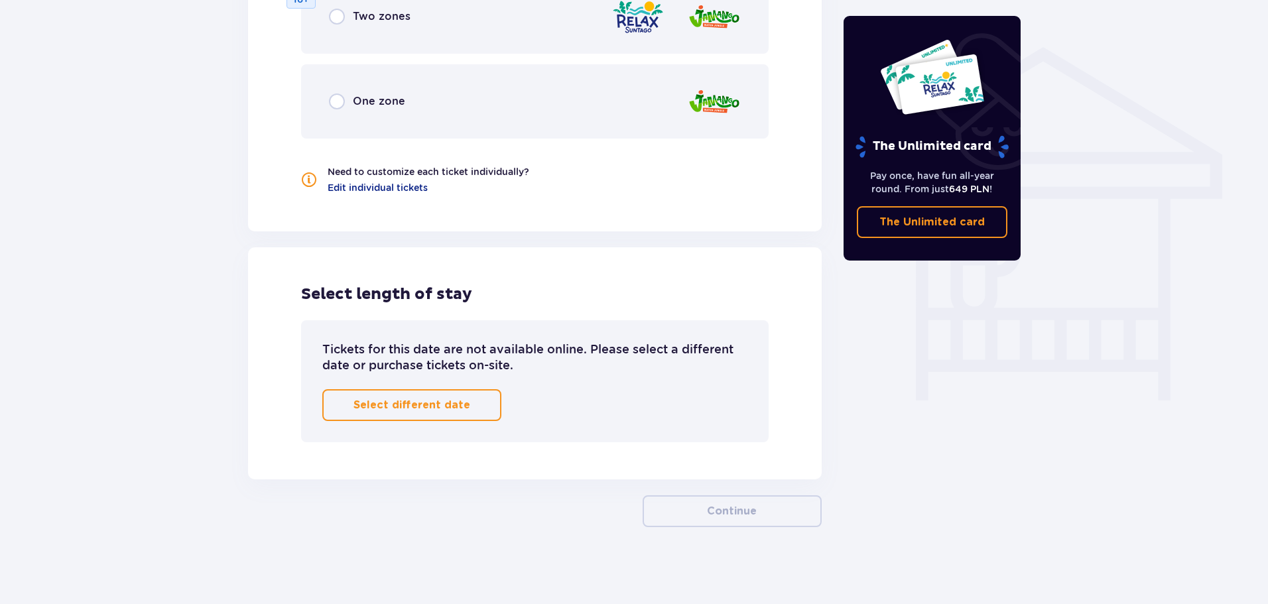
scroll to position [1033, 0]
drag, startPoint x: 401, startPoint y: 344, endPoint x: 387, endPoint y: 322, distance: 26.5
click at [387, 322] on div "Tickets for this date are not available online. Please select a different date …" at bounding box center [535, 379] width 468 height 122
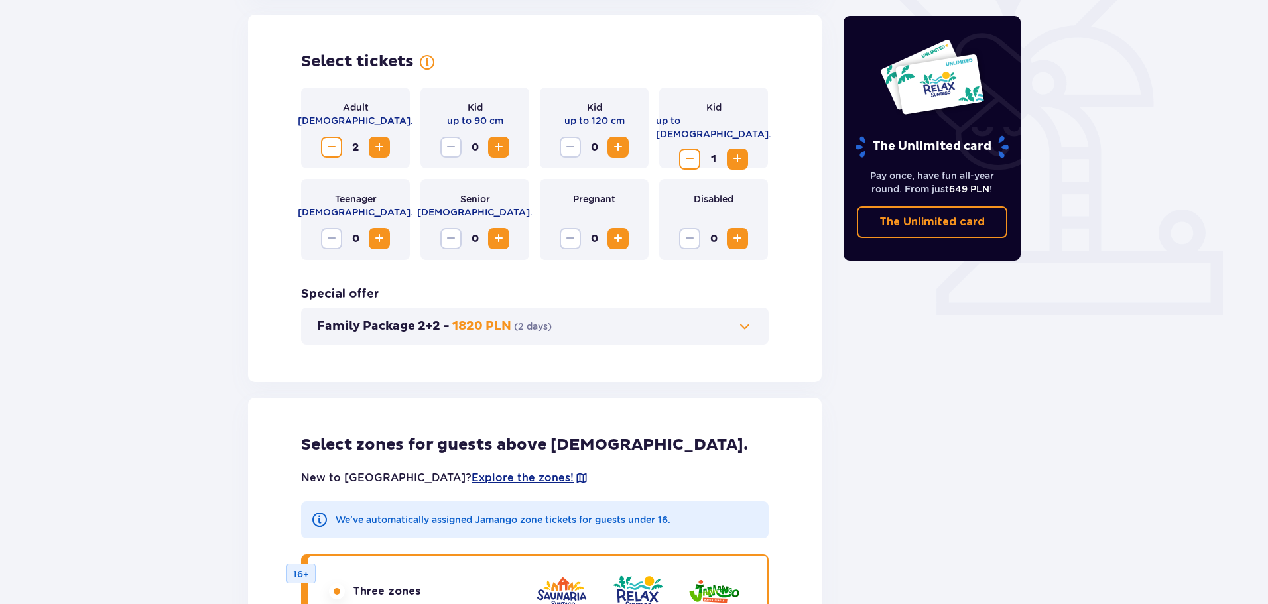
scroll to position [170, 0]
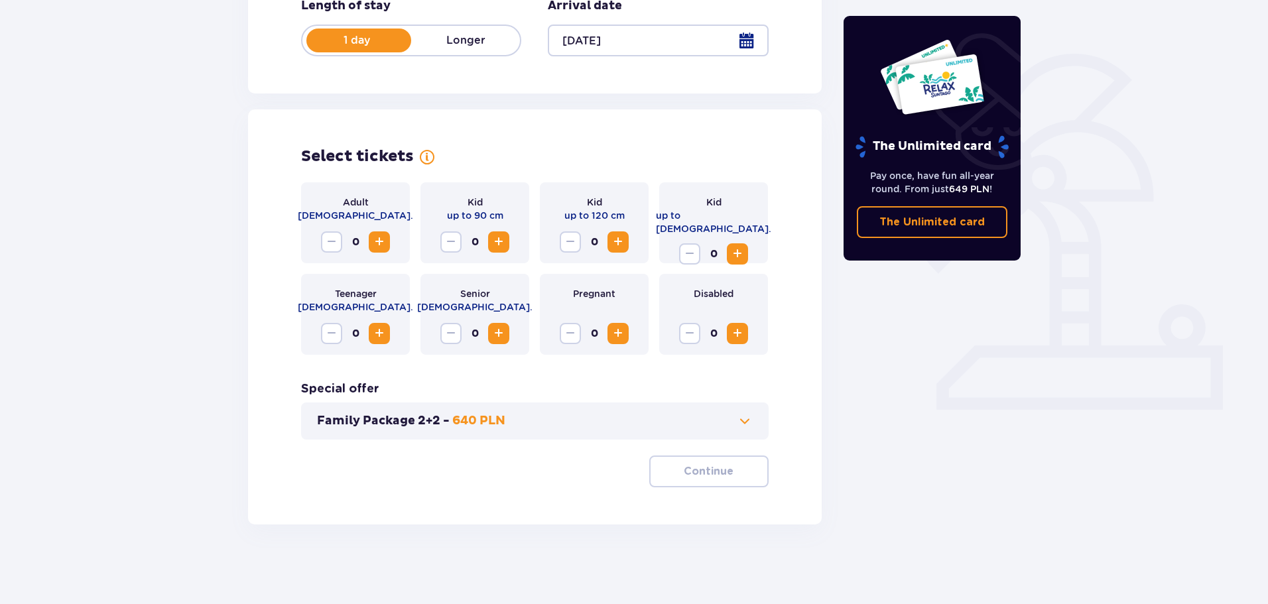
click at [377, 236] on span "Increase" at bounding box center [379, 242] width 16 height 16
click at [745, 246] on span "Increase" at bounding box center [738, 254] width 16 height 16
click at [714, 470] on p "Continue" at bounding box center [709, 471] width 50 height 15
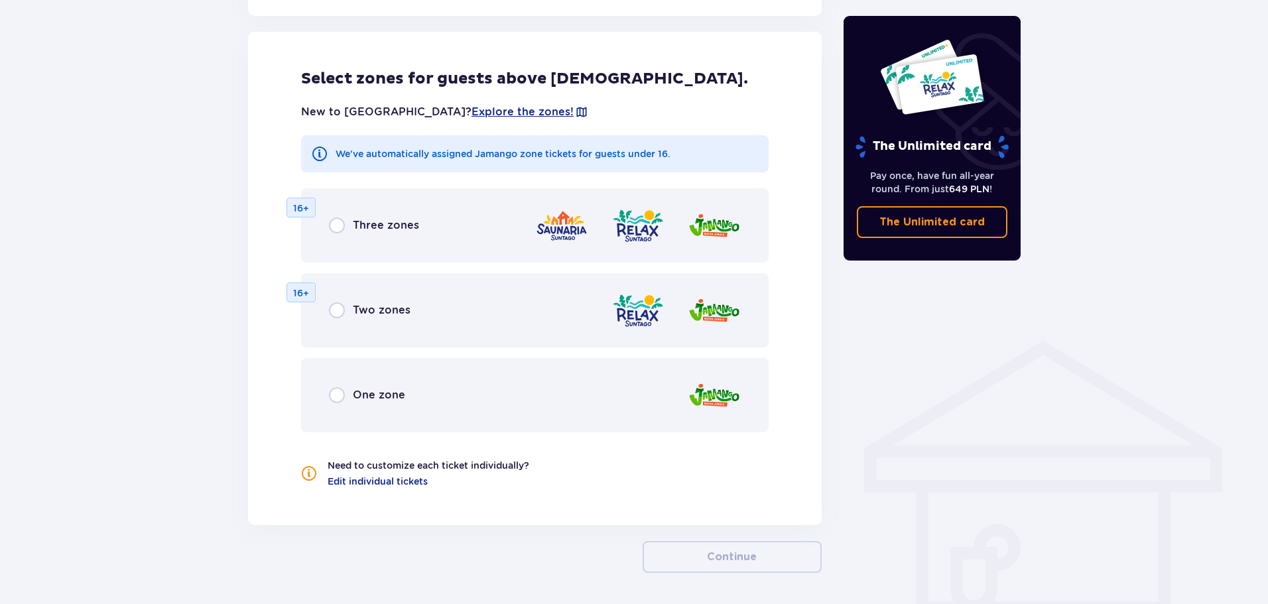
click at [658, 411] on div "One zone" at bounding box center [535, 395] width 468 height 74
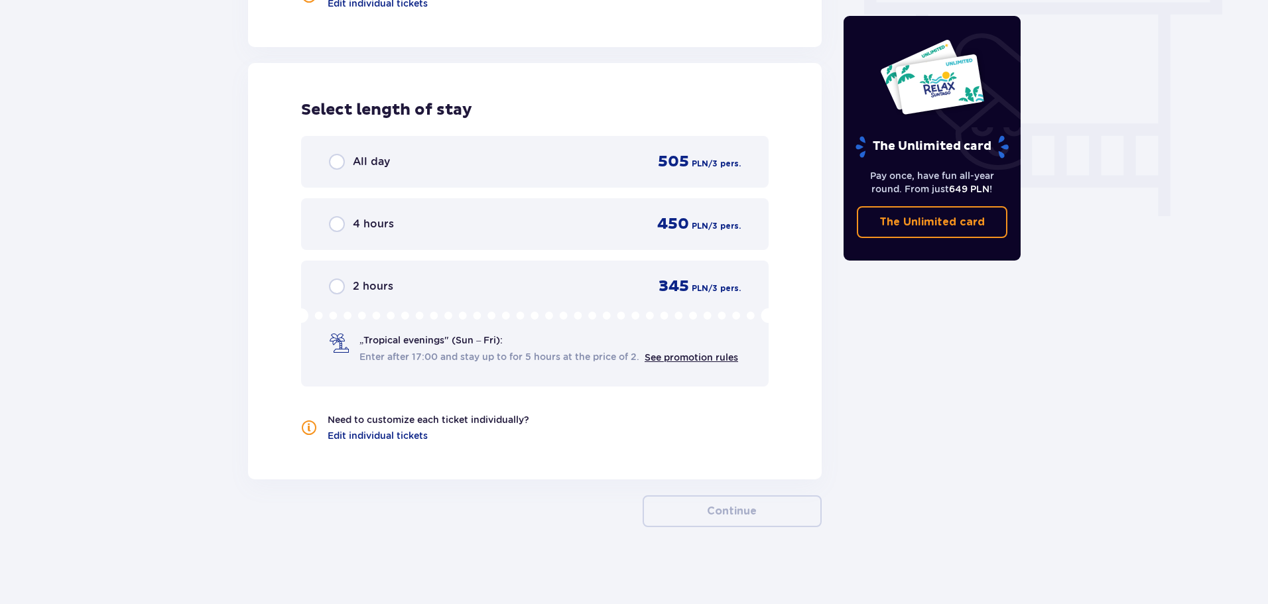
scroll to position [1217, 0]
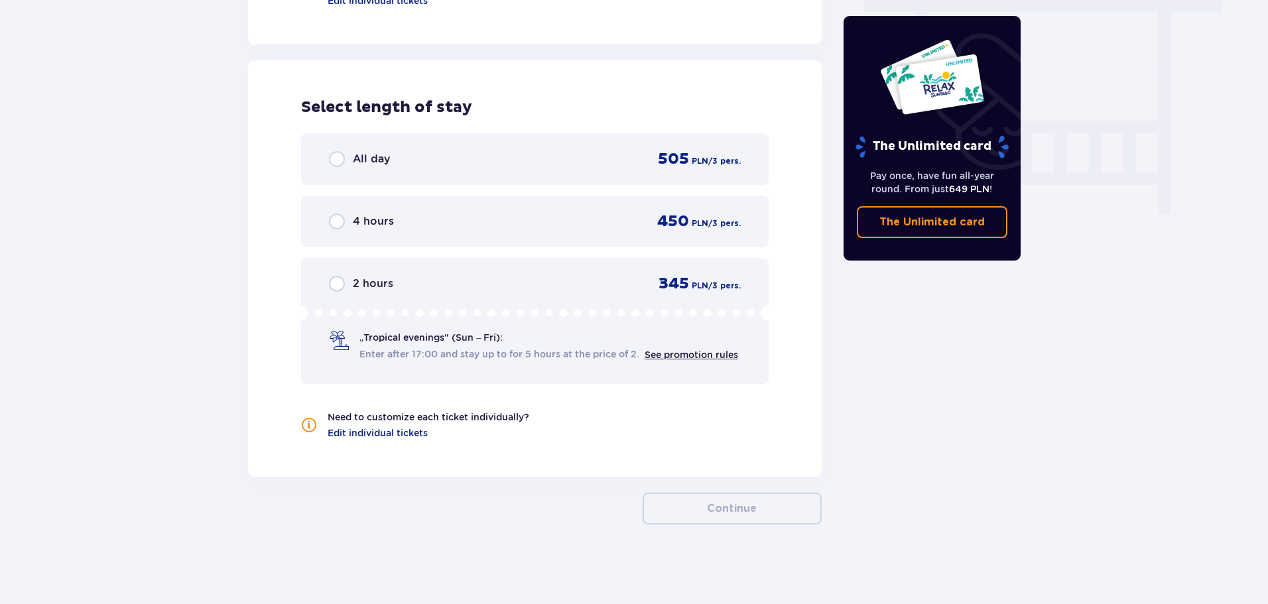
click at [643, 176] on div "All day 505 PLN / 3 pers." at bounding box center [535, 159] width 468 height 52
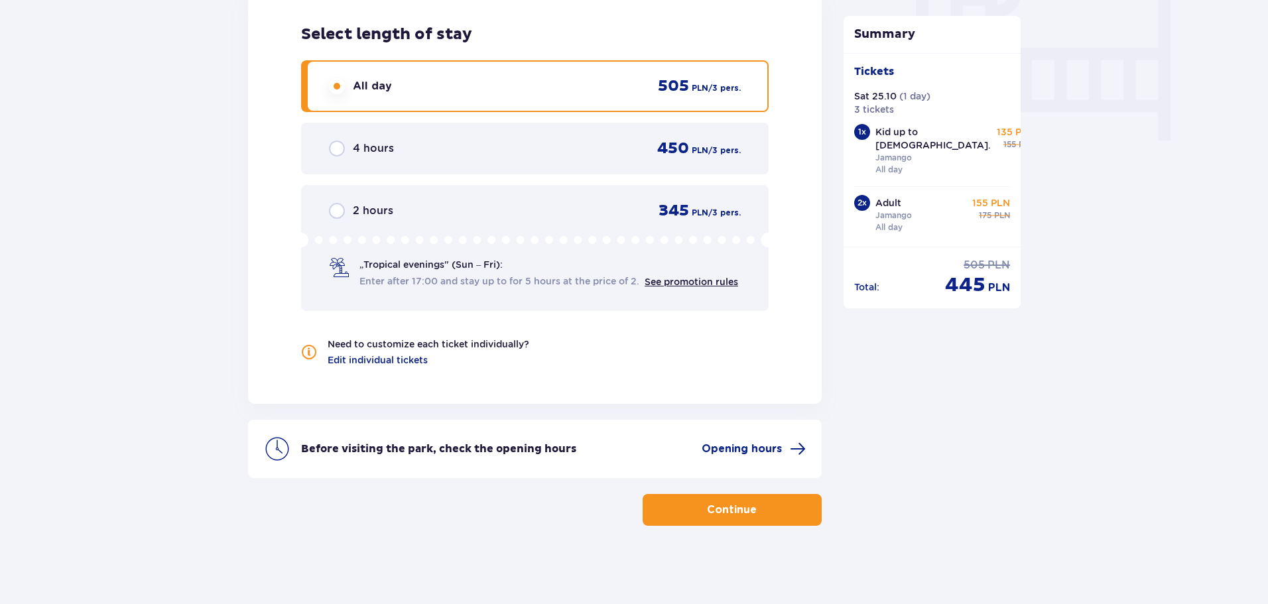
scroll to position [1291, 0]
copy span "445"
drag, startPoint x: 946, startPoint y: 265, endPoint x: 983, endPoint y: 265, distance: 36.5
click at [983, 273] on span "445" at bounding box center [965, 285] width 40 height 25
click at [737, 512] on p "Continue" at bounding box center [732, 508] width 50 height 15
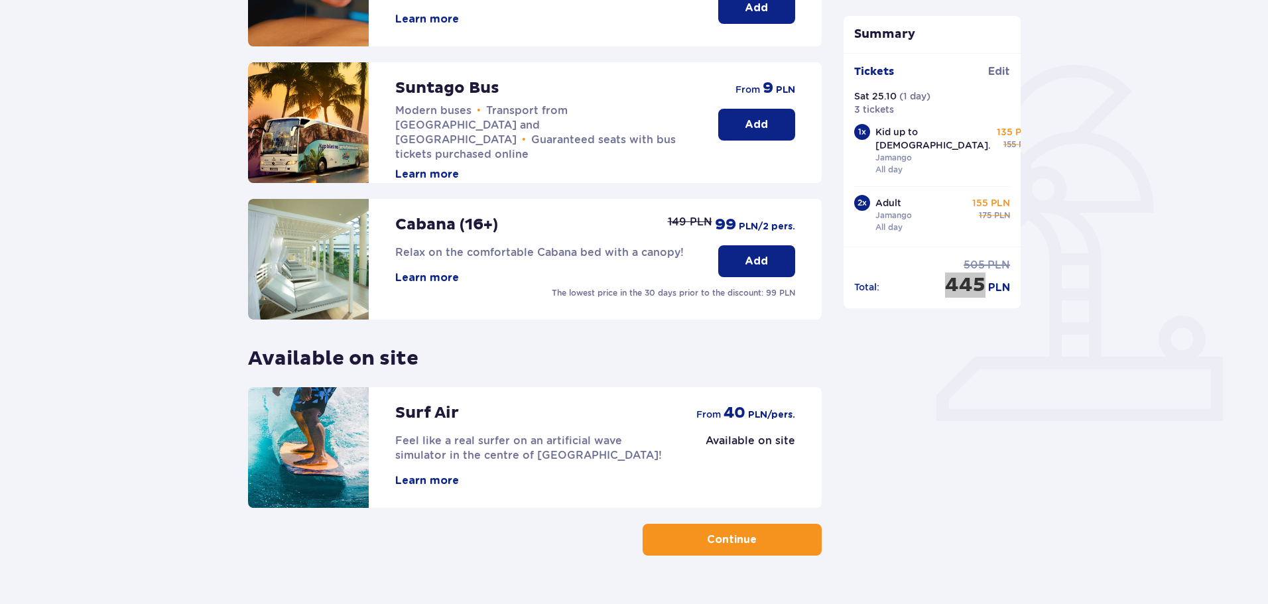
scroll to position [265, 0]
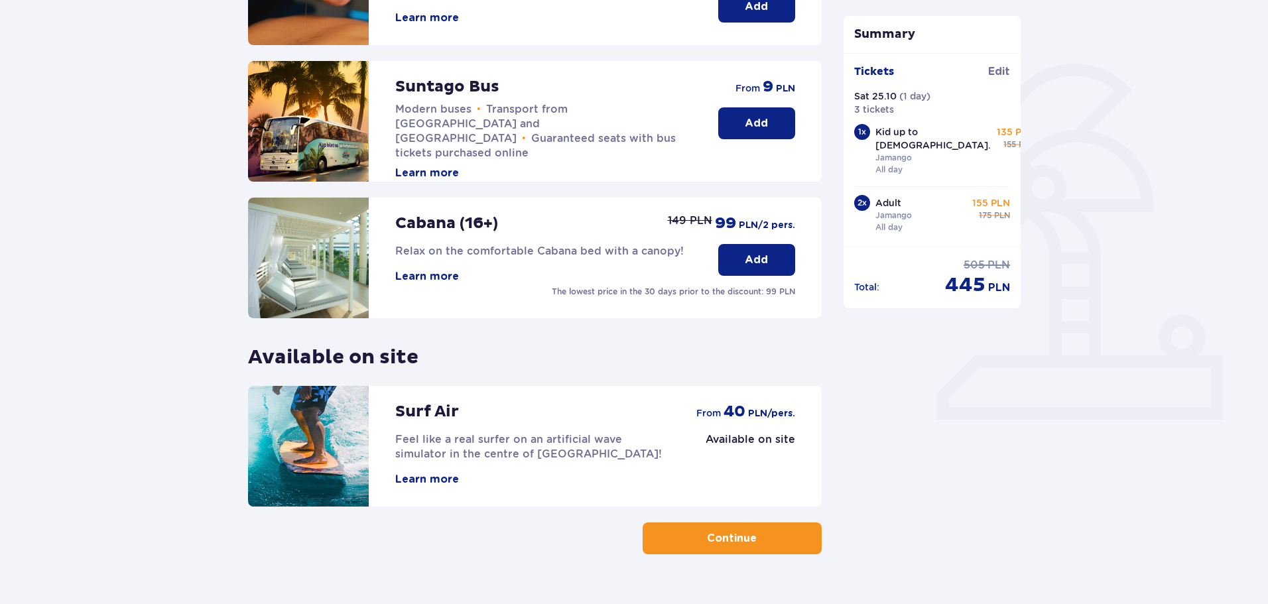
click at [299, 352] on p "Available on site" at bounding box center [333, 352] width 170 height 36
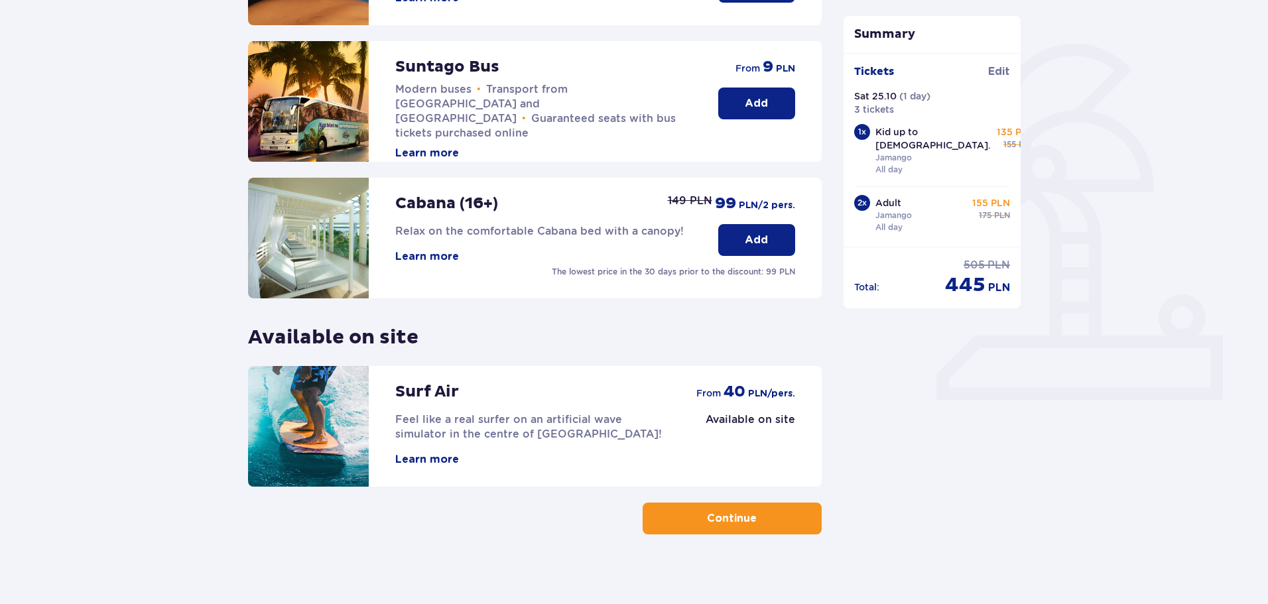
scroll to position [295, 0]
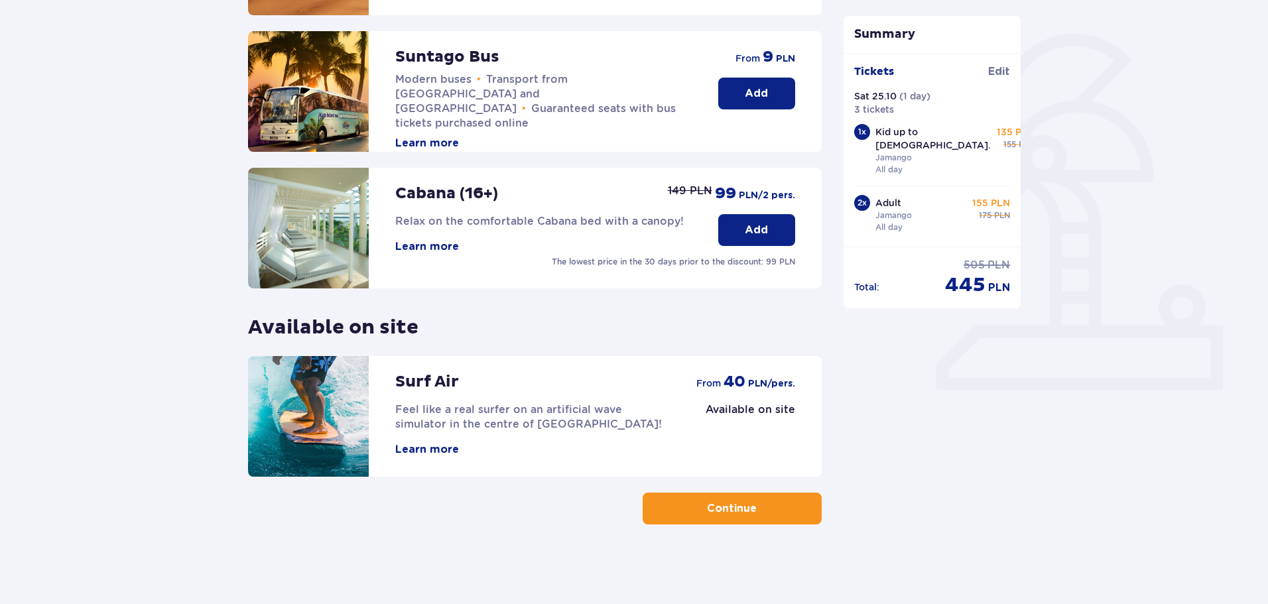
click at [783, 496] on button "Continue" at bounding box center [732, 509] width 179 height 32
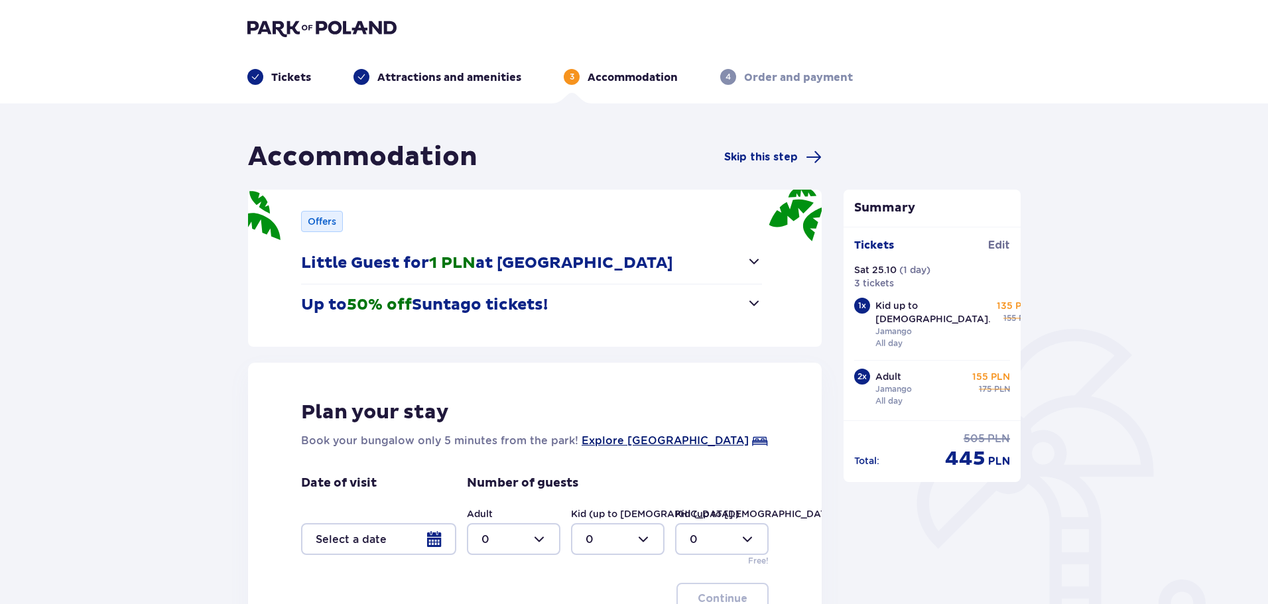
click at [677, 442] on span "Explore Suntago Village" at bounding box center [665, 441] width 167 height 16
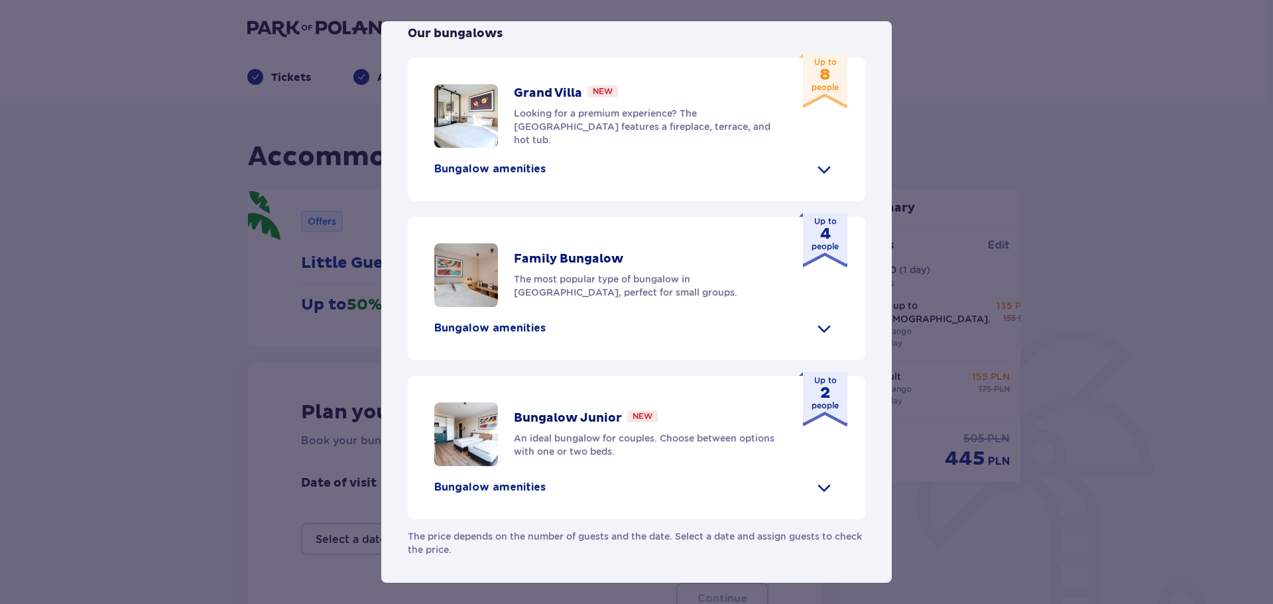
scroll to position [233, 0]
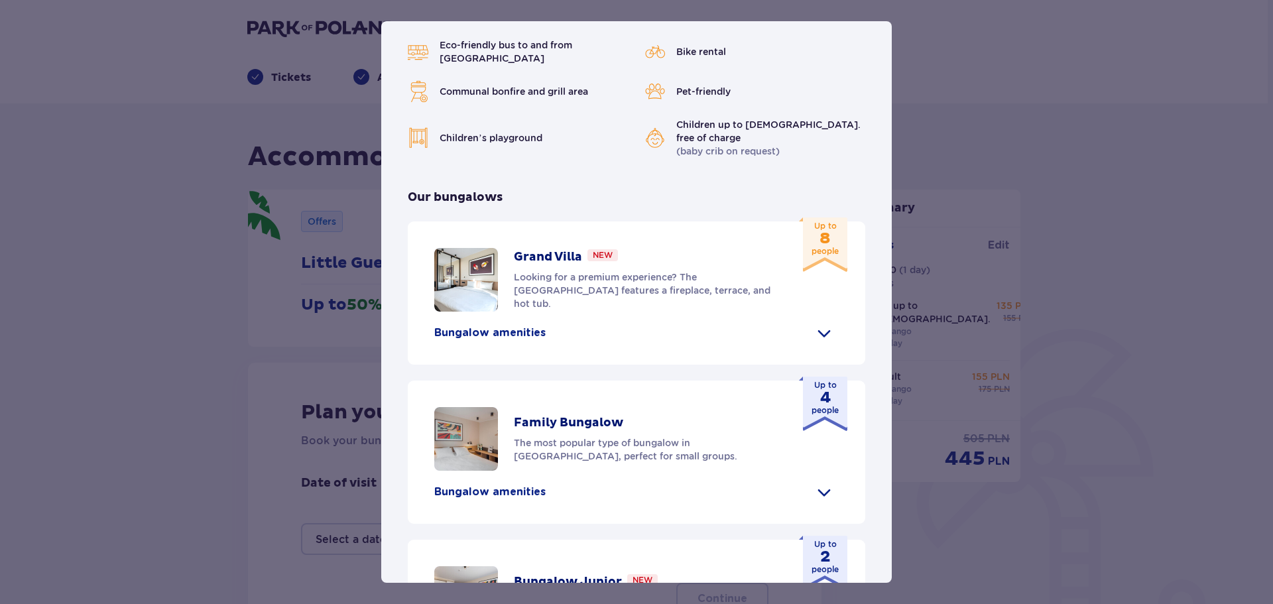
click at [631, 344] on div "Bungalow amenities" at bounding box center [636, 332] width 405 height 21
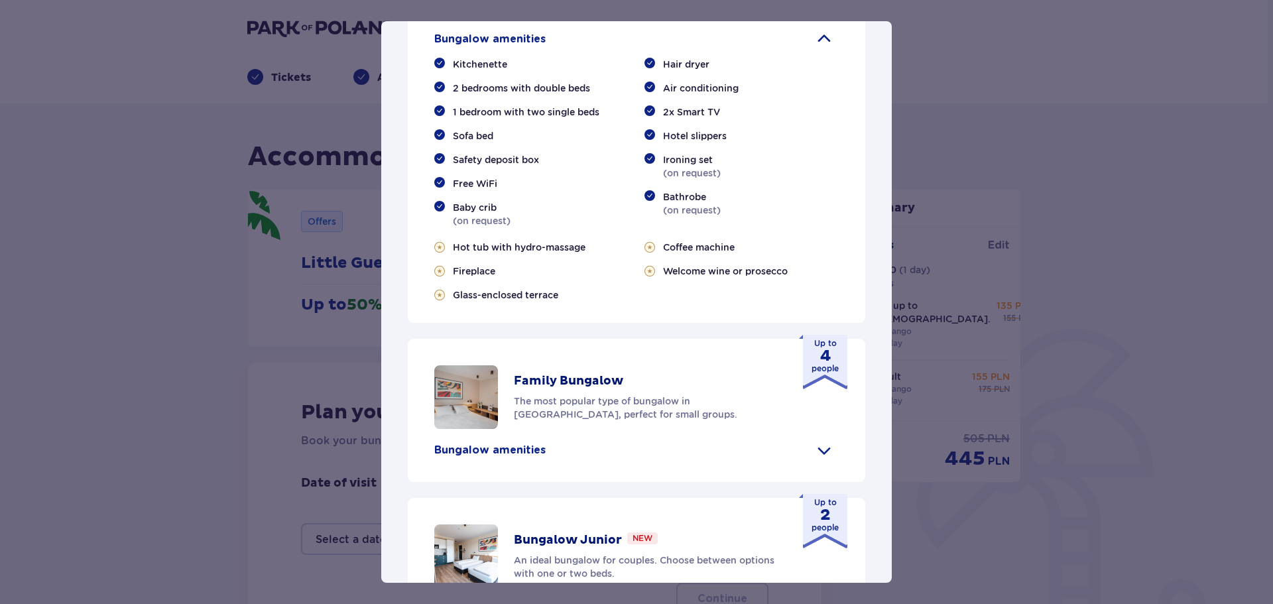
scroll to position [565, 0]
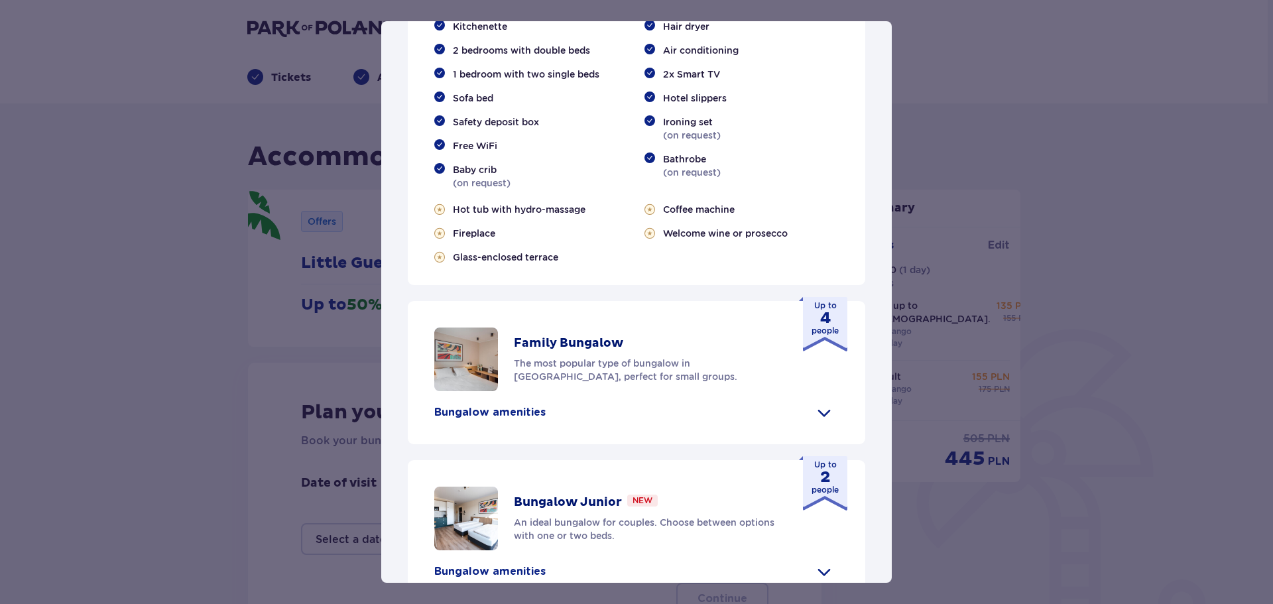
drag, startPoint x: 614, startPoint y: 250, endPoint x: 608, endPoint y: 291, distance: 41.6
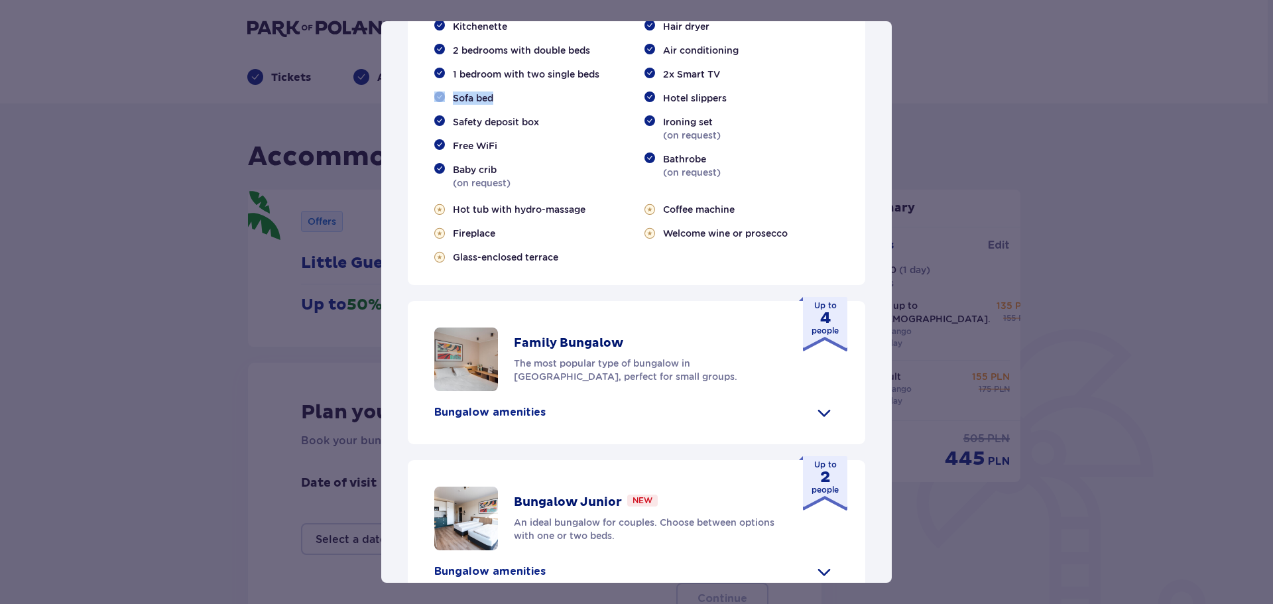
click at [614, 195] on div "Kitchenette 2 bedrooms with double beds 1 bedroom with two single beds Sofa bed…" at bounding box center [636, 107] width 405 height 175
drag, startPoint x: 603, startPoint y: 373, endPoint x: 537, endPoint y: 415, distance: 77.8
click at [600, 216] on div "Hot tub with hydro-massage" at bounding box center [531, 209] width 194 height 13
click at [503, 264] on span "Glass-enclosed terrace" at bounding box center [505, 257] width 105 height 13
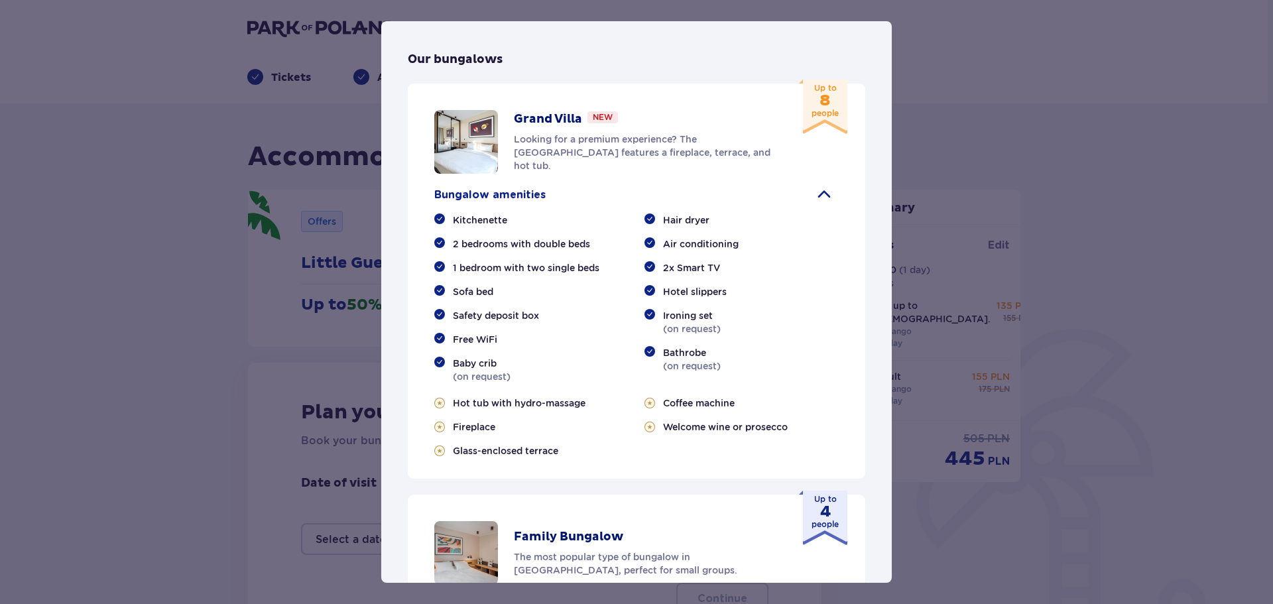
scroll to position [353, 0]
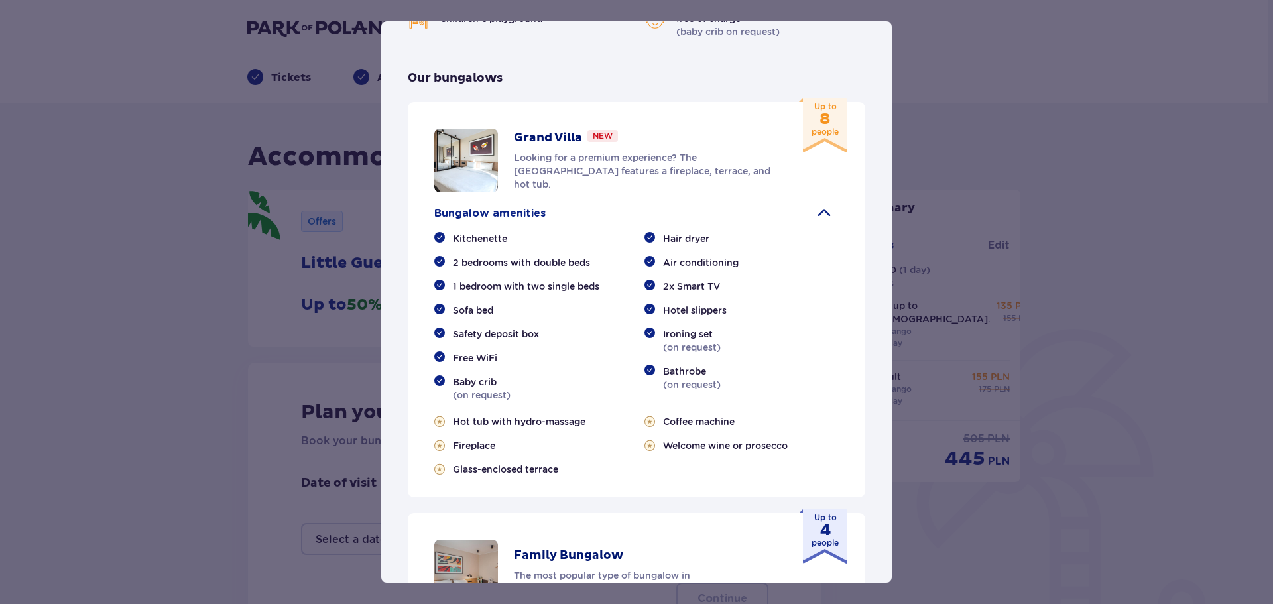
click at [594, 142] on p "New" at bounding box center [603, 136] width 20 height 12
click at [598, 142] on p "New" at bounding box center [603, 136] width 20 height 12
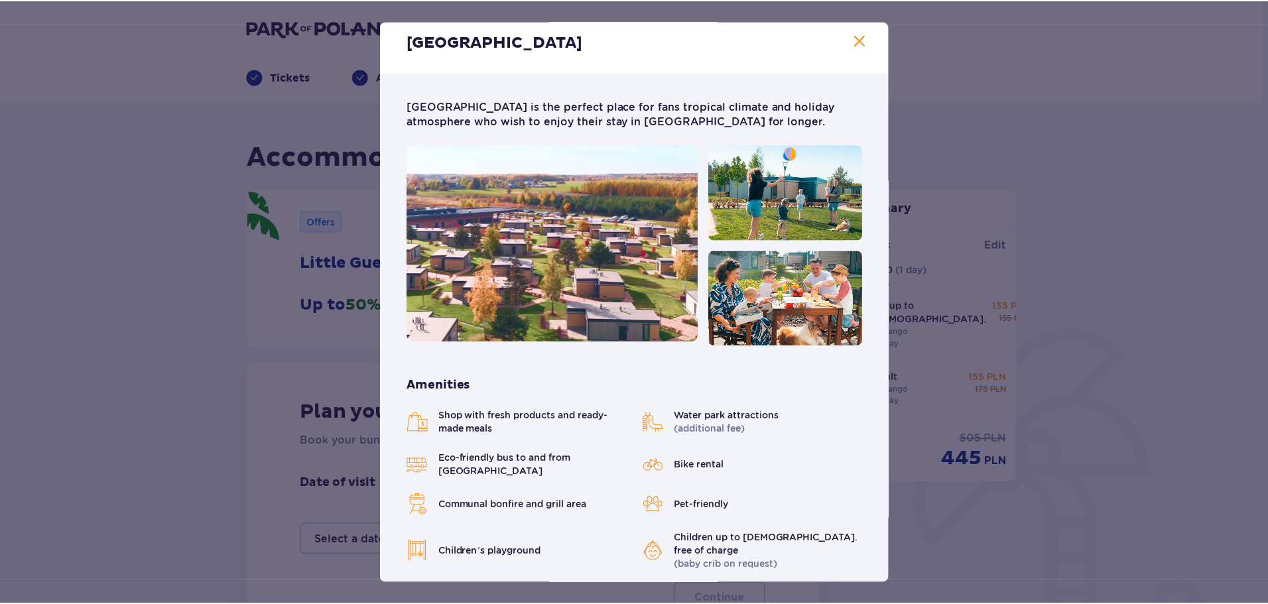
scroll to position [0, 0]
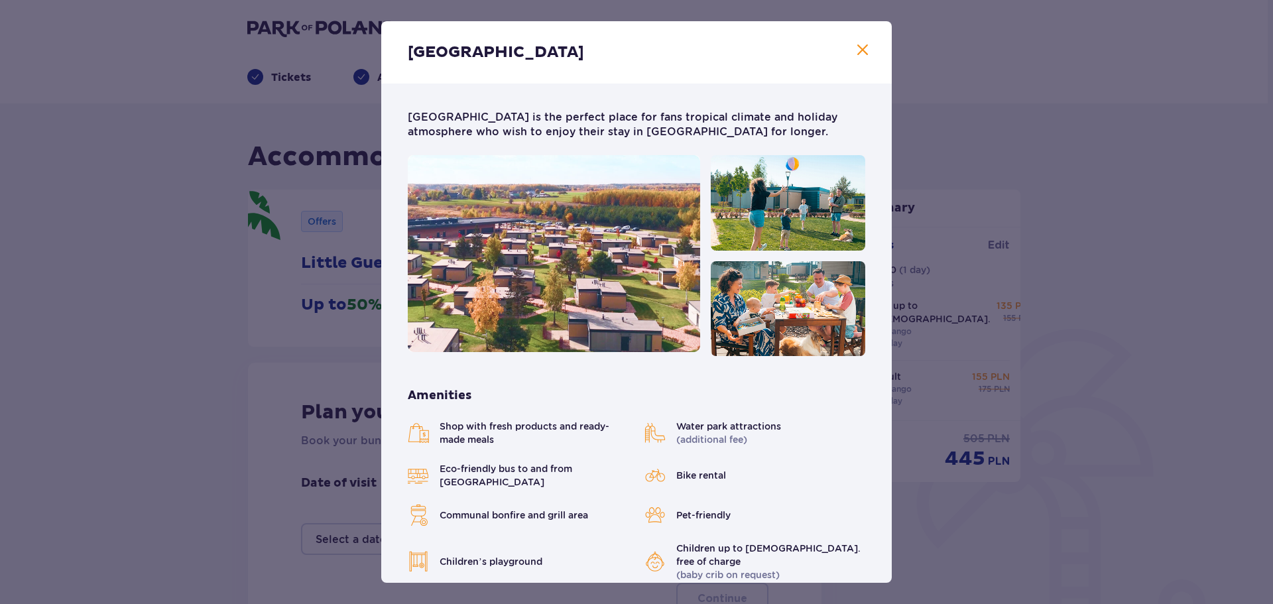
drag, startPoint x: 622, startPoint y: 64, endPoint x: 617, endPoint y: 77, distance: 13.4
drag, startPoint x: 617, startPoint y: 77, endPoint x: 610, endPoint y: 71, distance: 9.9
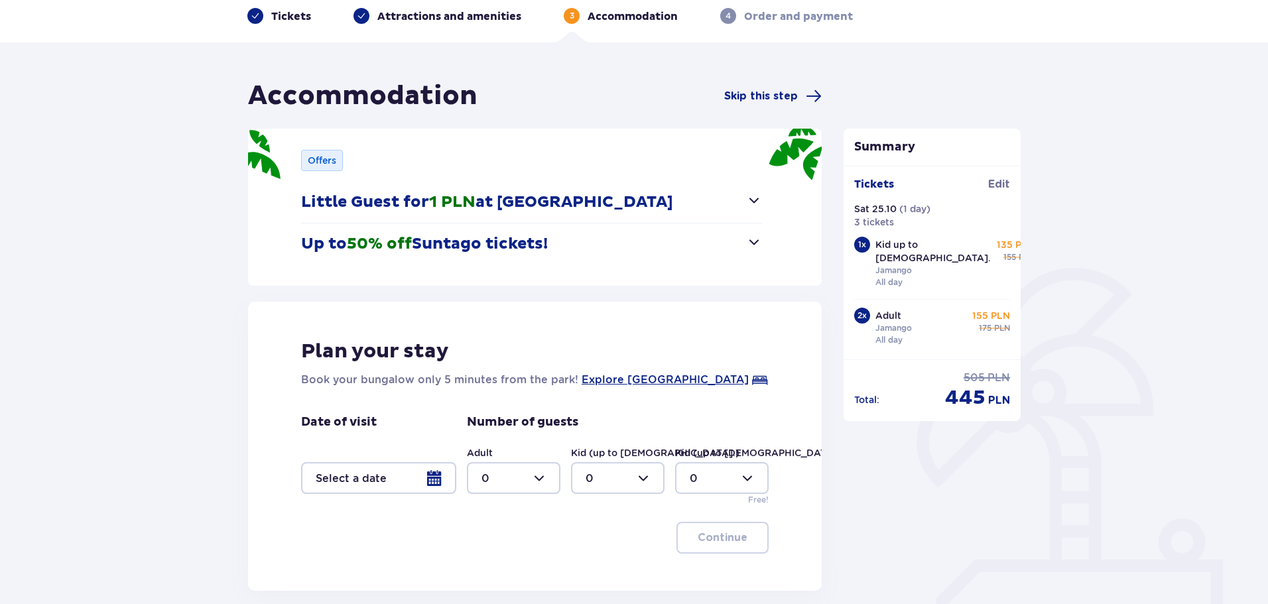
scroll to position [66, 0]
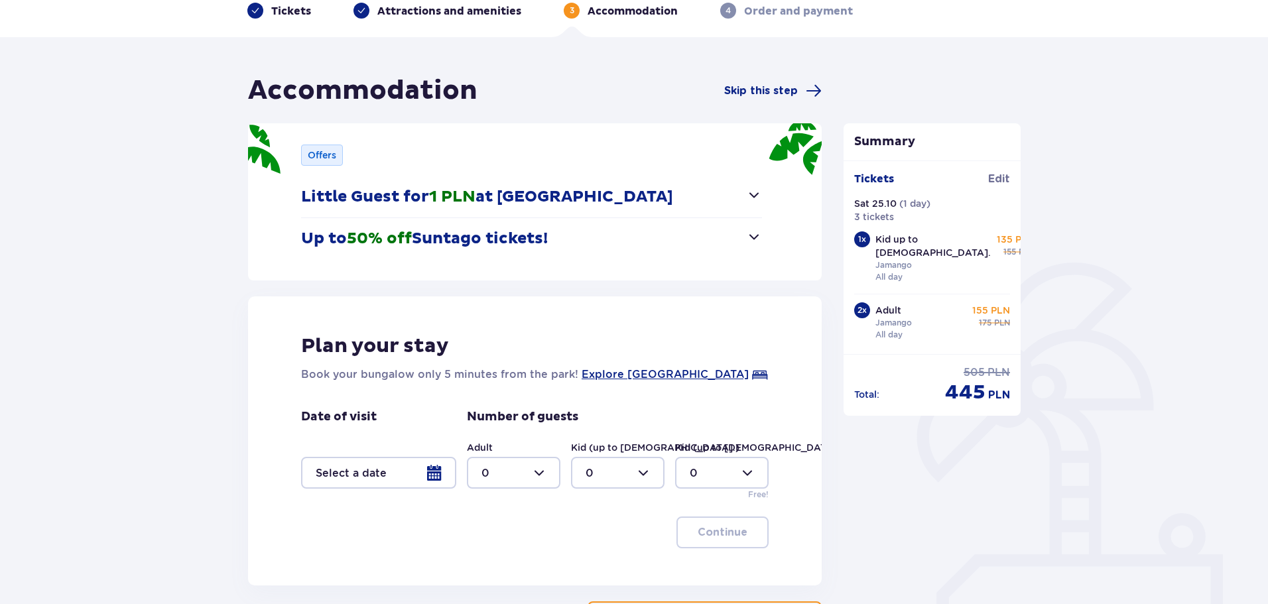
click at [387, 471] on div at bounding box center [378, 473] width 155 height 32
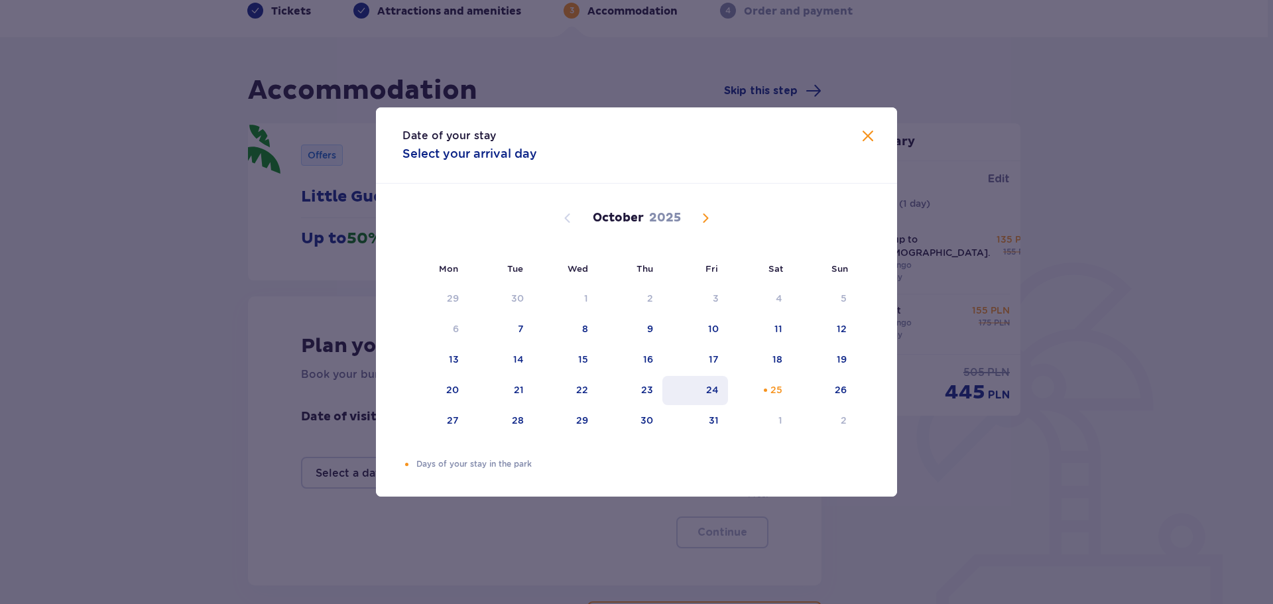
click at [699, 383] on div "24" at bounding box center [696, 390] width 66 height 29
click at [845, 393] on div "26" at bounding box center [841, 389] width 12 height 13
type input "24.10.25 - 26.10.25"
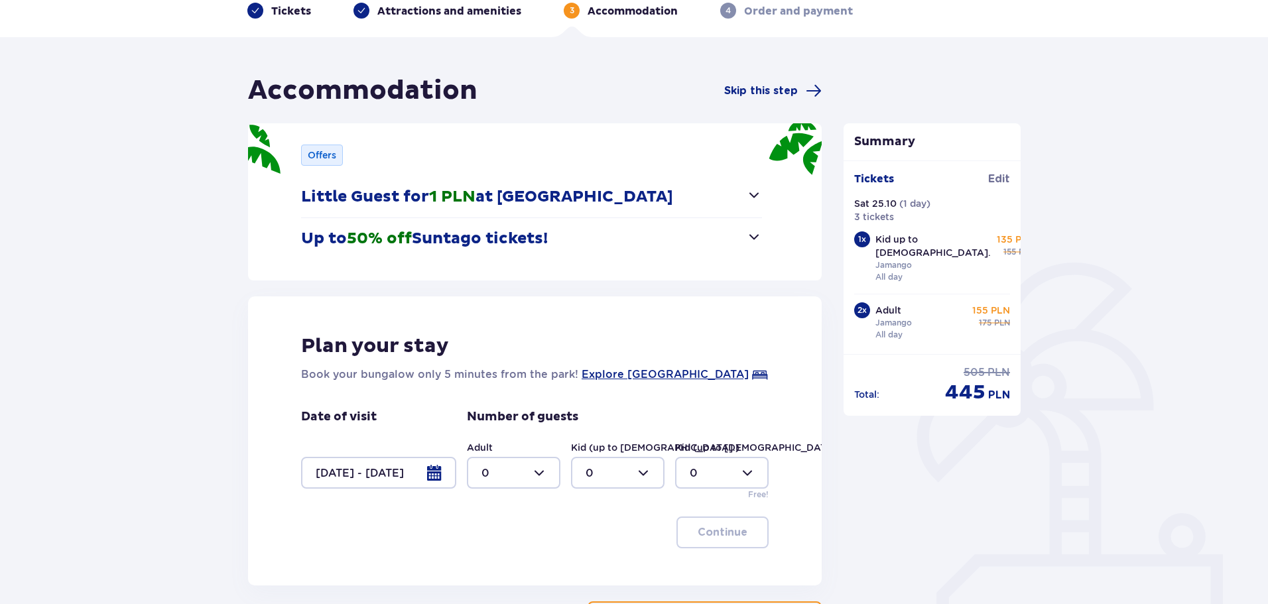
click at [503, 472] on div at bounding box center [514, 473] width 94 height 32
click at [497, 331] on div "2" at bounding box center [514, 333] width 64 height 15
type input "2"
click at [633, 469] on div at bounding box center [618, 473] width 94 height 32
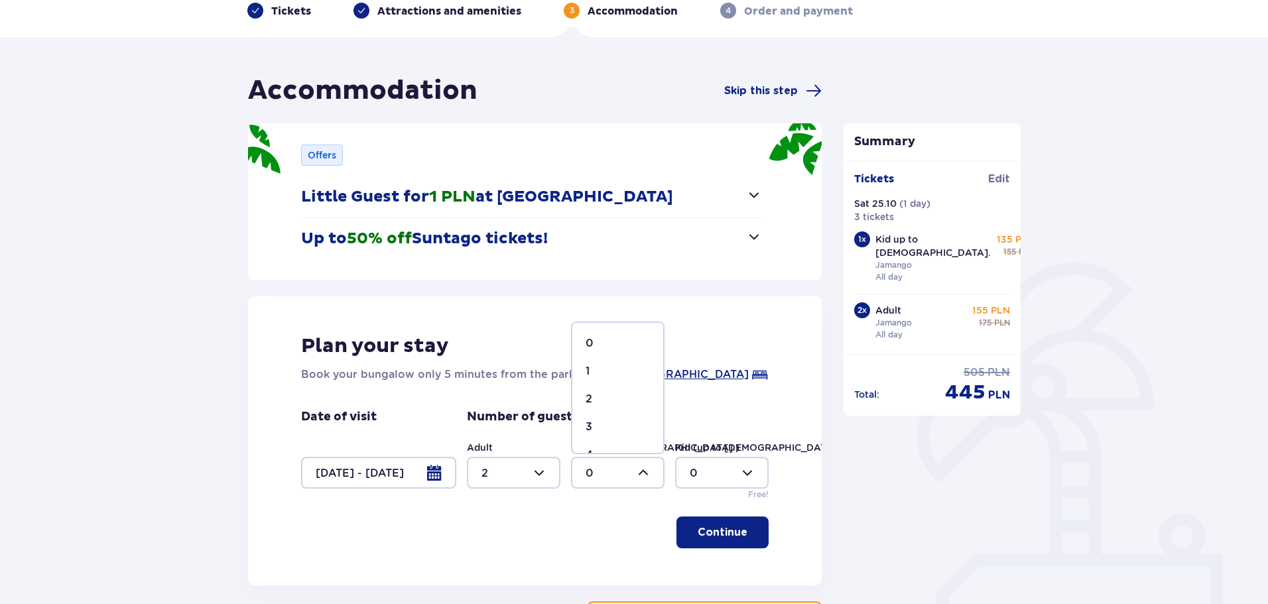
click at [596, 369] on div "1" at bounding box center [618, 371] width 64 height 15
type input "1"
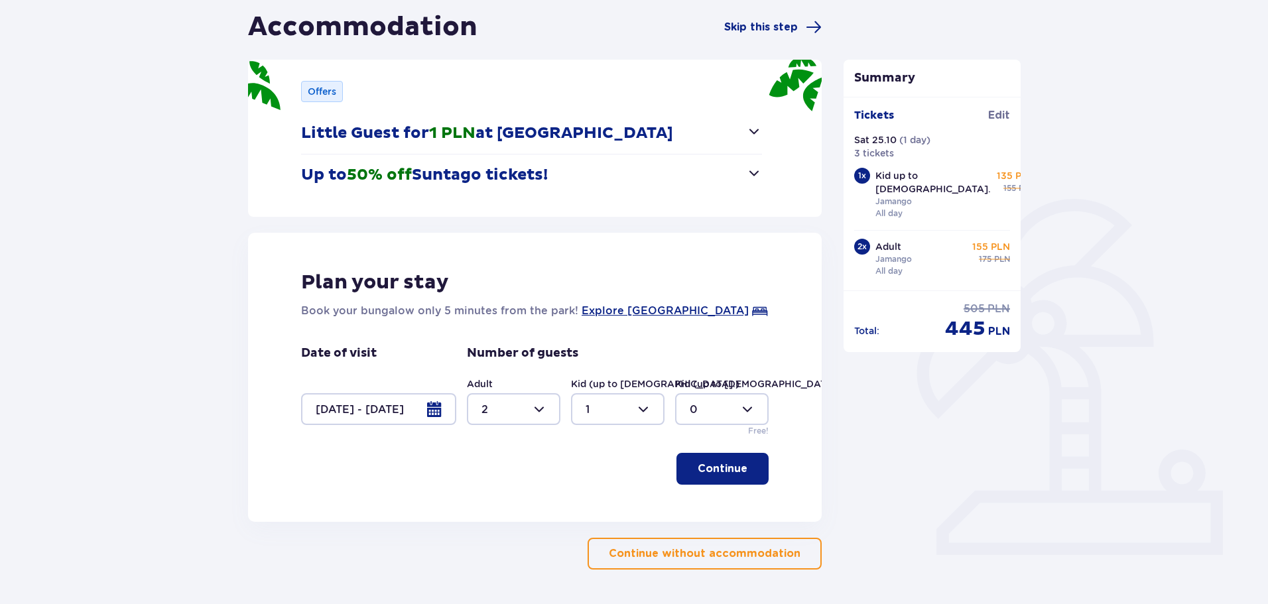
scroll to position [133, 0]
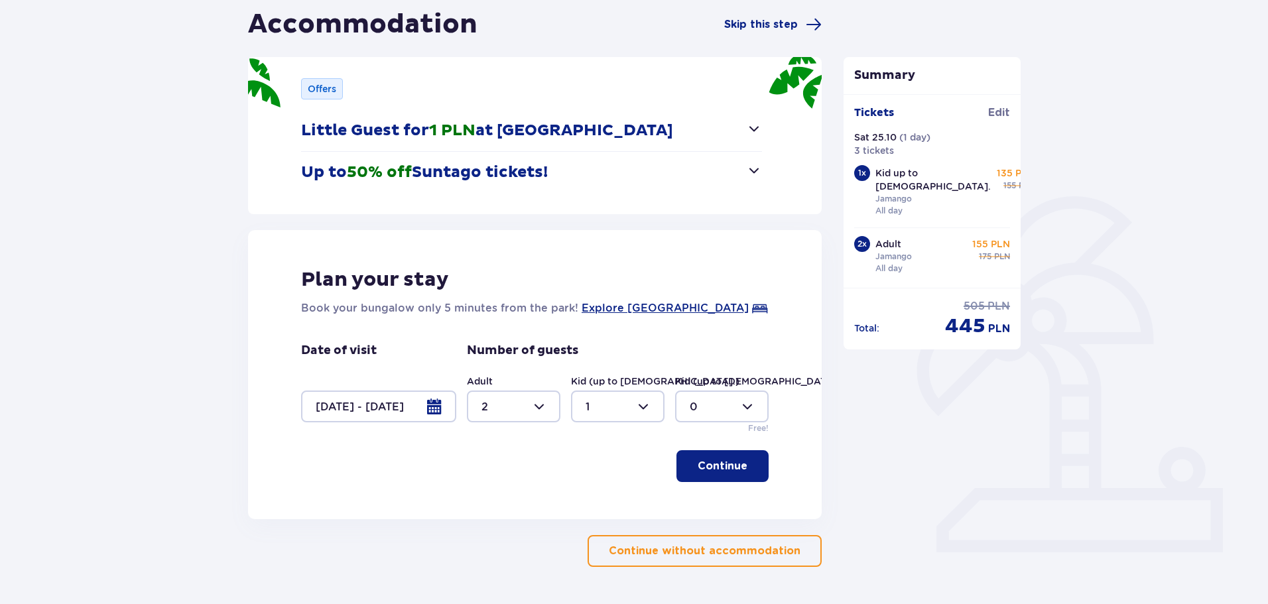
click at [720, 463] on p "Continue" at bounding box center [723, 466] width 50 height 15
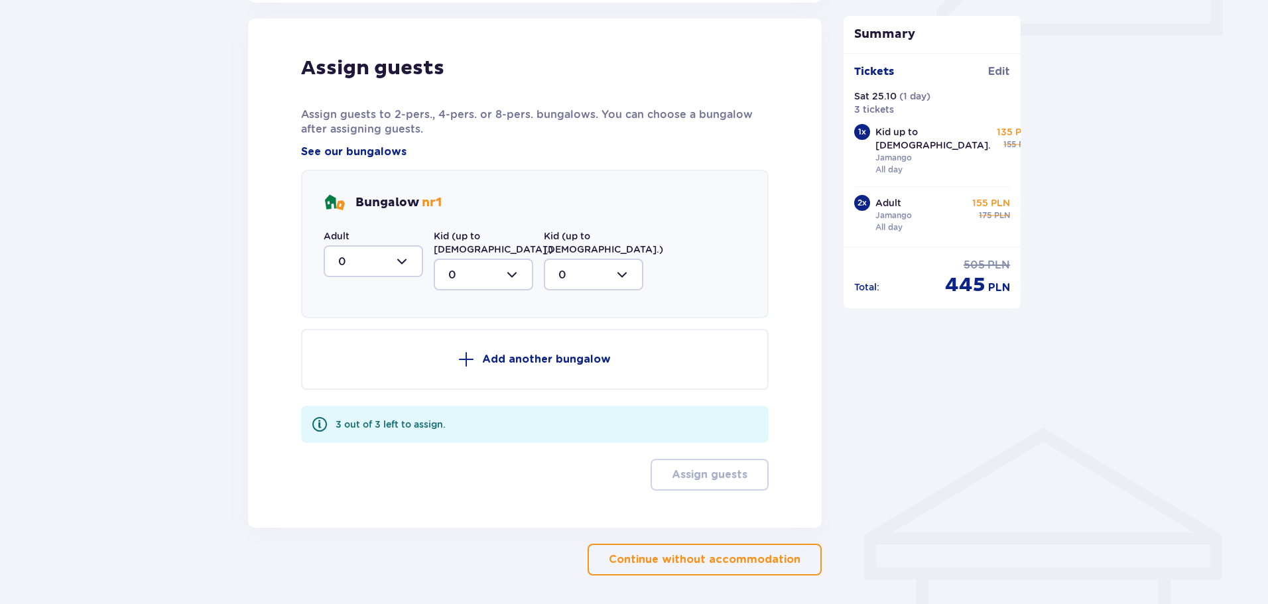
scroll to position [652, 0]
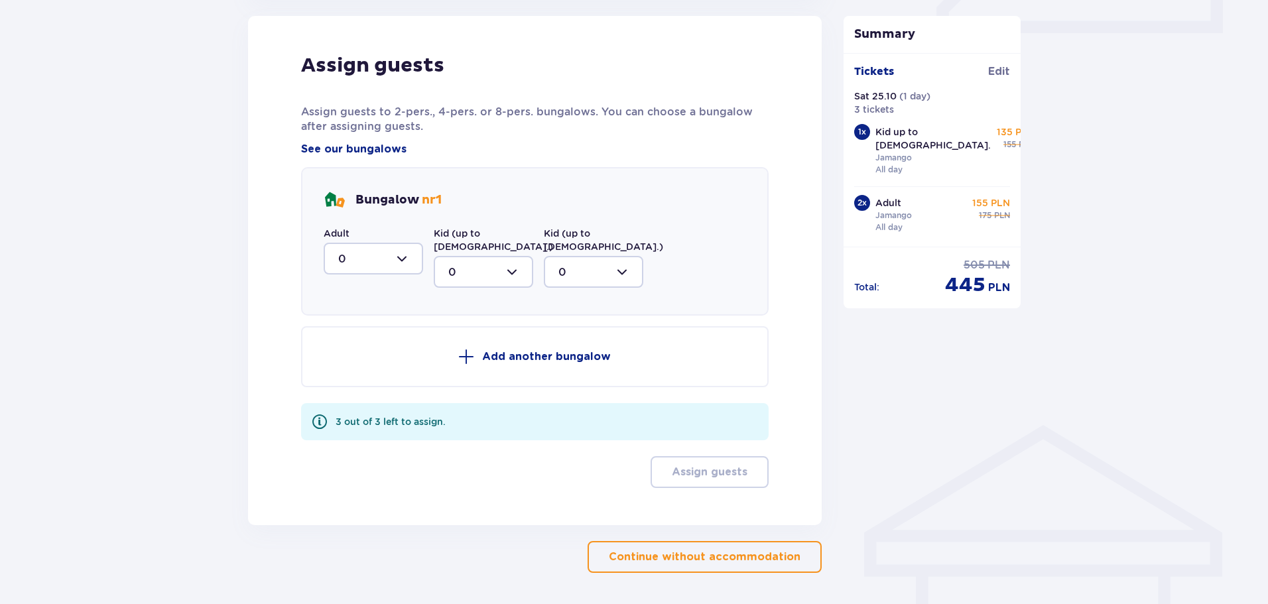
click at [412, 365] on button "Add another bungalow" at bounding box center [535, 356] width 468 height 61
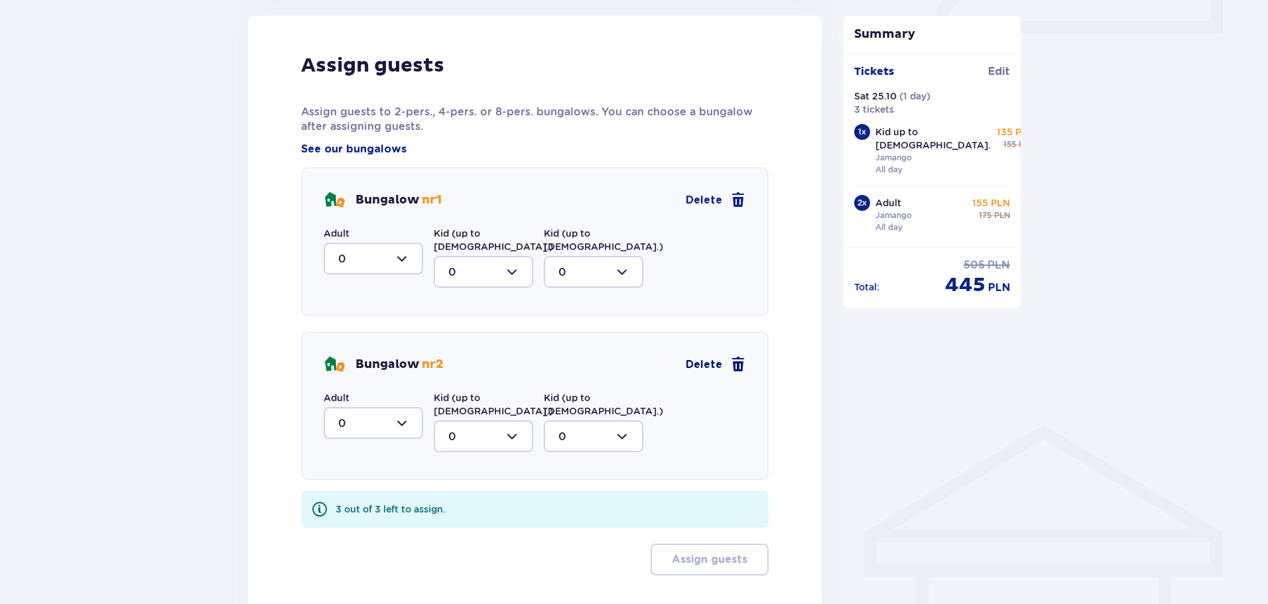
click at [730, 357] on span at bounding box center [738, 365] width 16 height 16
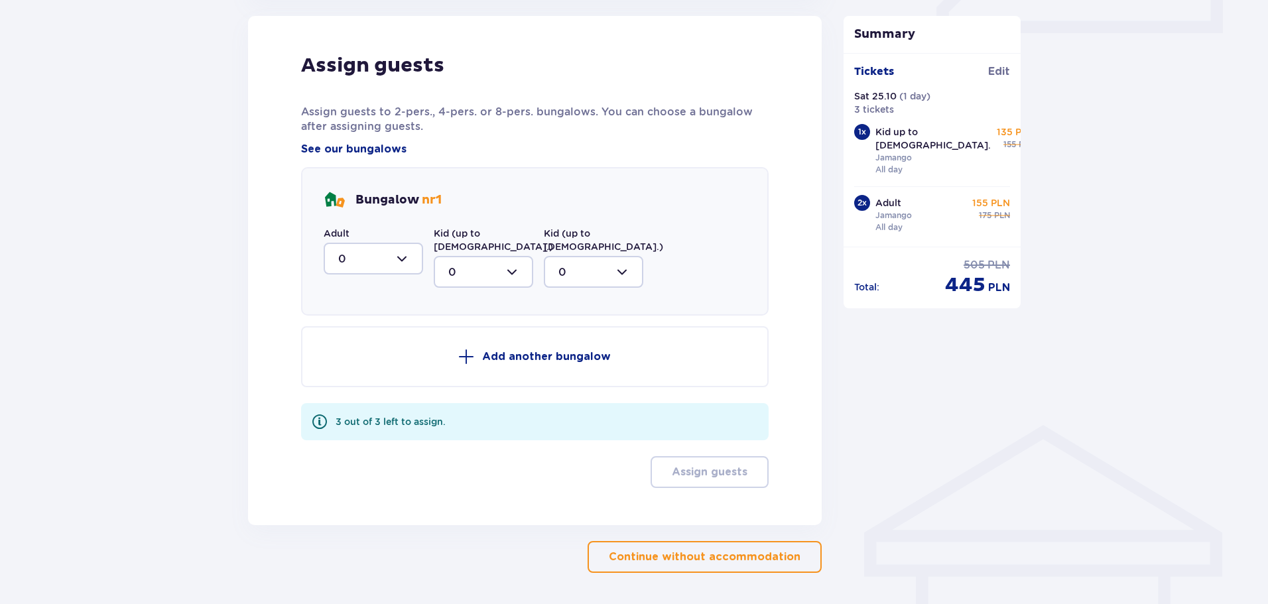
click at [373, 260] on div at bounding box center [373, 259] width 99 height 32
click at [365, 354] on div "2" at bounding box center [373, 355] width 70 height 15
type input "2"
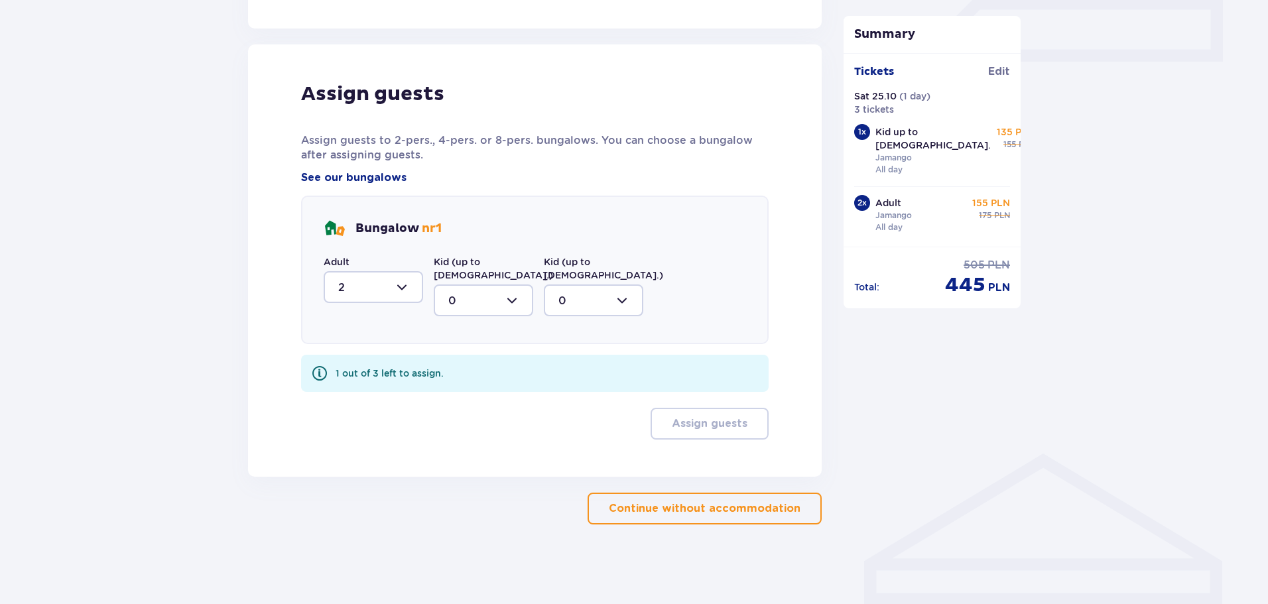
scroll to position [610, 0]
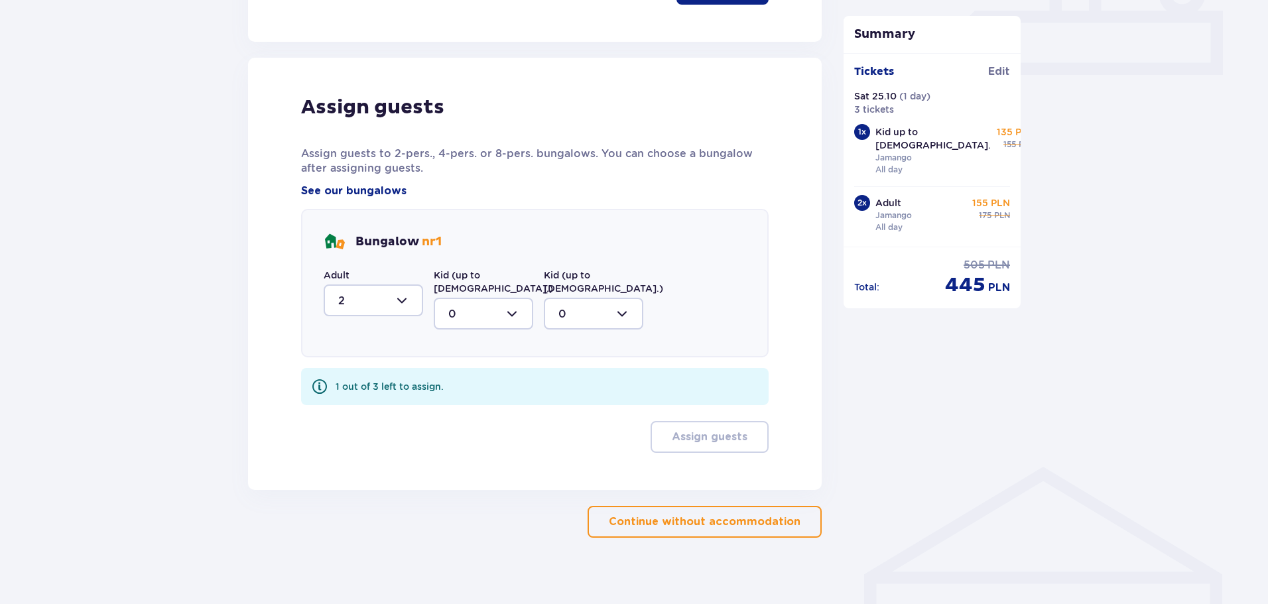
click at [478, 298] on div at bounding box center [483, 314] width 99 height 32
click at [469, 375] on div "1" at bounding box center [483, 382] width 70 height 15
type input "1"
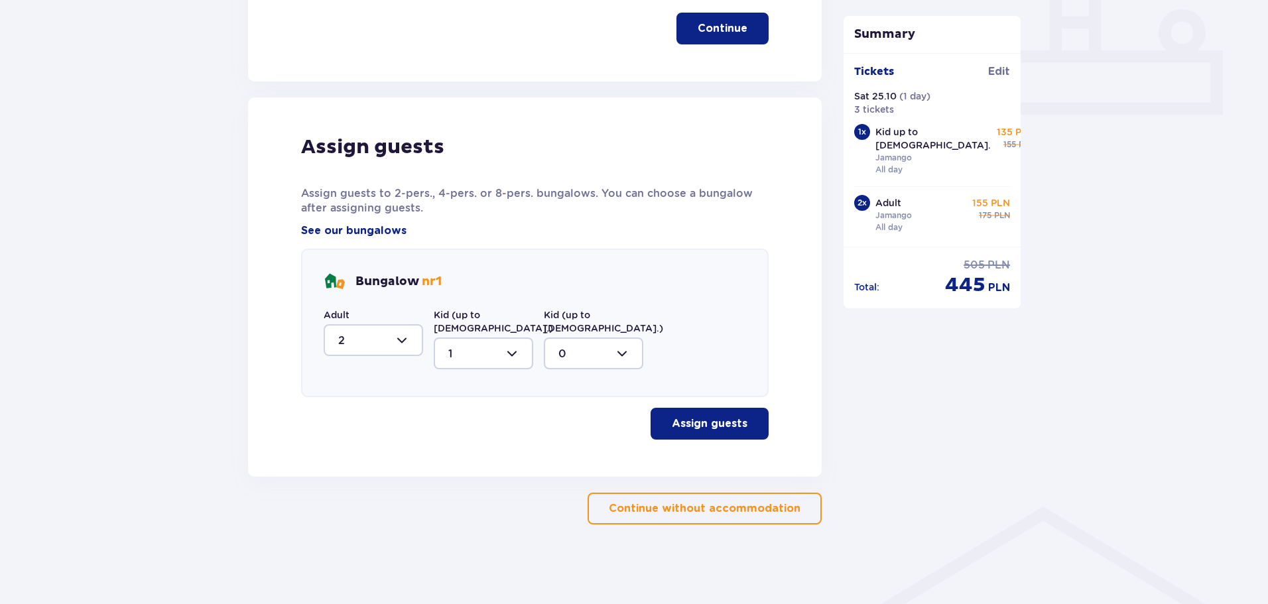
scroll to position [557, 0]
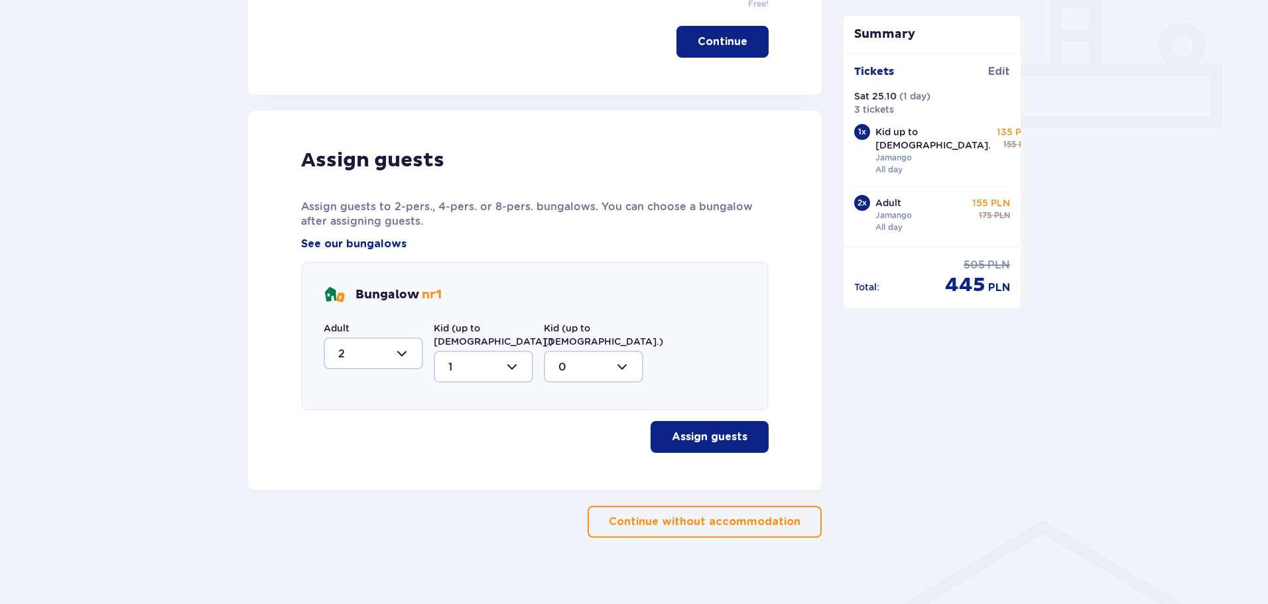
click at [732, 430] on p "Assign guests" at bounding box center [710, 437] width 76 height 15
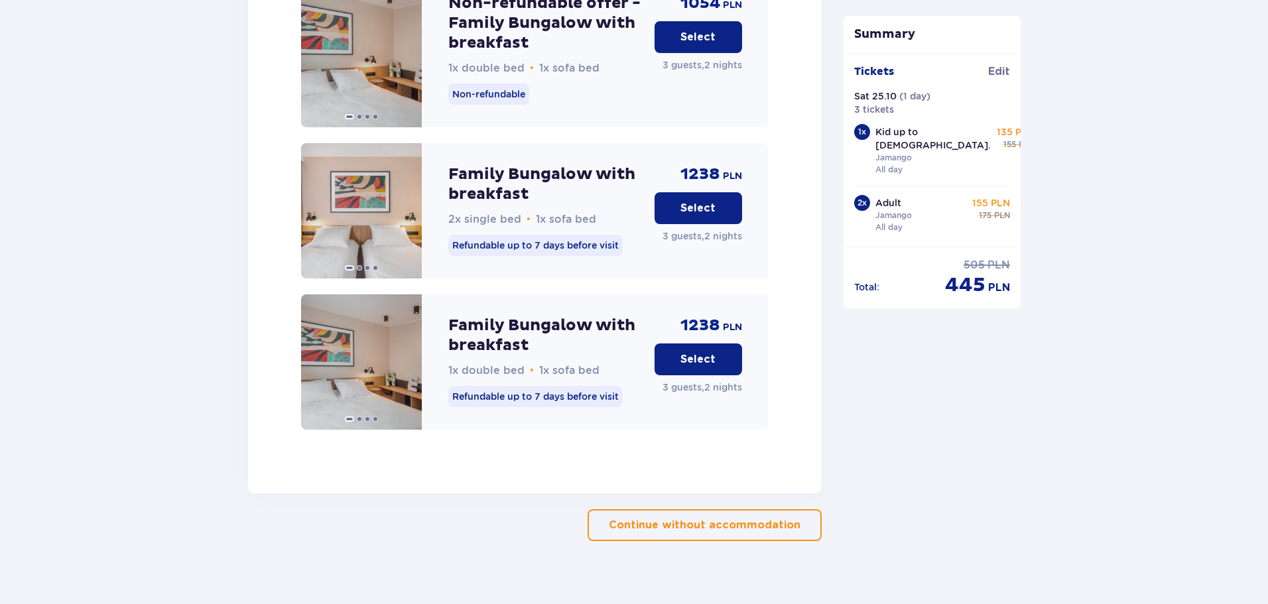
scroll to position [2022, 0]
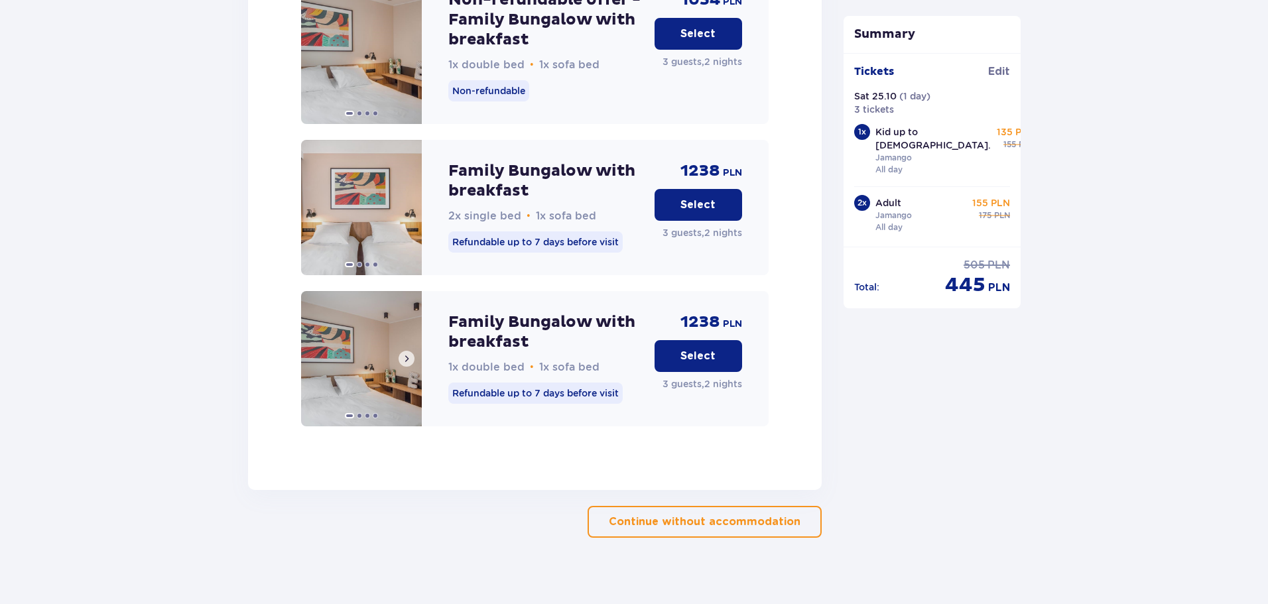
click at [366, 331] on img at bounding box center [361, 358] width 121 height 135
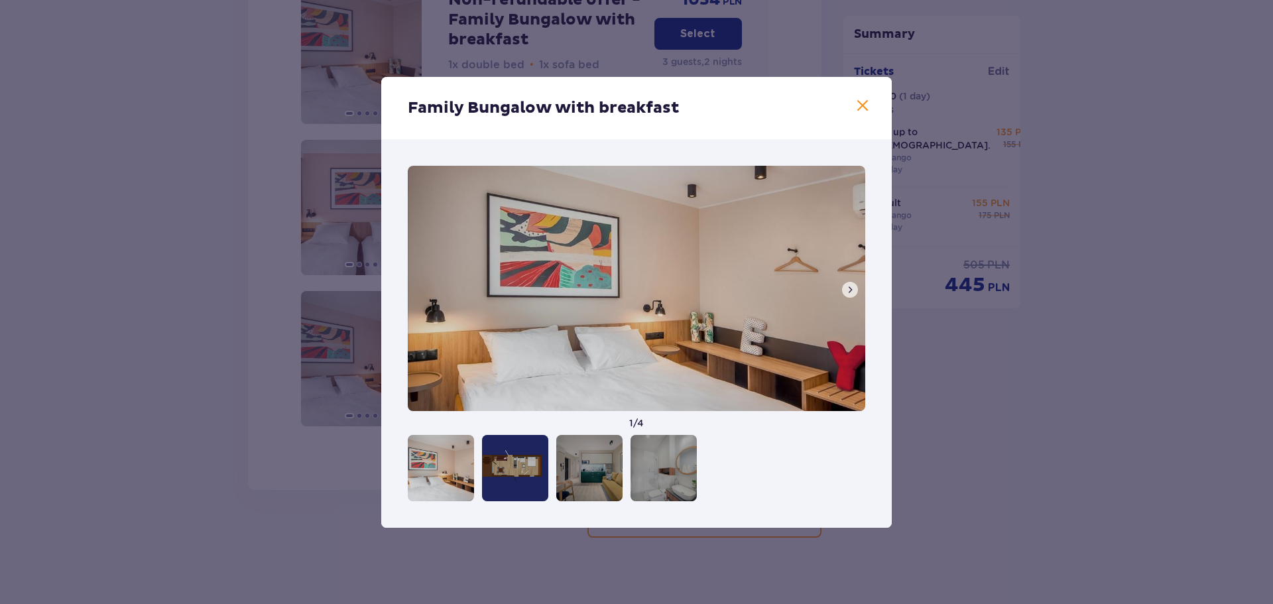
click at [848, 294] on span at bounding box center [850, 290] width 11 height 11
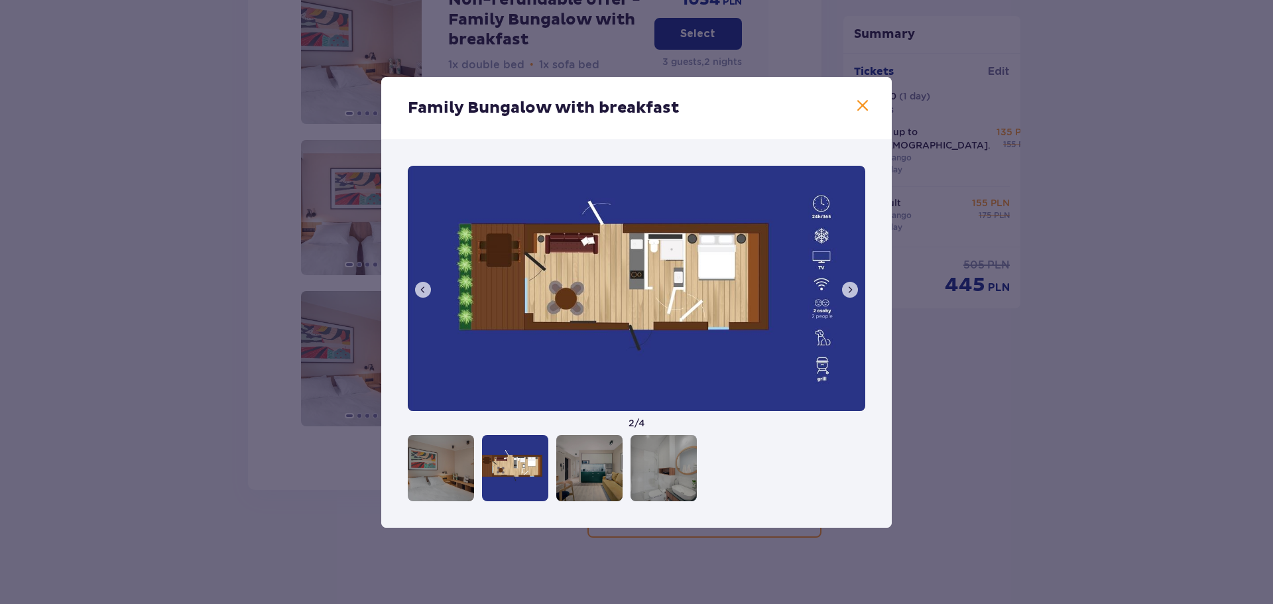
click at [298, 324] on div "Family Bungalow with breakfast 2 / 4" at bounding box center [636, 302] width 1273 height 604
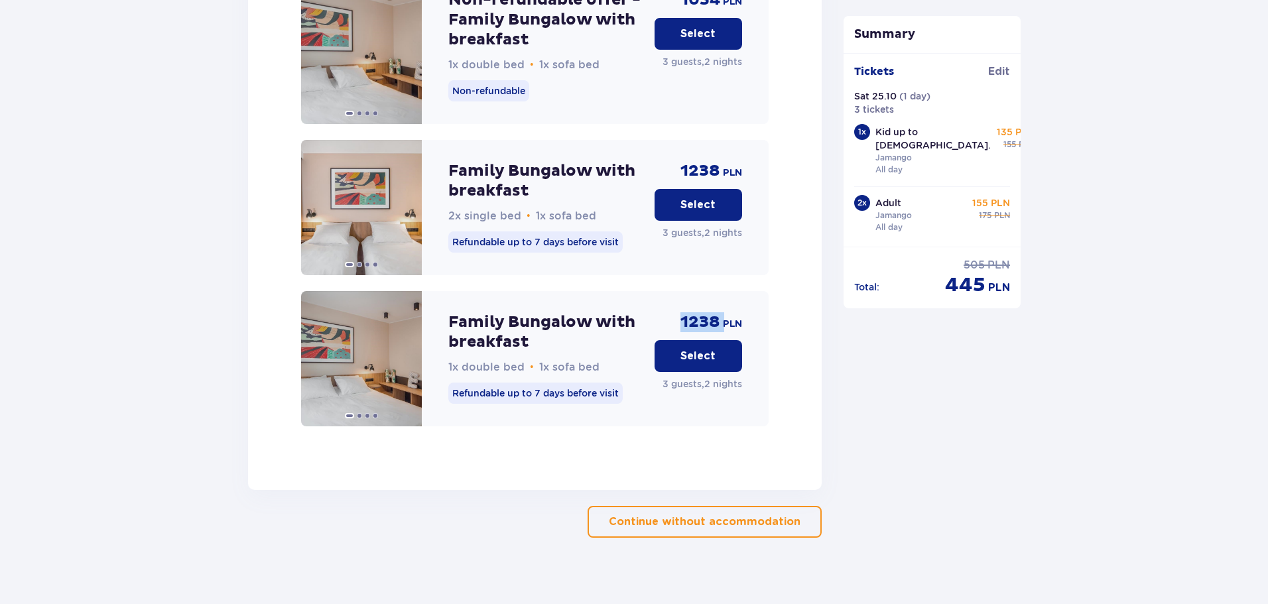
copy span "1238"
drag, startPoint x: 681, startPoint y: 314, endPoint x: 722, endPoint y: 312, distance: 40.5
click at [722, 312] on div "1238 PLN" at bounding box center [711, 322] width 62 height 20
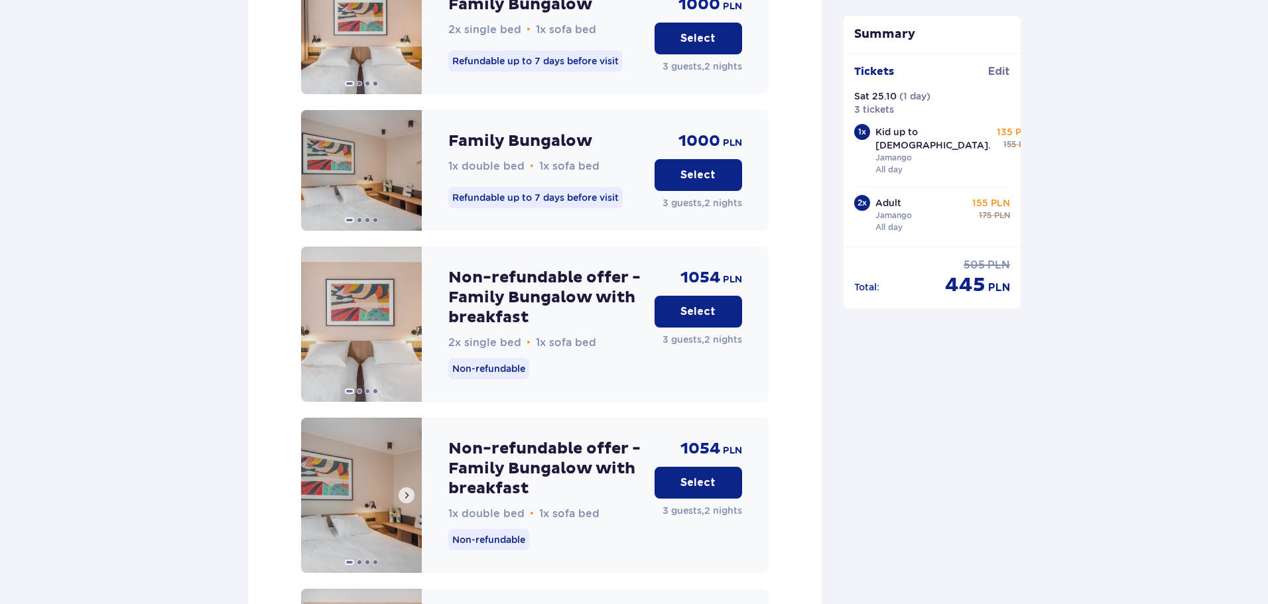
scroll to position [1690, 0]
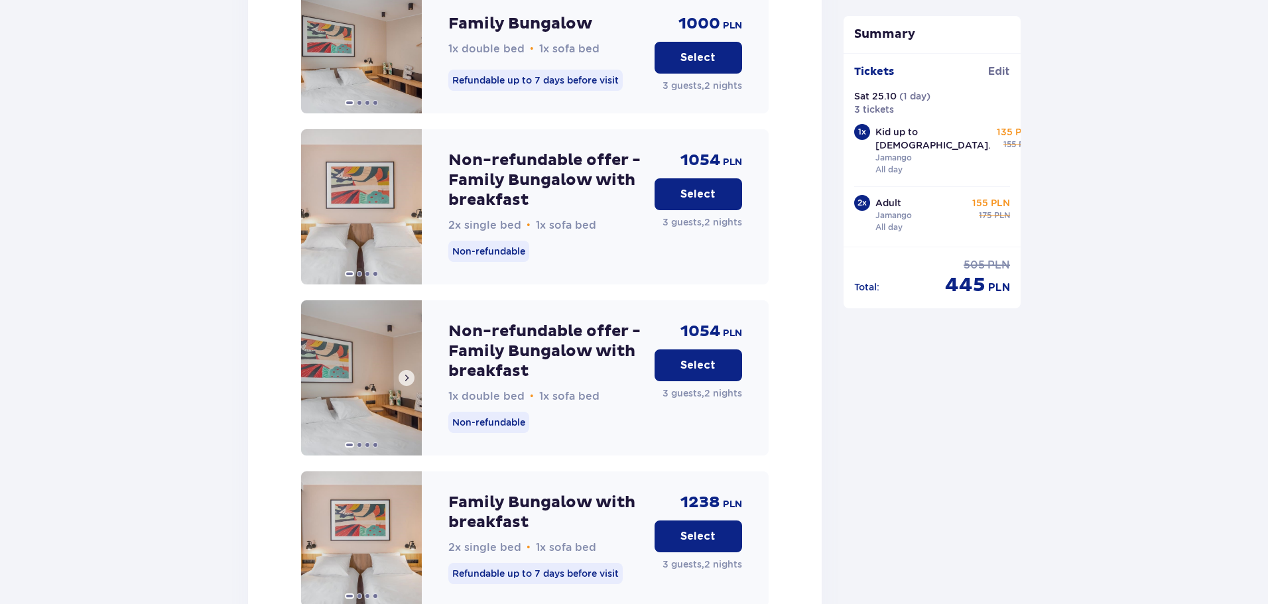
click at [401, 438] on div at bounding box center [361, 444] width 121 height 13
click at [387, 383] on img at bounding box center [361, 377] width 121 height 155
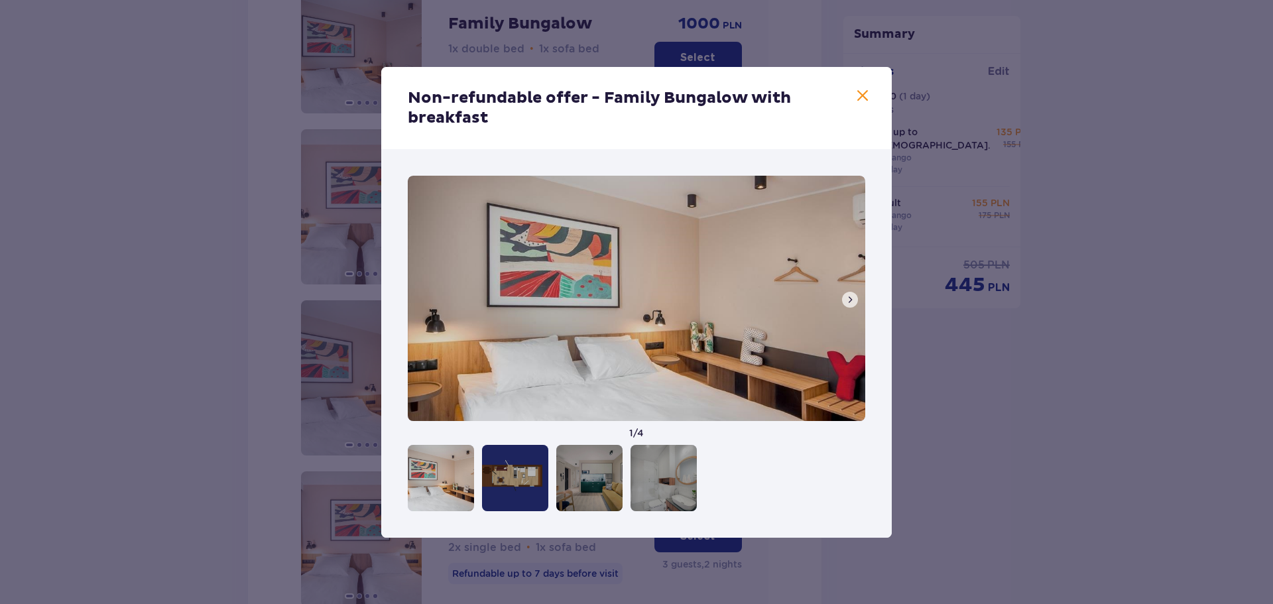
click at [860, 314] on img at bounding box center [637, 298] width 458 height 245
click at [846, 302] on span at bounding box center [850, 299] width 11 height 11
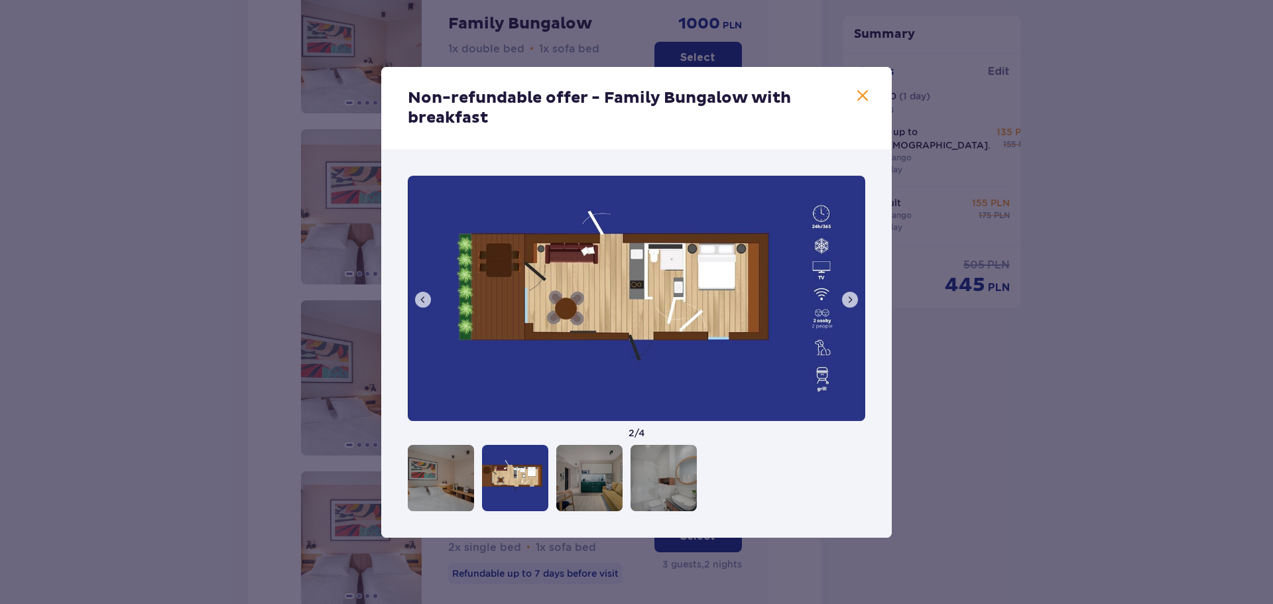
click at [847, 304] on span at bounding box center [850, 299] width 11 height 11
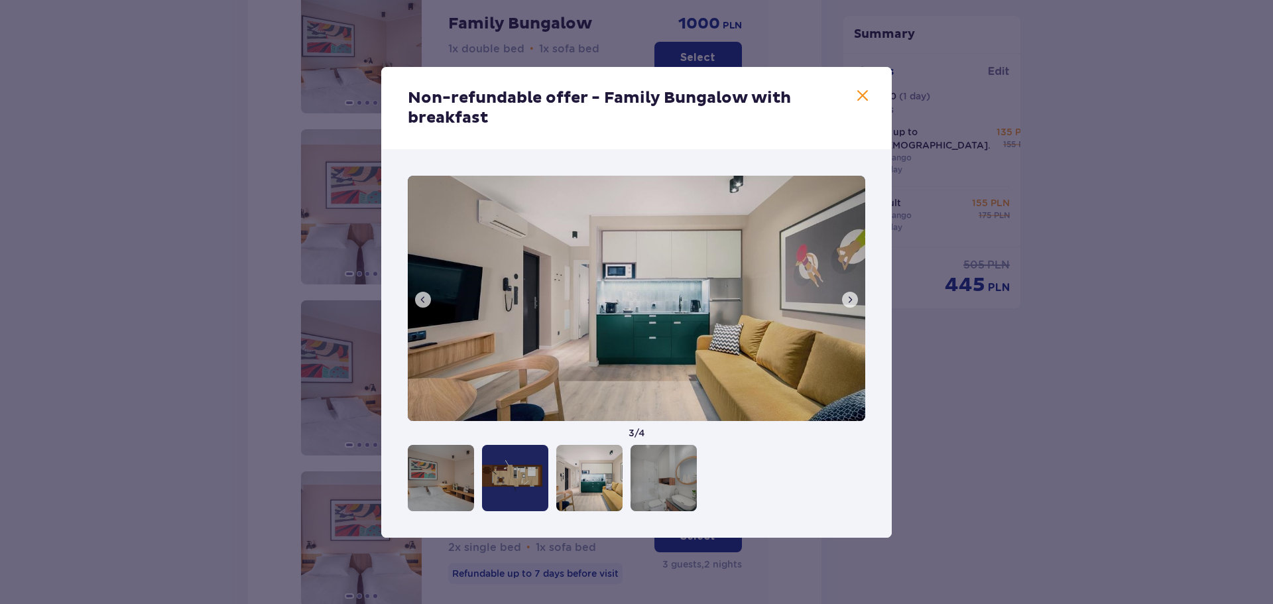
click at [847, 299] on span at bounding box center [850, 299] width 11 height 11
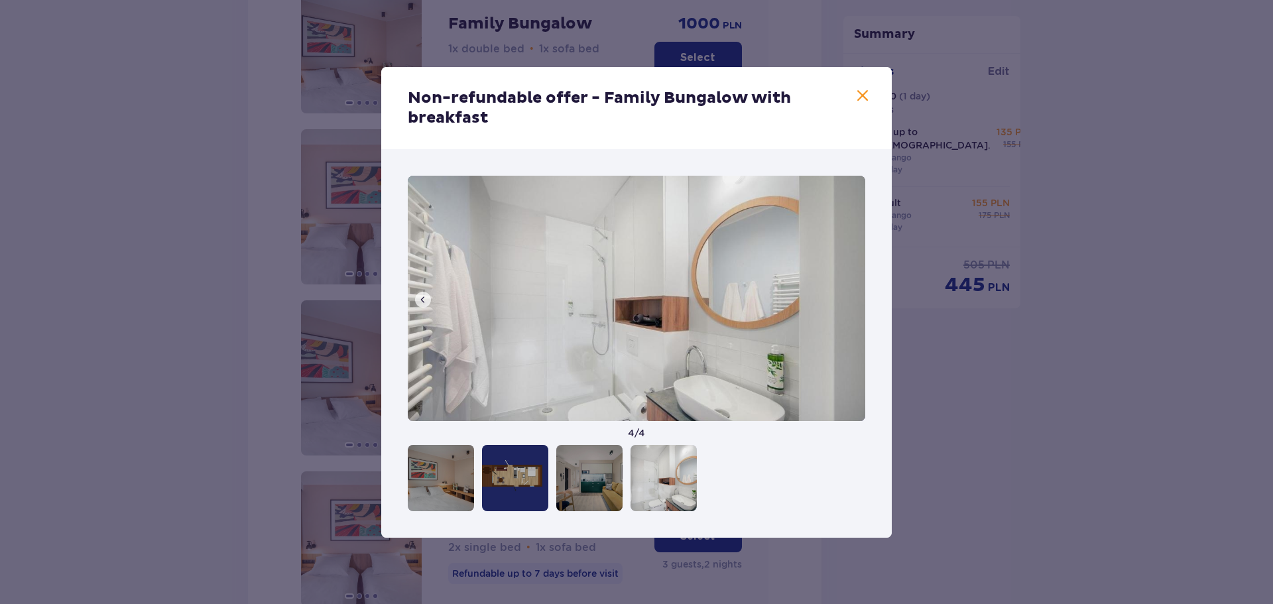
click at [847, 299] on img at bounding box center [637, 298] width 458 height 245
click at [857, 101] on div "Non-refundable offer - Family Bungalow with breakfast" at bounding box center [636, 108] width 511 height 82
click at [857, 97] on span at bounding box center [863, 96] width 16 height 16
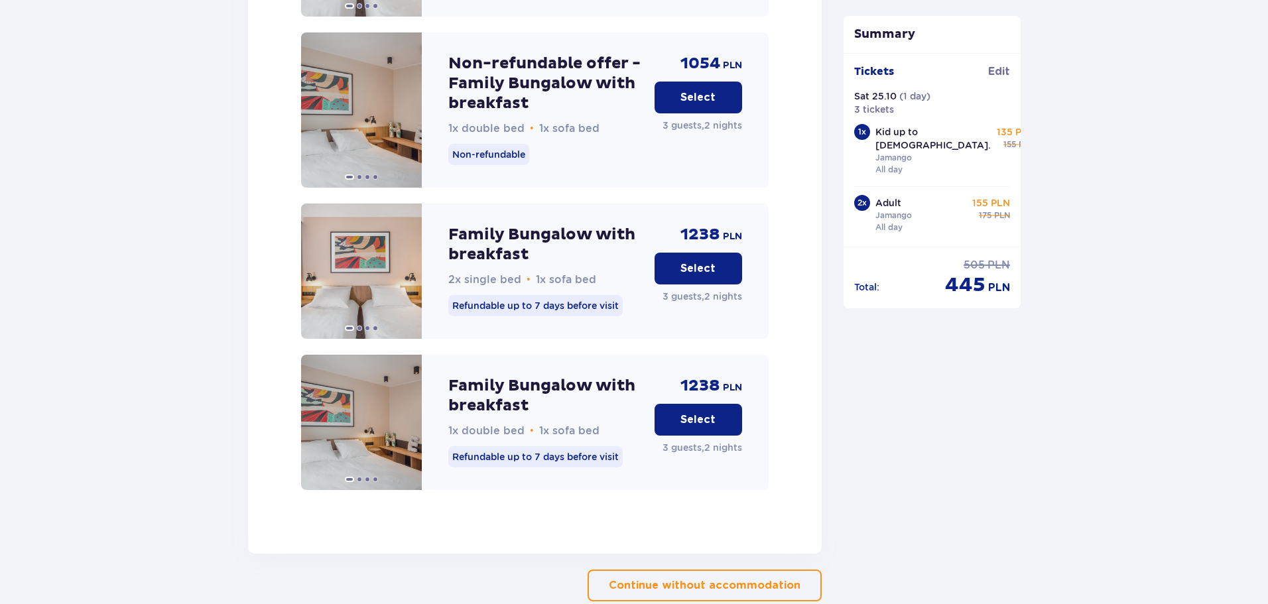
scroll to position [1955, 0]
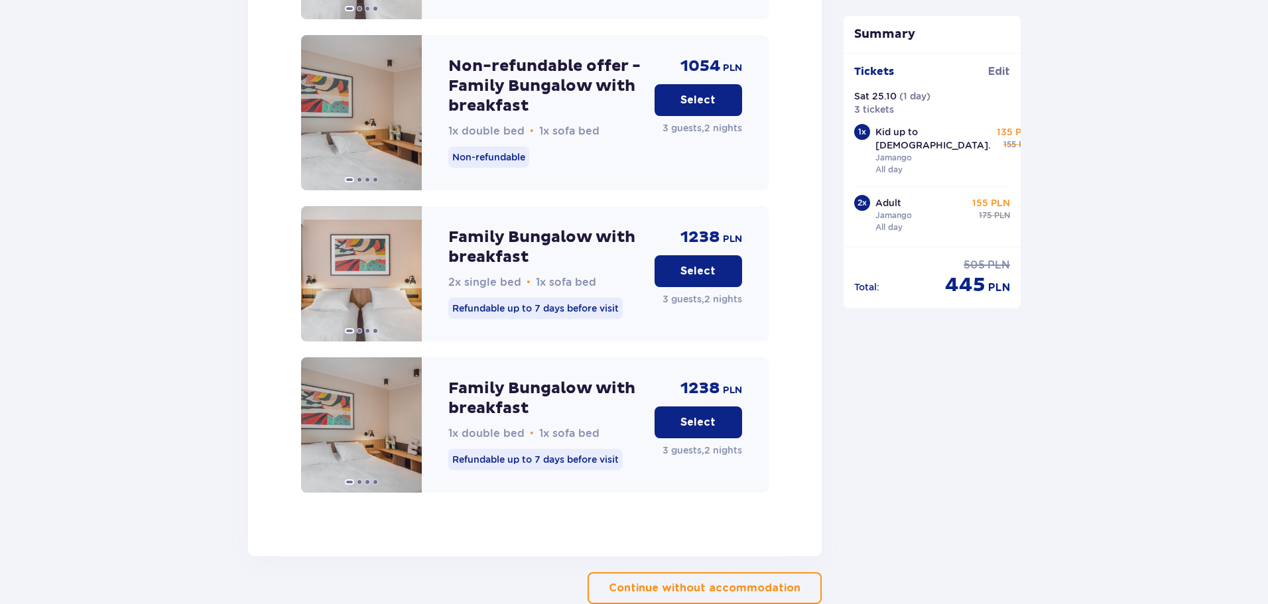
click at [680, 90] on button "Select" at bounding box center [699, 100] width 88 height 32
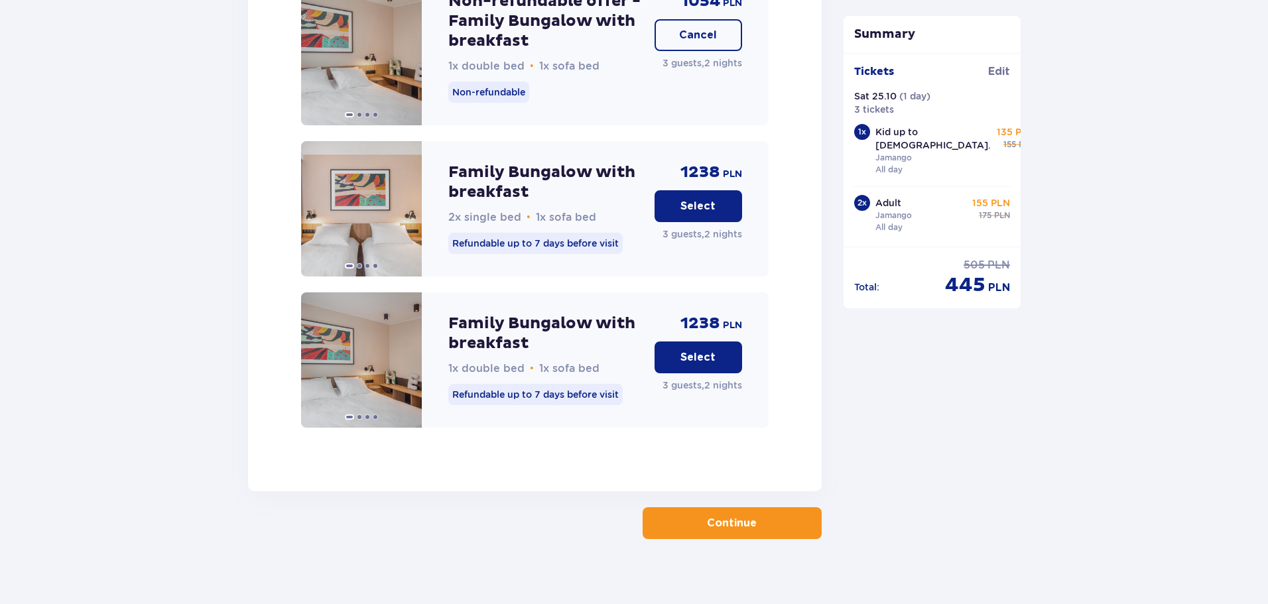
scroll to position [2022, 0]
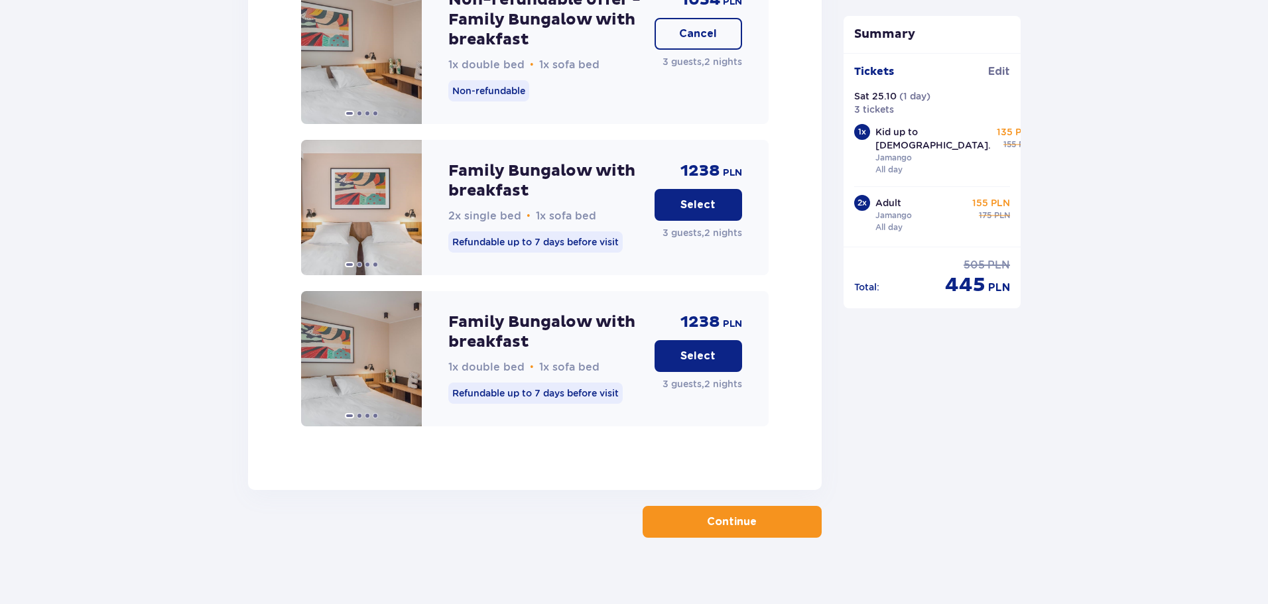
click at [728, 515] on p "Continue" at bounding box center [732, 522] width 50 height 15
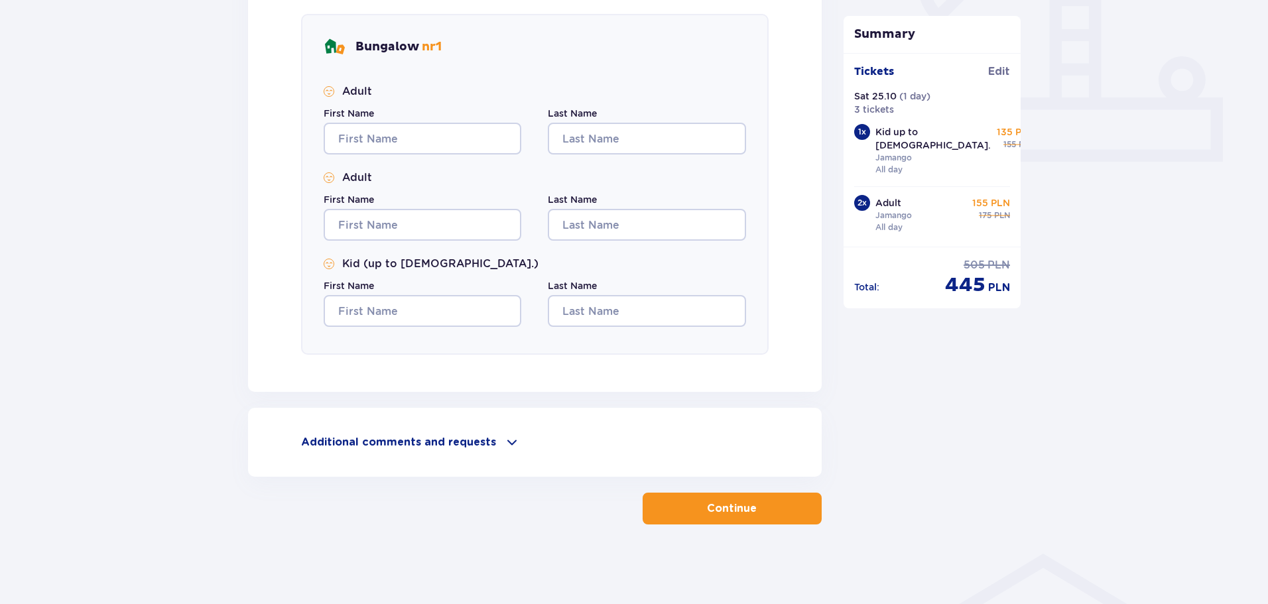
click at [724, 515] on p "Continue" at bounding box center [732, 508] width 50 height 15
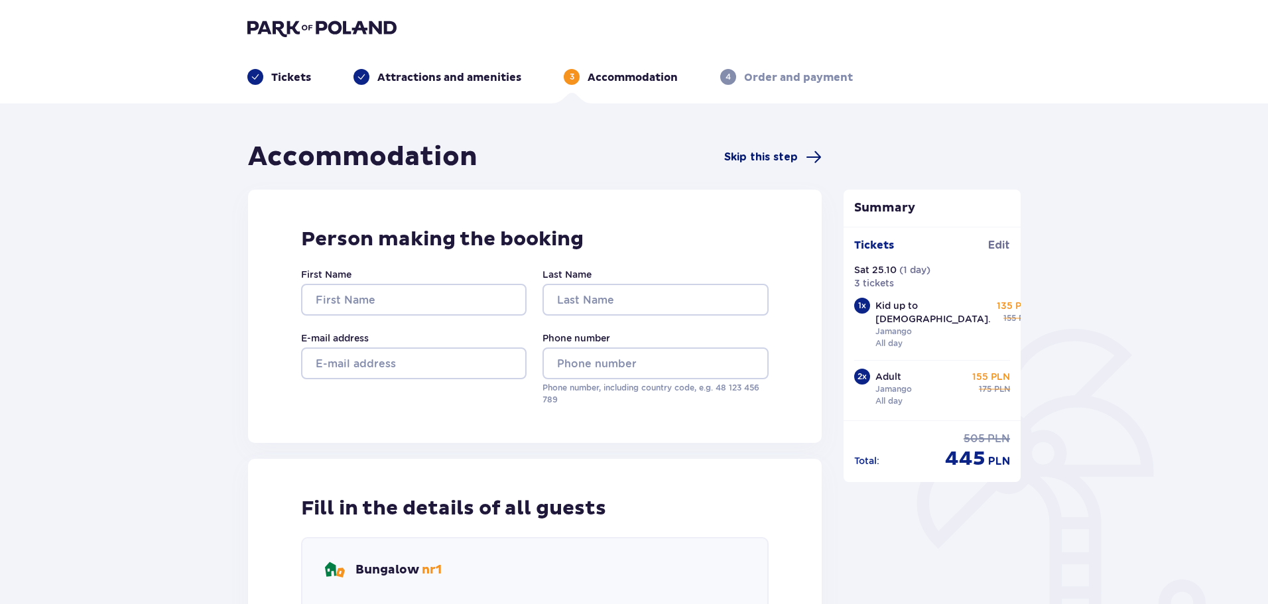
click at [749, 165] on span "Skip this step" at bounding box center [772, 157] width 97 height 16
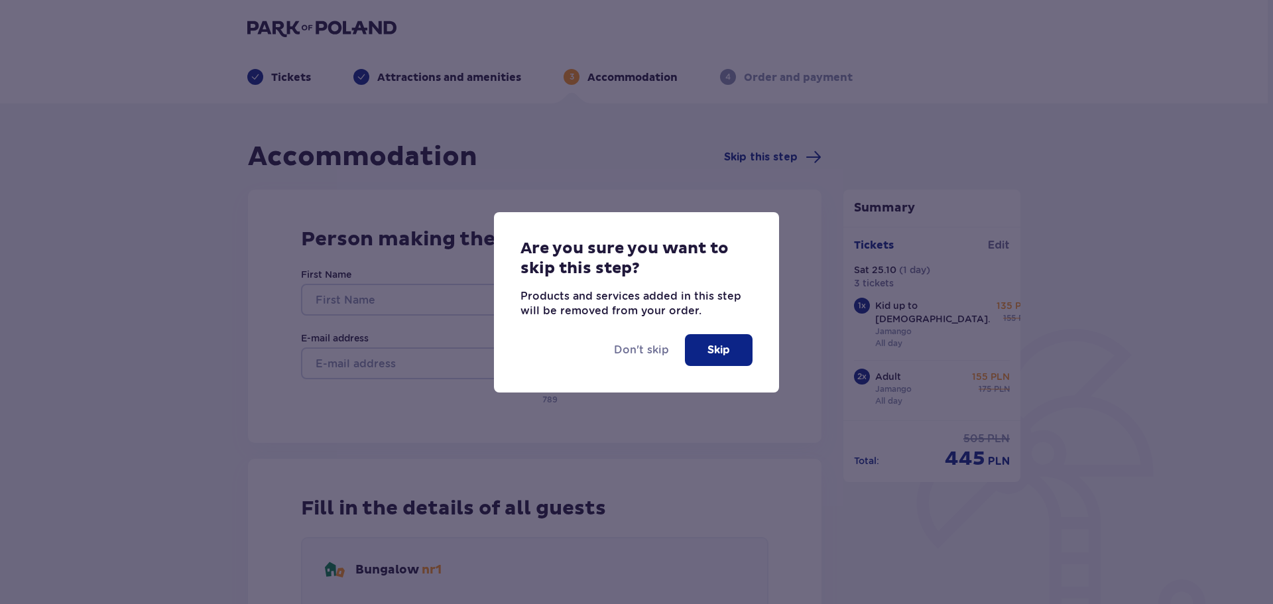
click at [726, 352] on p "Skip" at bounding box center [719, 350] width 23 height 15
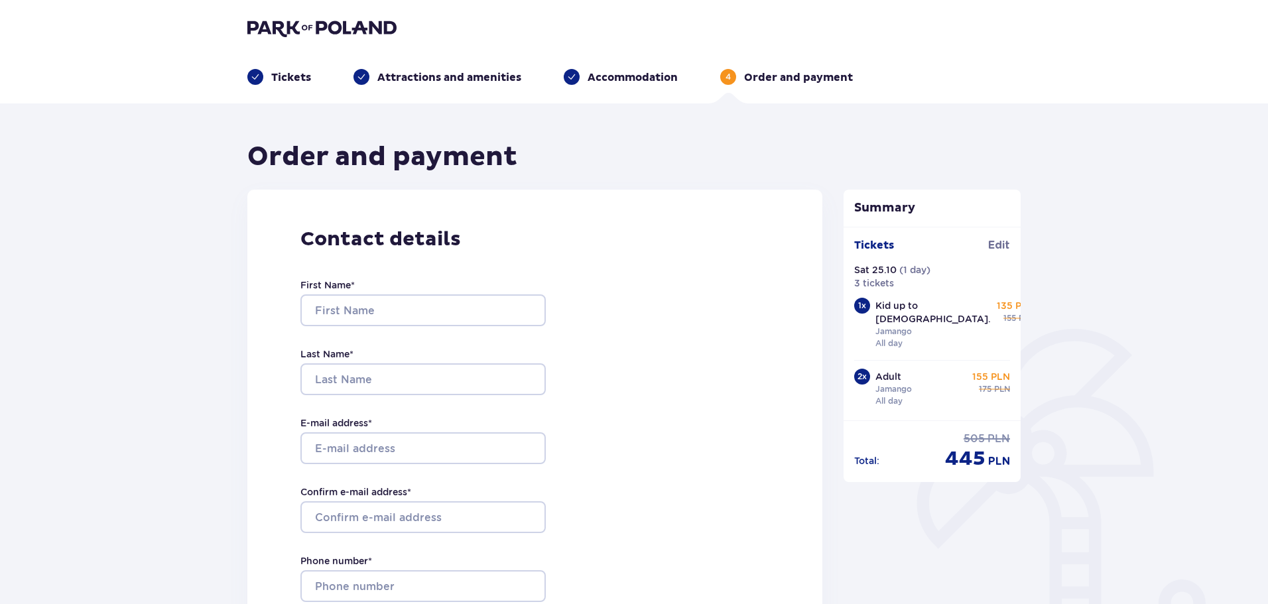
click at [624, 86] on header "Tickets Attractions and amenities Accommodation 4 Order and payment" at bounding box center [634, 51] width 1268 height 103
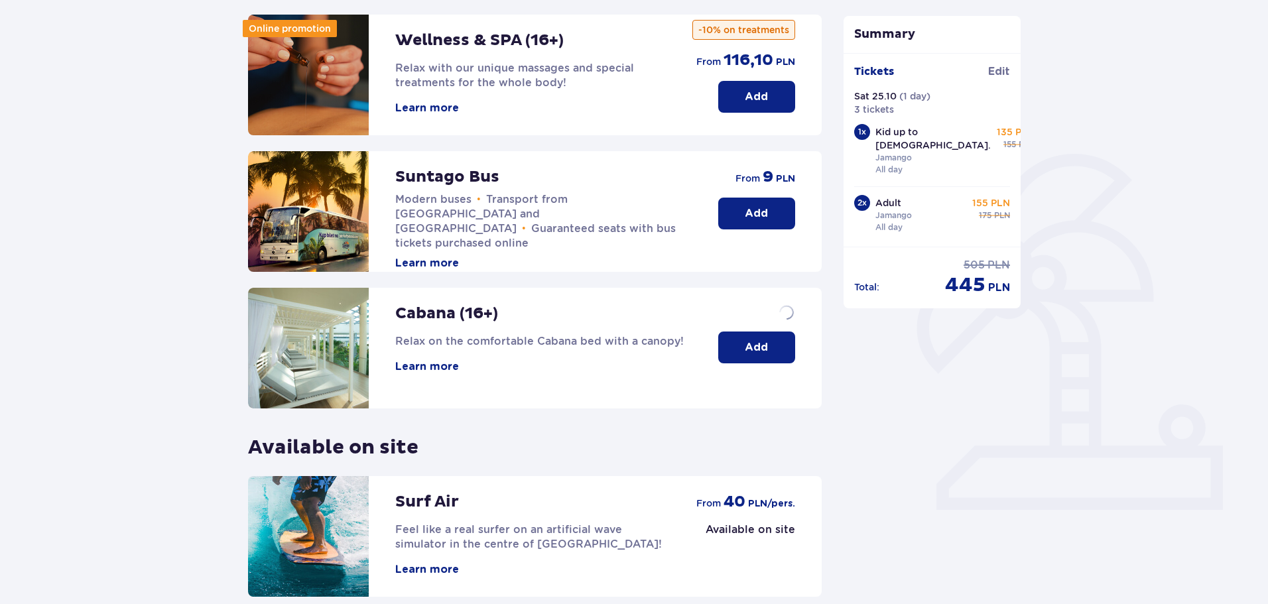
scroll to position [295, 0]
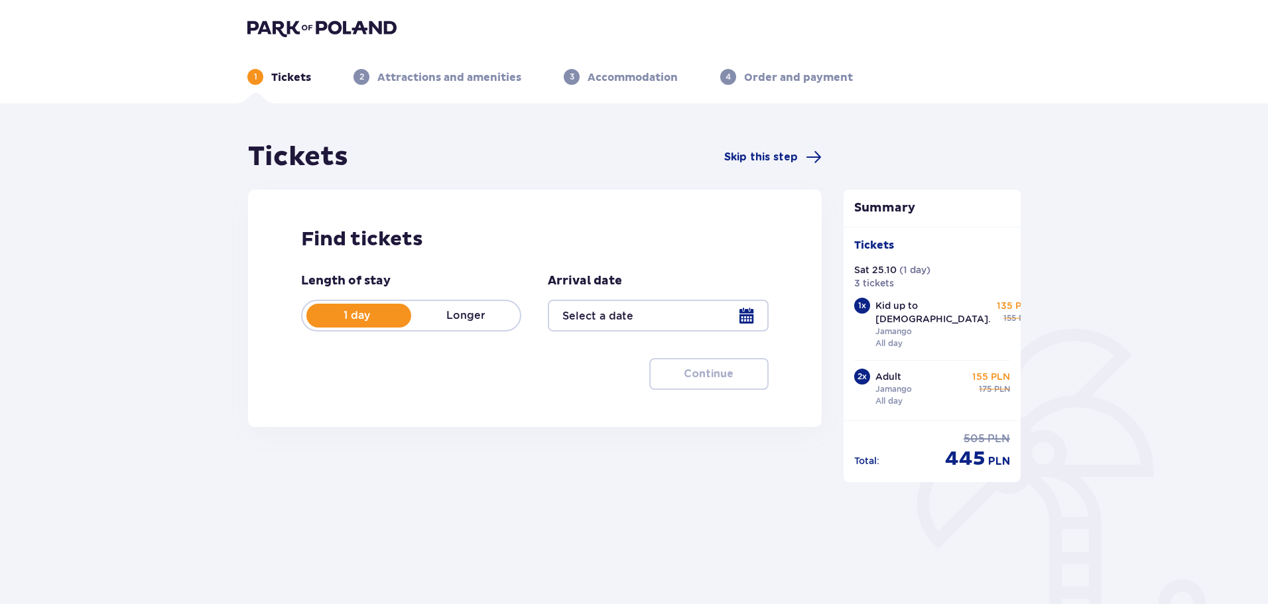
type input "25.10.25"
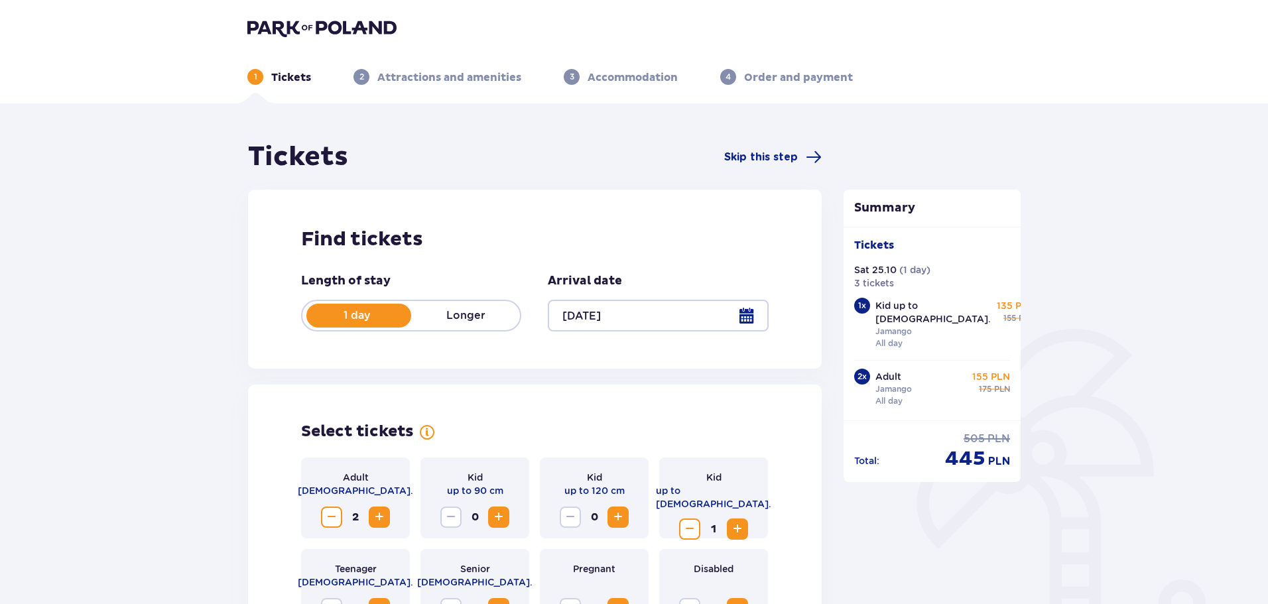
click at [330, 227] on h2 "Find tickets" at bounding box center [535, 239] width 468 height 25
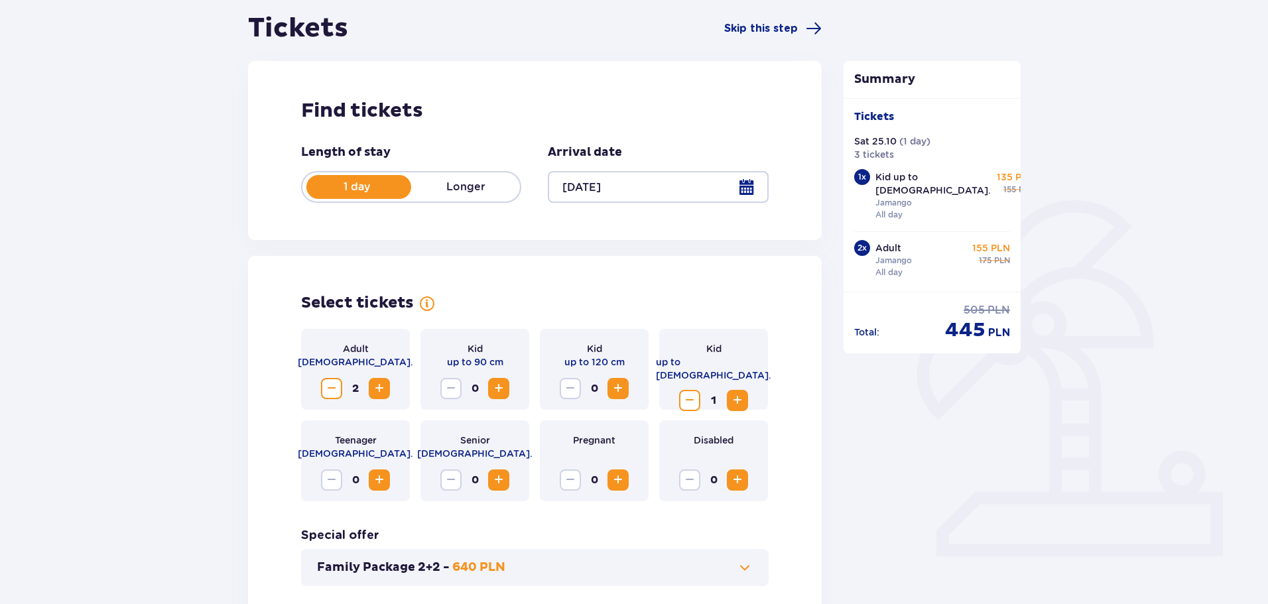
scroll to position [133, 0]
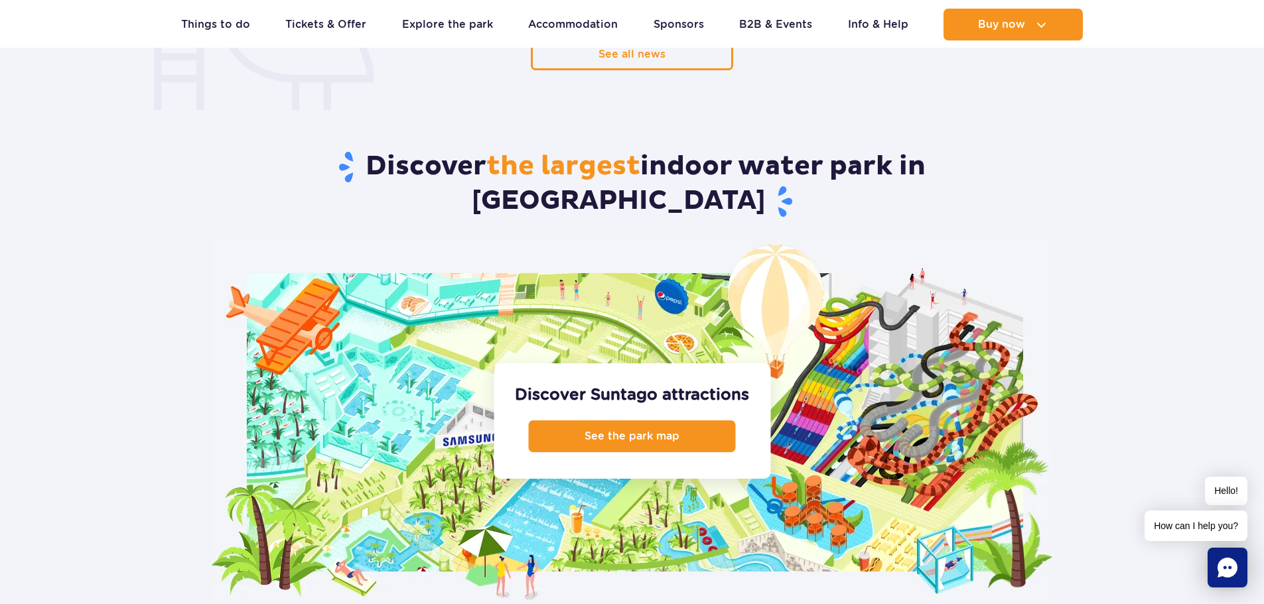
scroll to position [1194, 0]
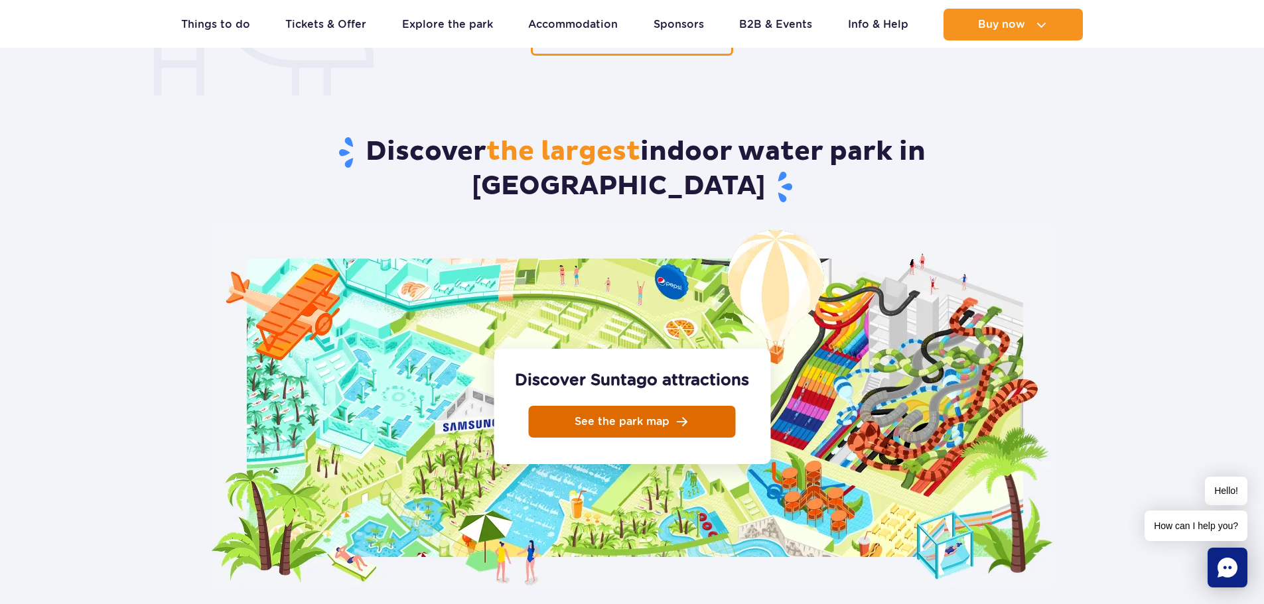
click at [698, 406] on link "See the park map" at bounding box center [632, 422] width 207 height 32
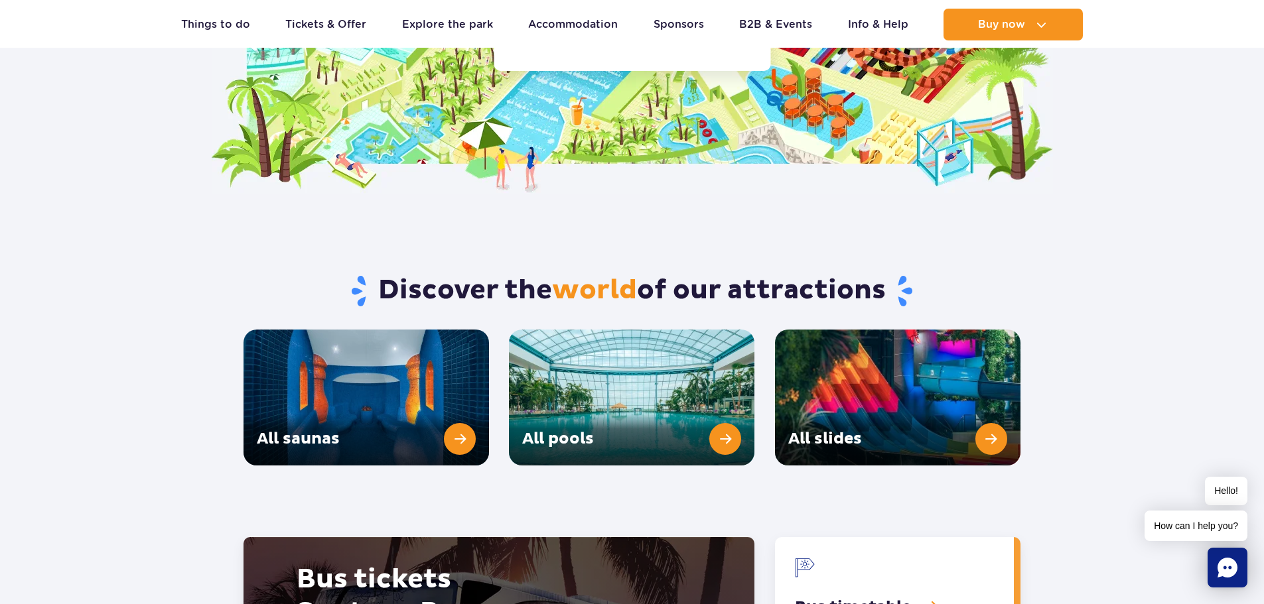
scroll to position [1592, 0]
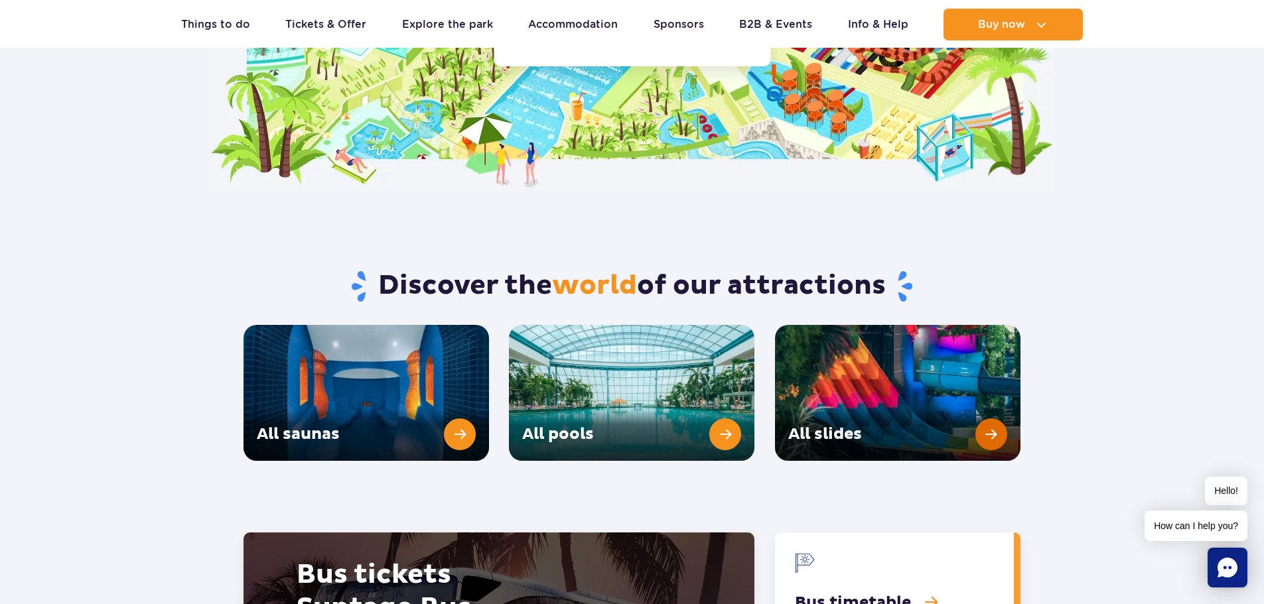
click at [996, 395] on link "All slides" at bounding box center [897, 393] width 245 height 136
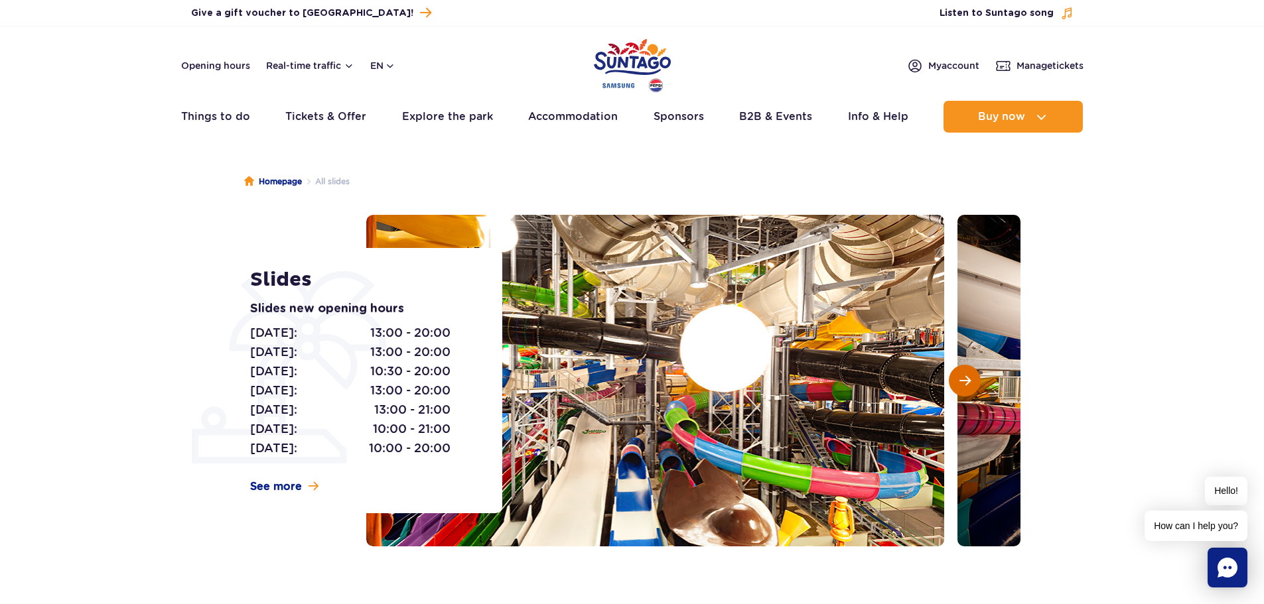
click at [960, 375] on span "Next slide" at bounding box center [964, 381] width 11 height 12
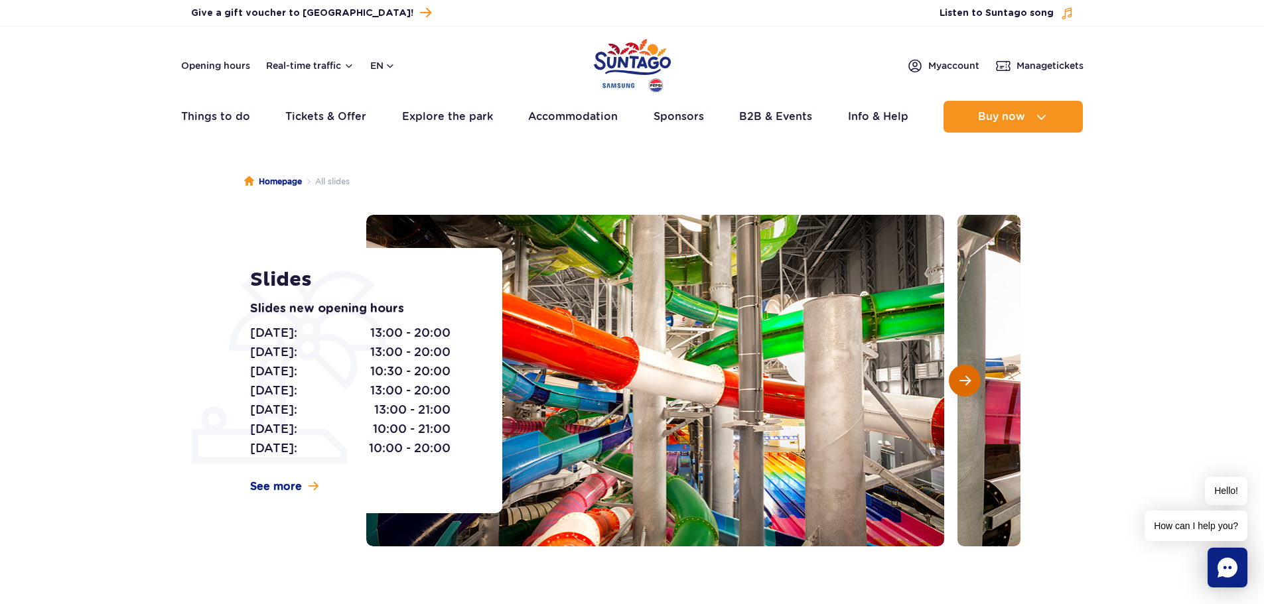
click at [960, 375] on span "Next slide" at bounding box center [964, 381] width 11 height 12
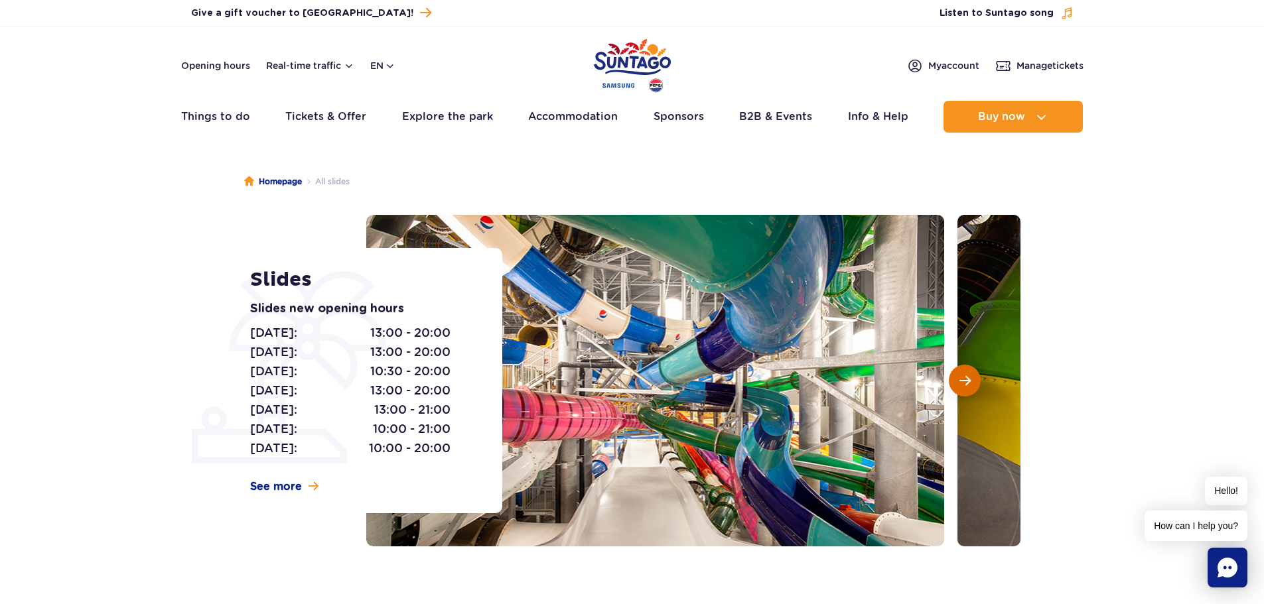
click at [960, 375] on span "Next slide" at bounding box center [964, 381] width 11 height 12
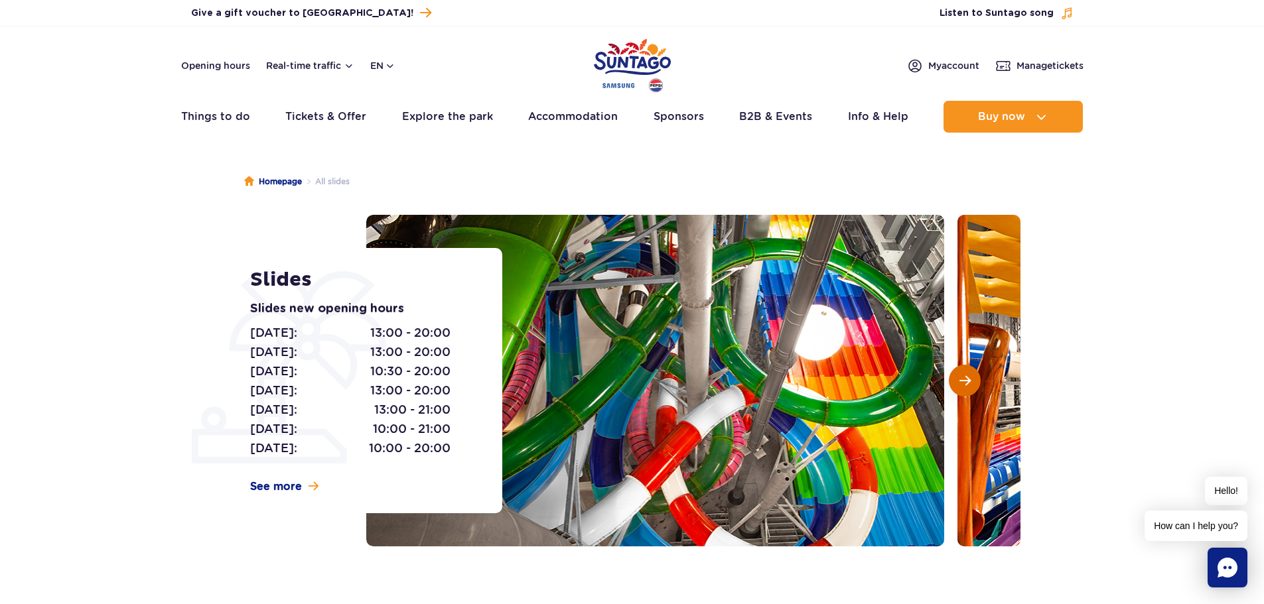
click at [960, 375] on span "Next slide" at bounding box center [964, 381] width 11 height 12
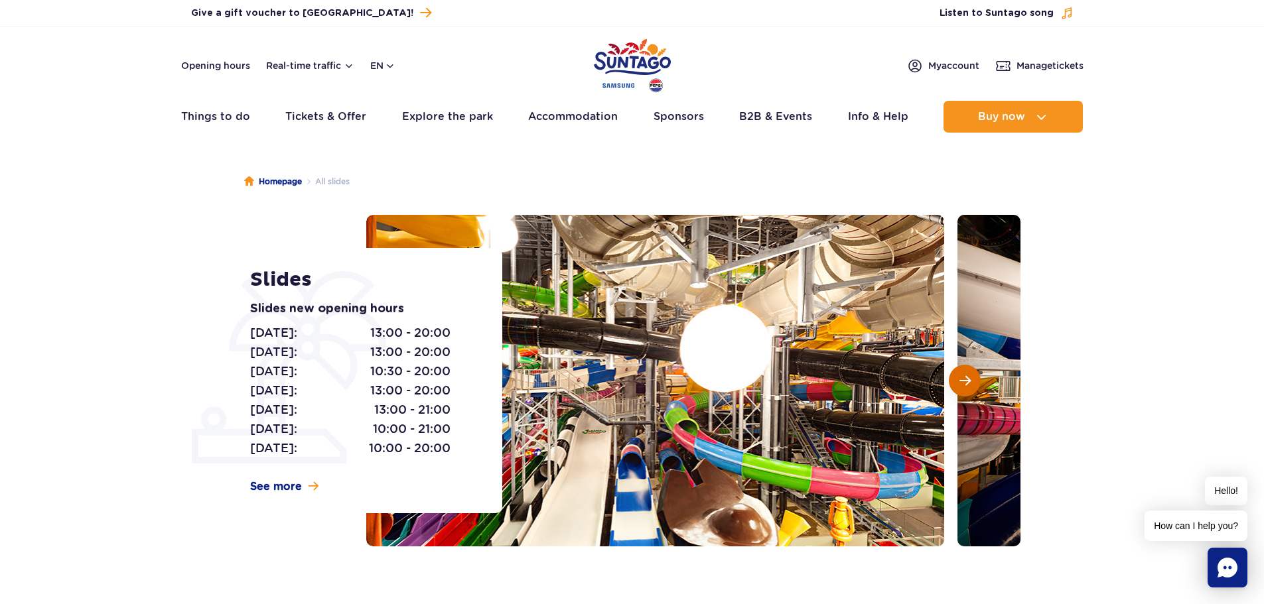
click at [960, 375] on span "Next slide" at bounding box center [964, 381] width 11 height 12
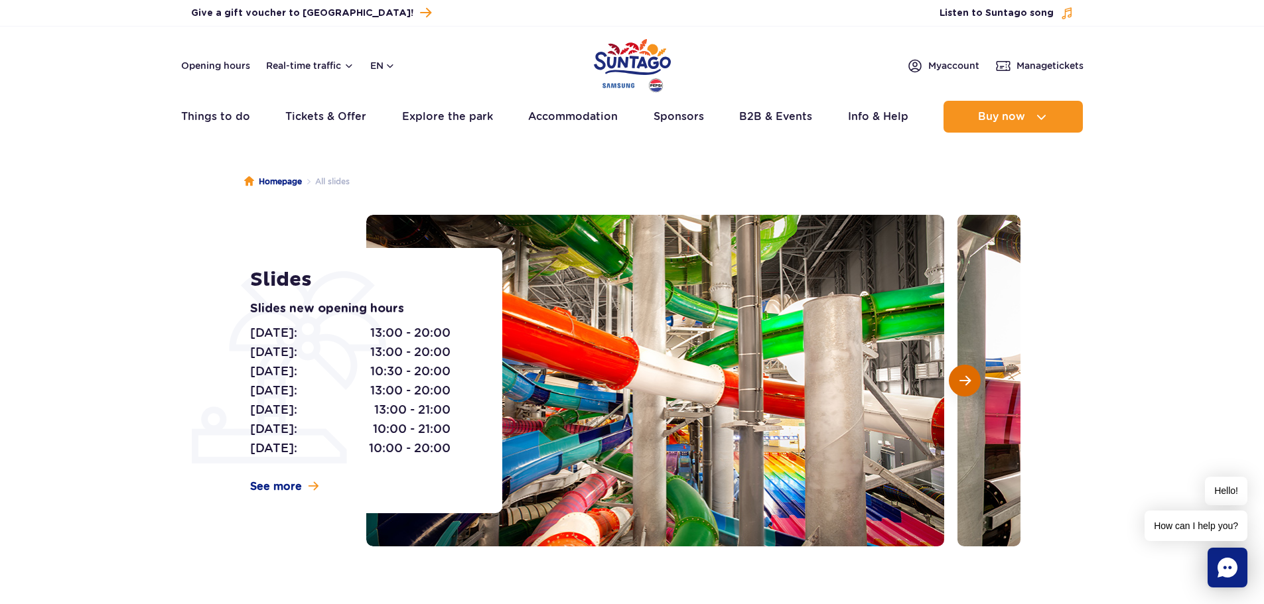
click at [960, 375] on span "Next slide" at bounding box center [964, 381] width 11 height 12
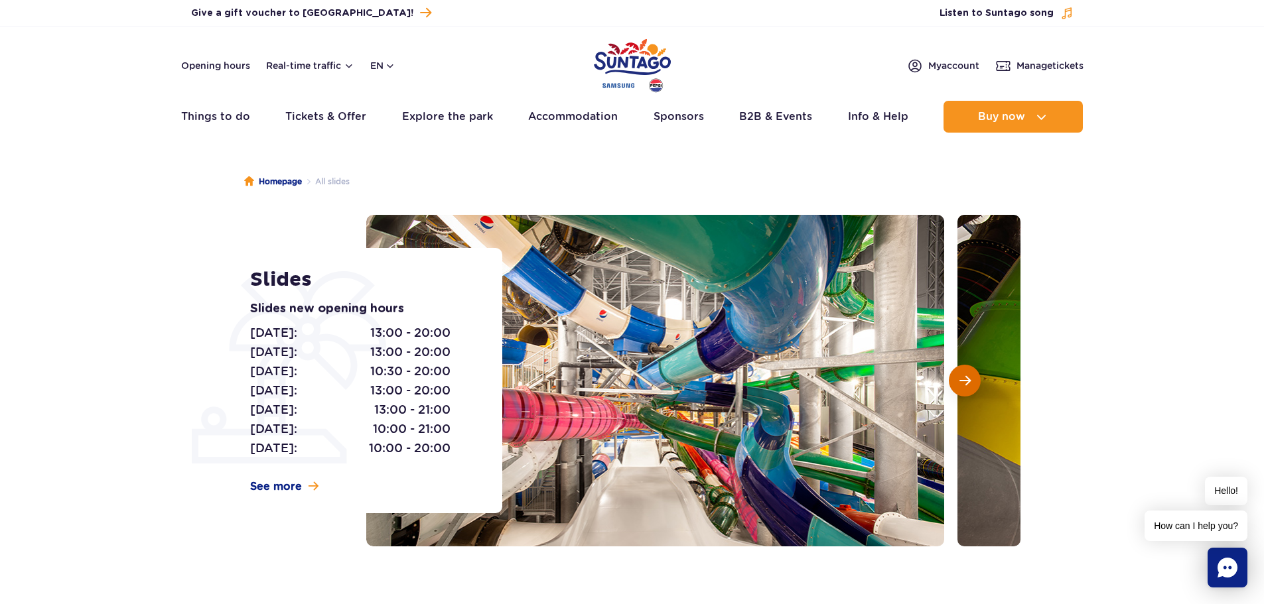
click at [959, 375] on span "Next slide" at bounding box center [964, 381] width 11 height 12
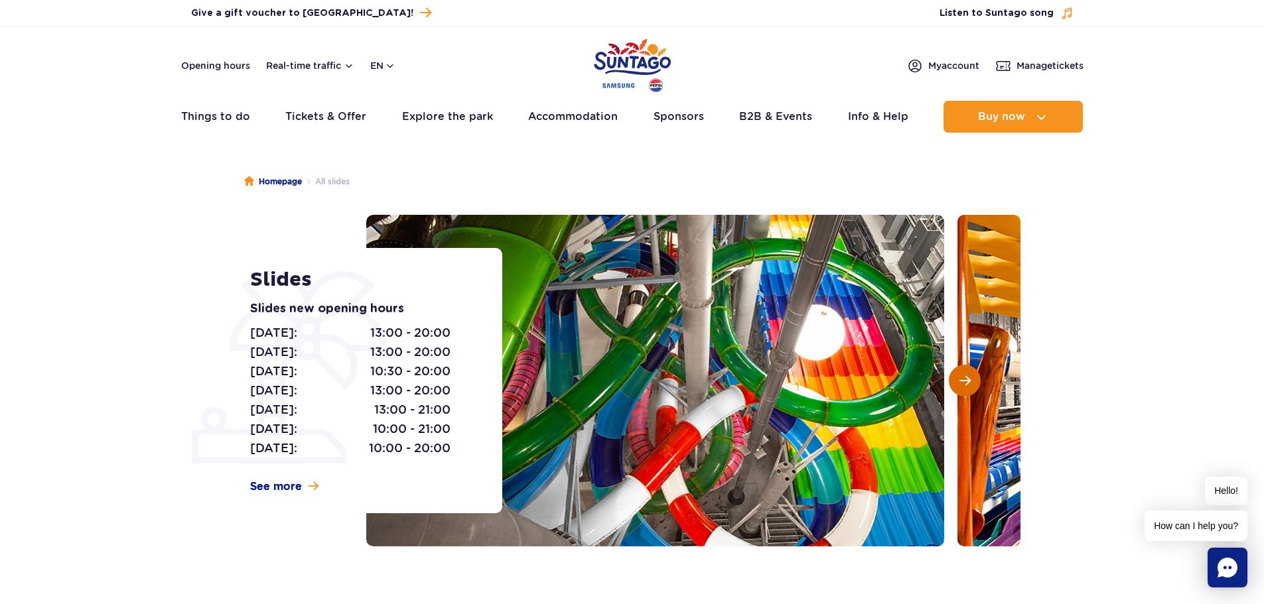
click at [959, 375] on span "Next slide" at bounding box center [964, 381] width 11 height 12
